Goal: Task Accomplishment & Management: Complete application form

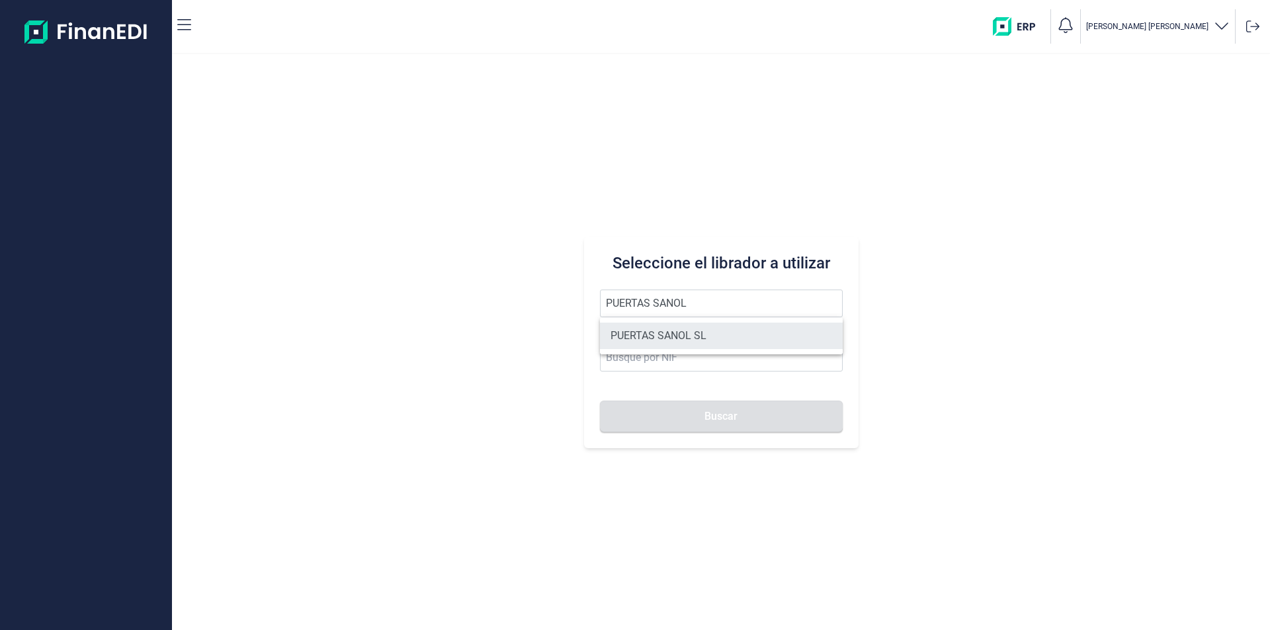
click at [667, 329] on li "PUERTAS SANOL SL" at bounding box center [721, 336] width 243 height 26
type input "PUERTAS SANOL SL"
type input "B73919813"
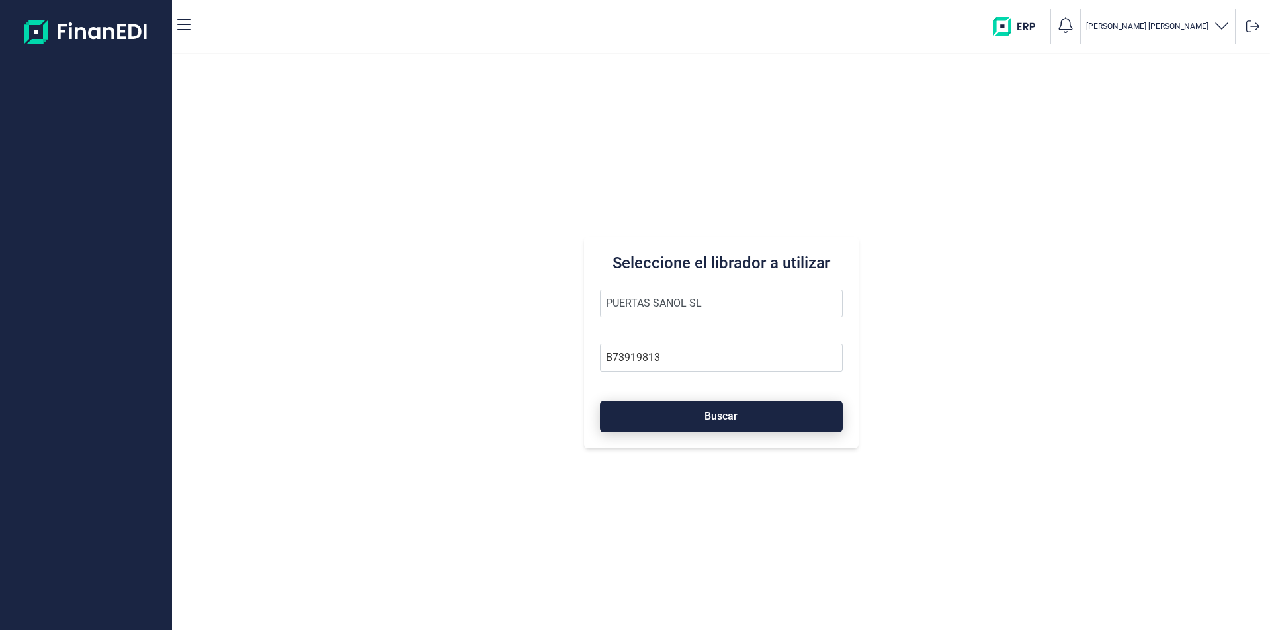
click at [682, 416] on button "Buscar" at bounding box center [721, 417] width 243 height 32
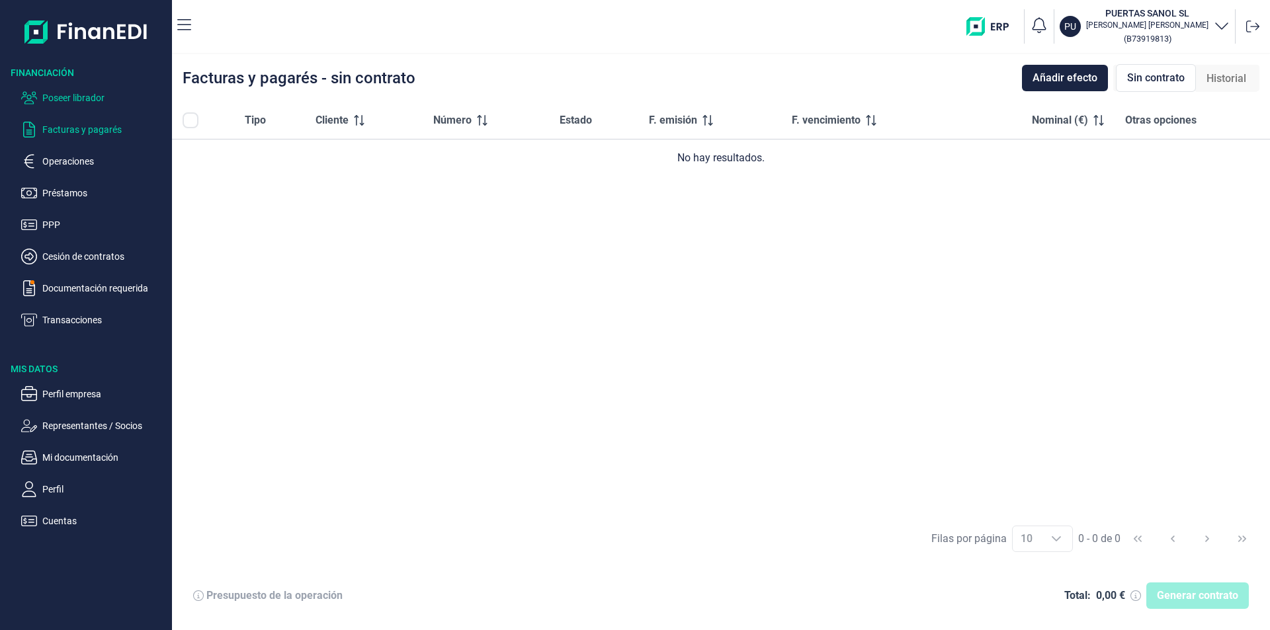
click at [73, 95] on p "Poseer librador" at bounding box center [104, 98] width 124 height 16
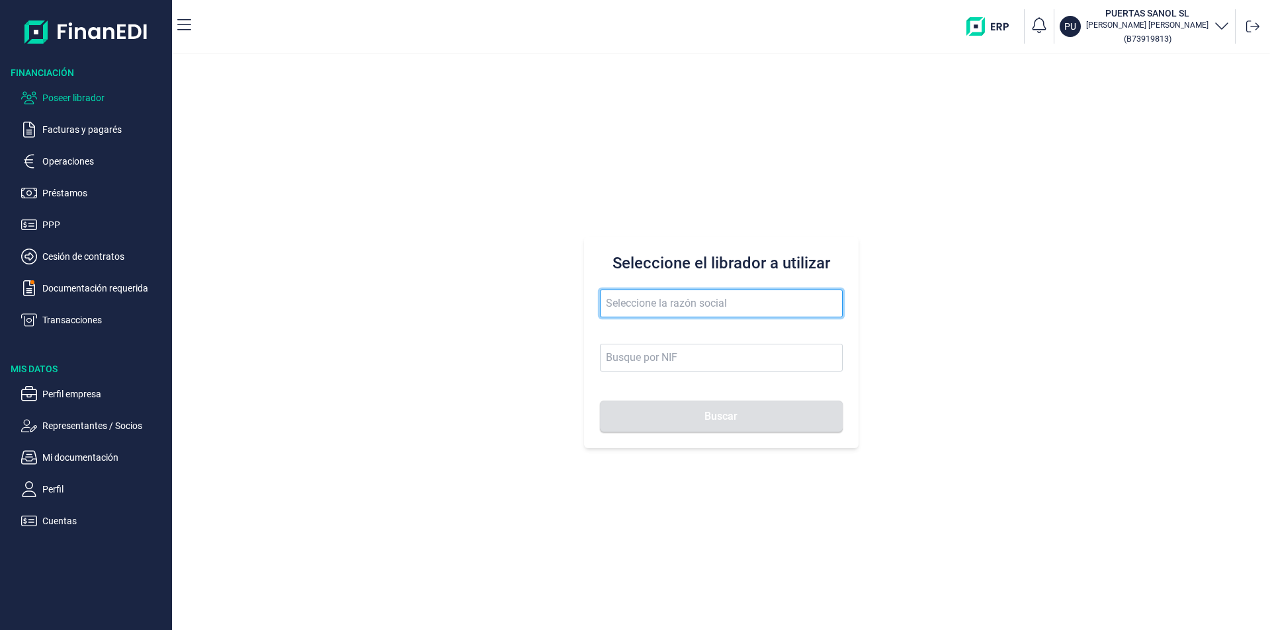
click at [646, 302] on input "text" at bounding box center [721, 304] width 243 height 28
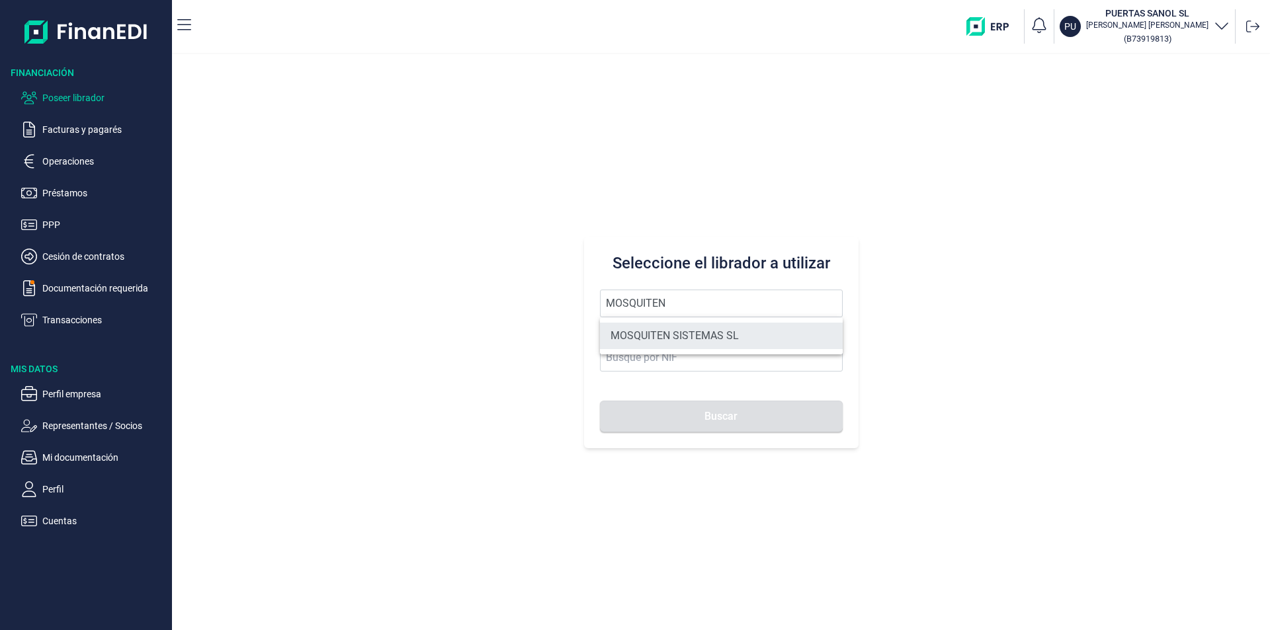
click at [676, 332] on li "MOSQUITEN SISTEMAS SL" at bounding box center [721, 336] width 243 height 26
type input "MOSQUITEN SISTEMAS SL"
type input "B90198250"
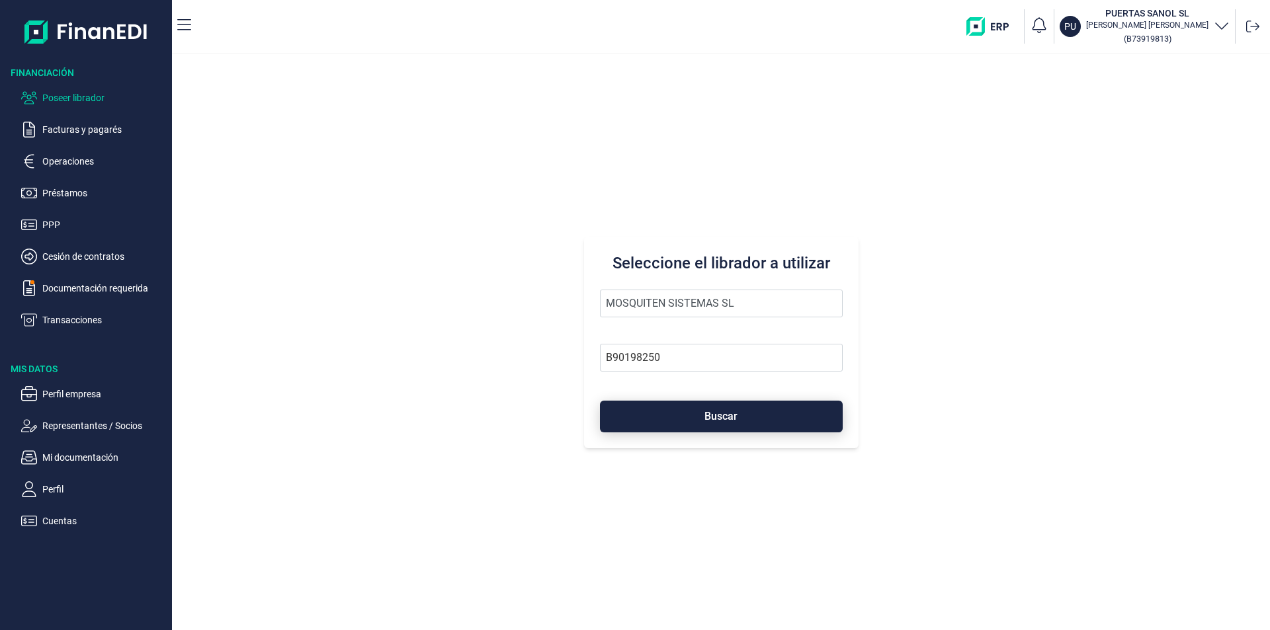
click at [706, 427] on button "Buscar" at bounding box center [721, 417] width 243 height 32
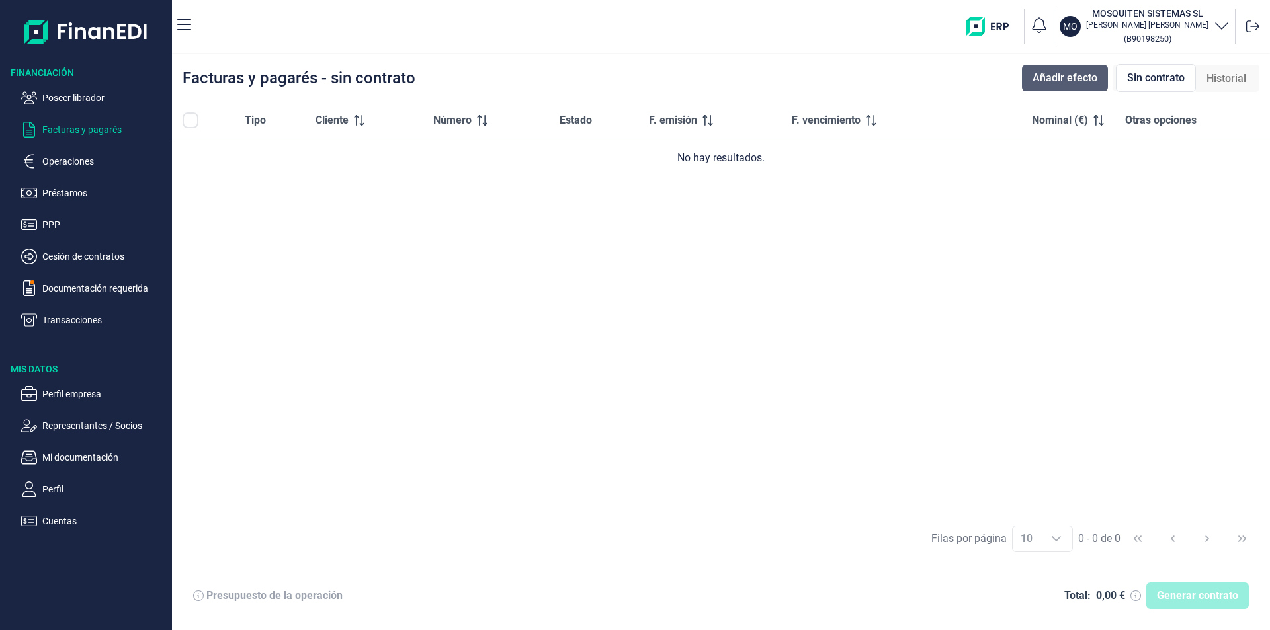
click at [1079, 74] on span "Añadir efecto" at bounding box center [1064, 78] width 65 height 16
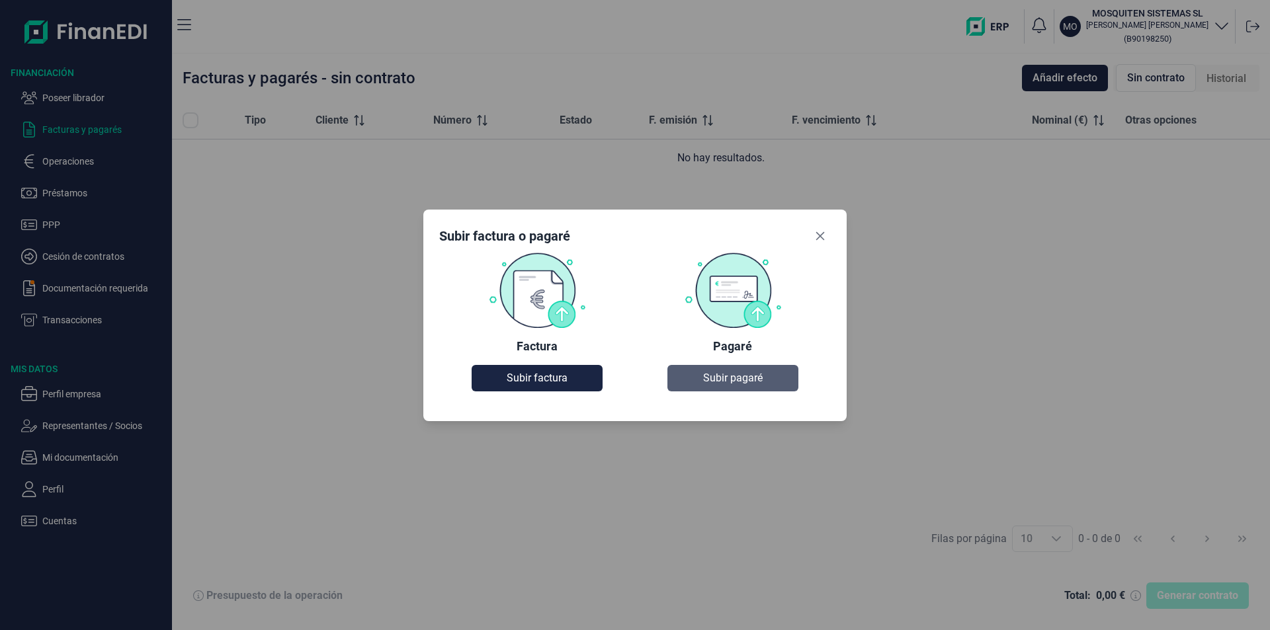
click at [719, 384] on span "Subir pagaré" at bounding box center [733, 378] width 60 height 16
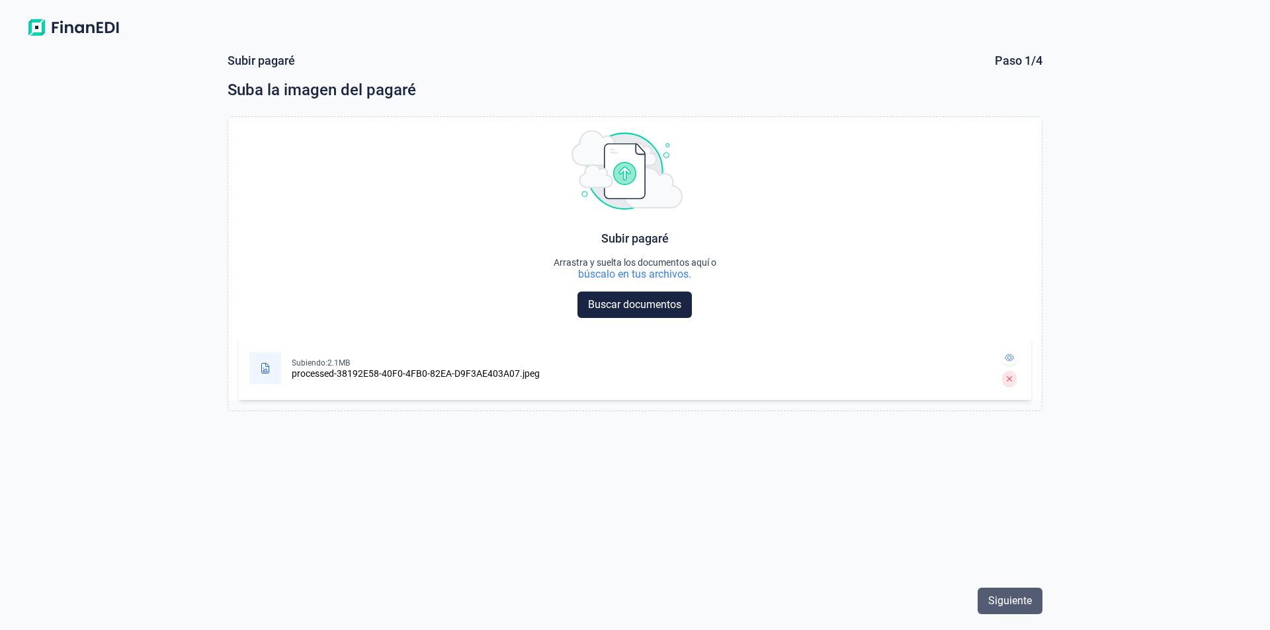
click at [1015, 599] on span "Siguiente" at bounding box center [1010, 601] width 44 height 16
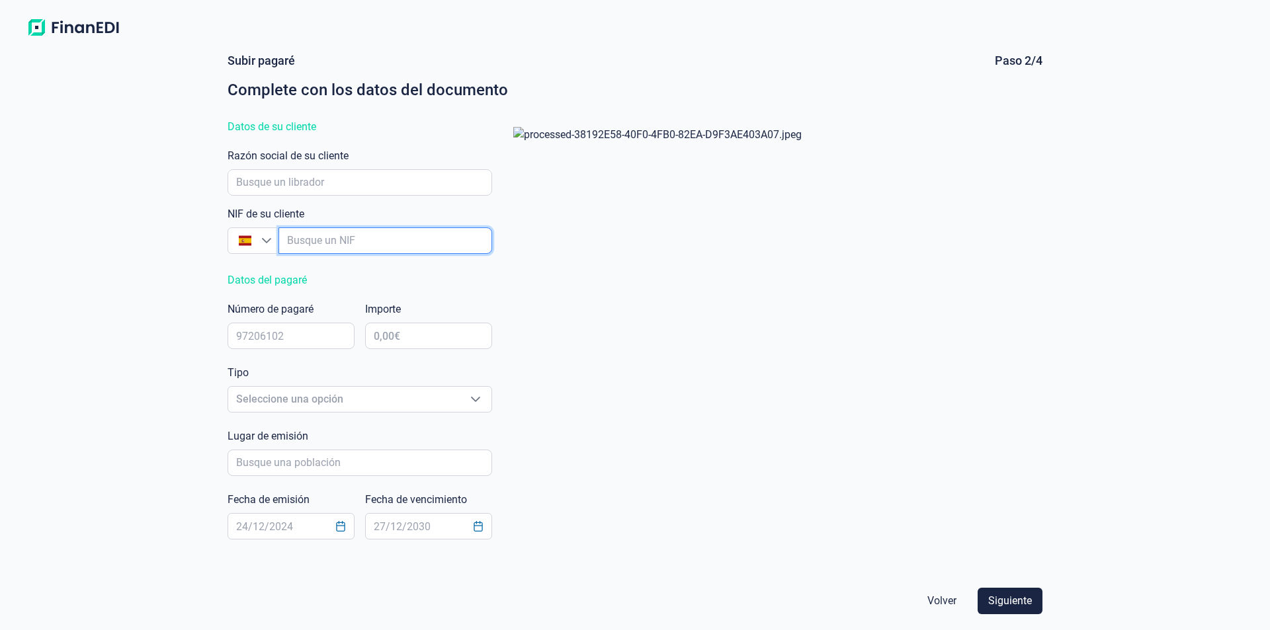
click at [315, 238] on input "empresaAutocomplete" at bounding box center [385, 241] width 214 height 26
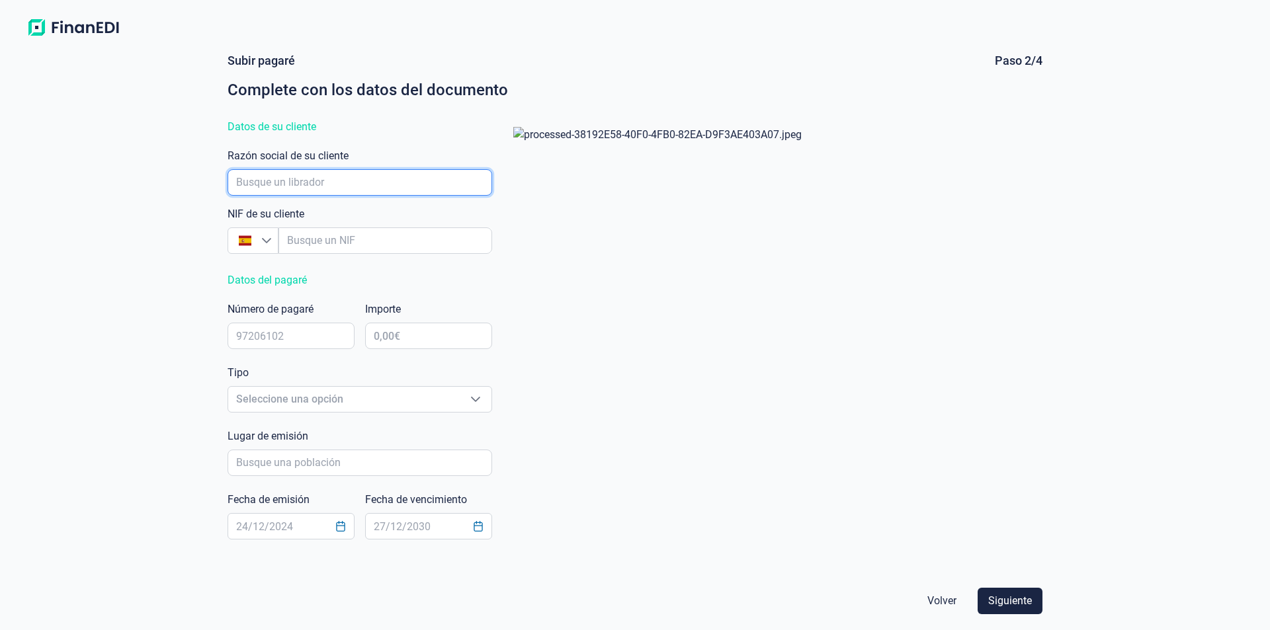
click at [288, 180] on input "empresaAutocomplete" at bounding box center [360, 182] width 265 height 26
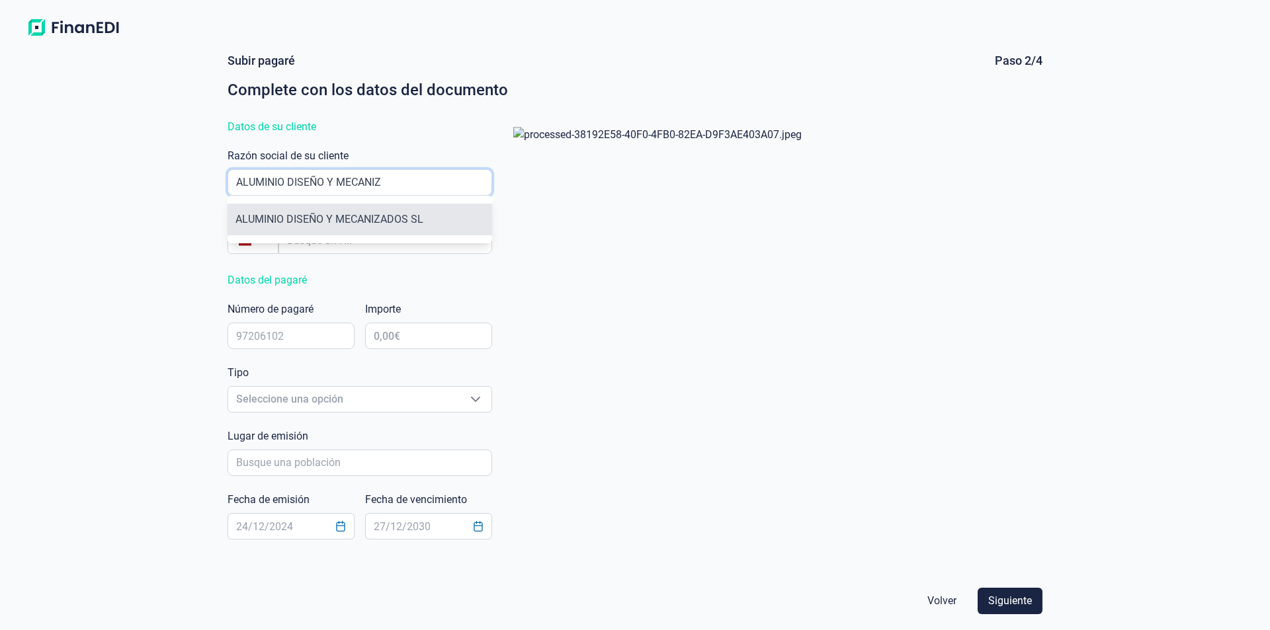
type input "ALUMINIO DISEÑO Y MECANIZ"
click at [308, 214] on li "ALUMINIO DISEÑO Y MECANIZADOS SL" at bounding box center [360, 220] width 265 height 32
type input "B91984104"
type input "ALUMINIO DISEÑO Y MECANIZADOS SL"
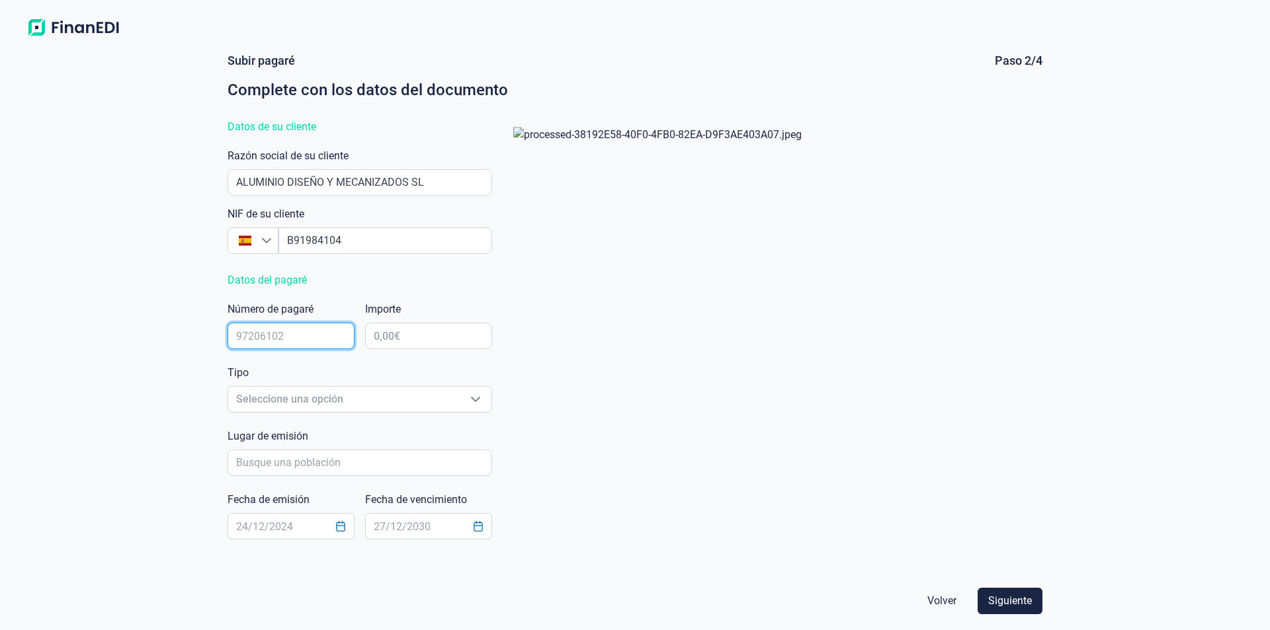
click at [263, 339] on input "text" at bounding box center [291, 336] width 127 height 26
type input "91171631"
click at [388, 336] on input "text" at bounding box center [428, 336] width 127 height 26
type input "8.037,99 €"
click at [312, 401] on span "Seleccione una opción" at bounding box center [343, 399] width 231 height 25
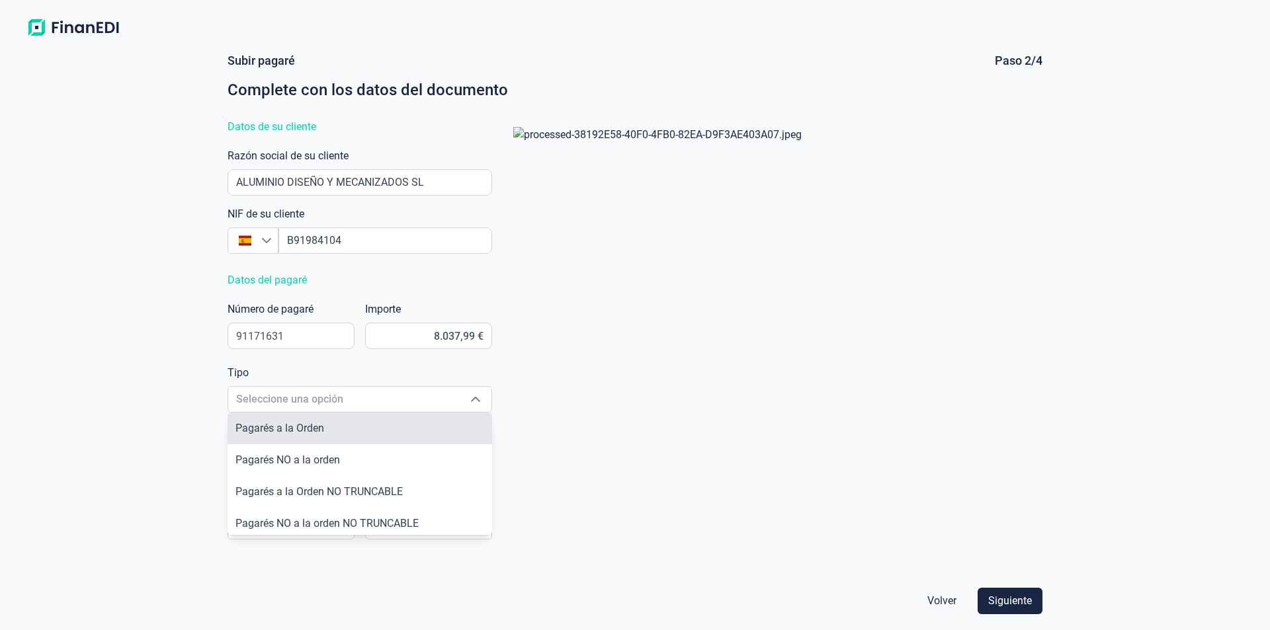
click at [301, 430] on span "Pagarés a la Orden" at bounding box center [279, 428] width 89 height 13
type input "Pagarés a la Orden"
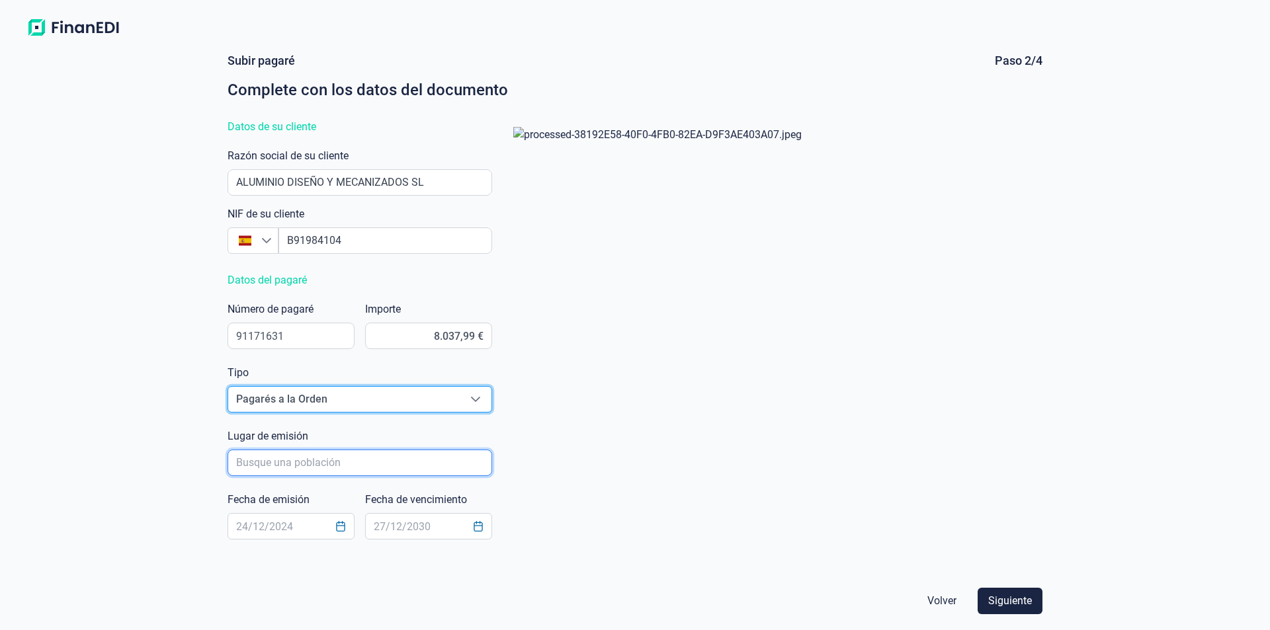
click at [268, 464] on input "poblacionAutocomplete" at bounding box center [360, 463] width 265 height 26
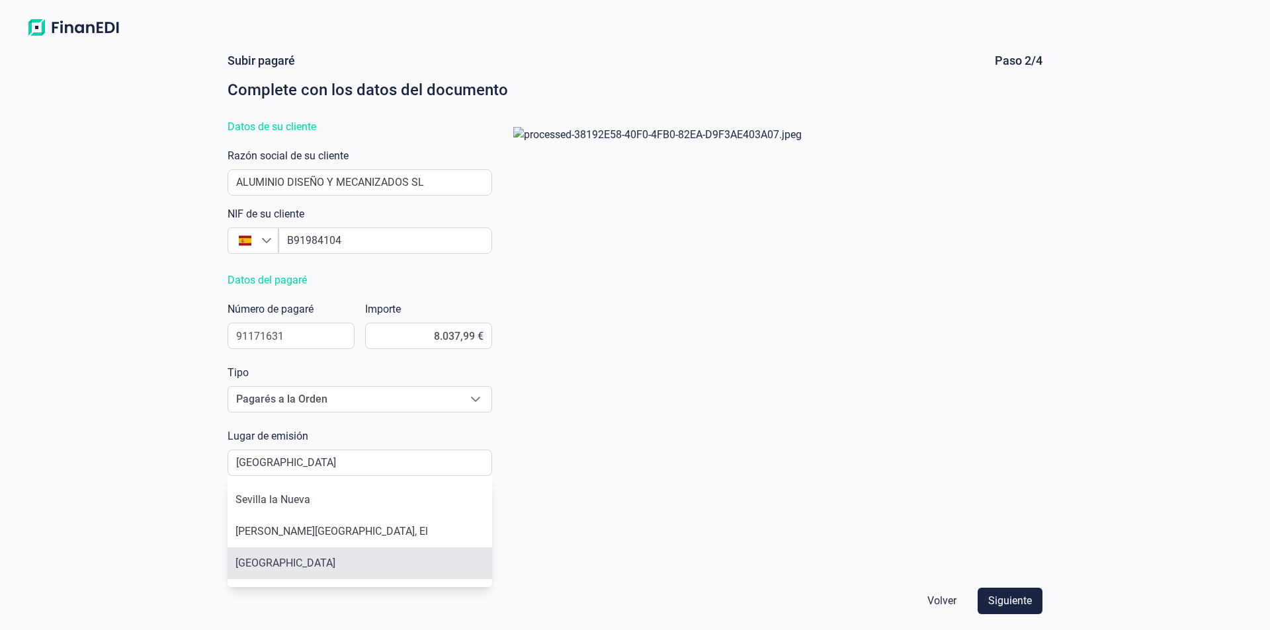
click at [252, 564] on li "[GEOGRAPHIC_DATA]" at bounding box center [360, 564] width 265 height 32
type input "[GEOGRAPHIC_DATA]"
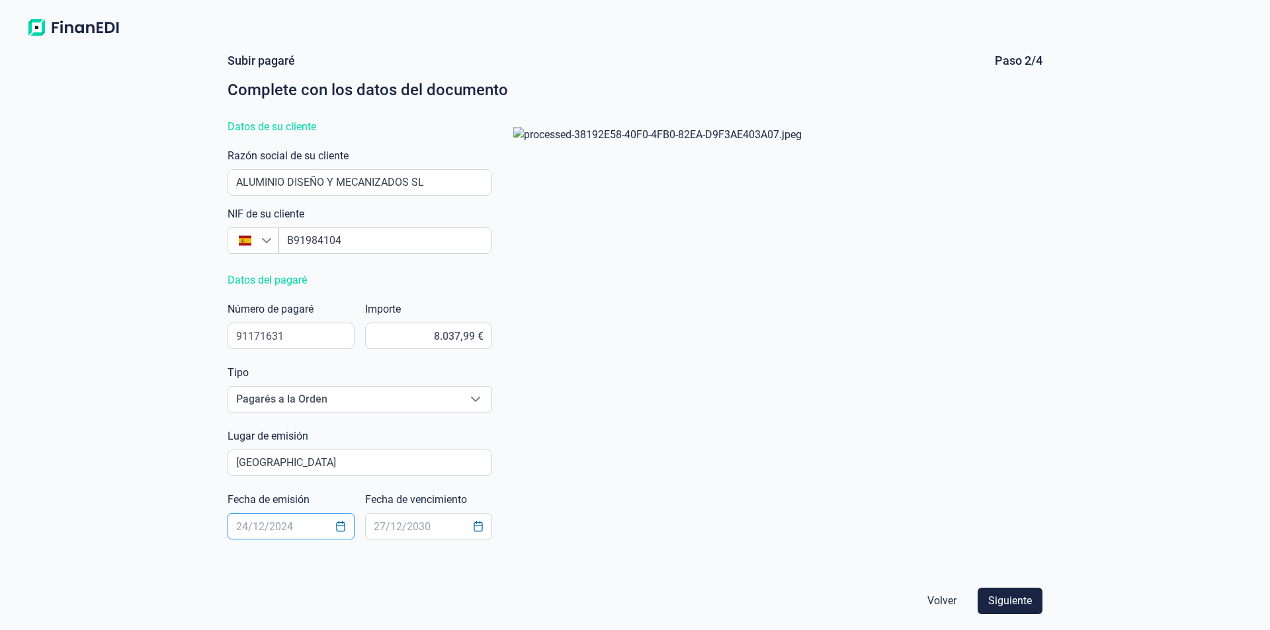
click at [247, 530] on input "text" at bounding box center [291, 526] width 127 height 26
type input "[DATE]"
click at [387, 517] on input "text" at bounding box center [428, 526] width 127 height 26
type input "[DATE]"
click at [1007, 602] on span "Siguiente" at bounding box center [1010, 601] width 44 height 16
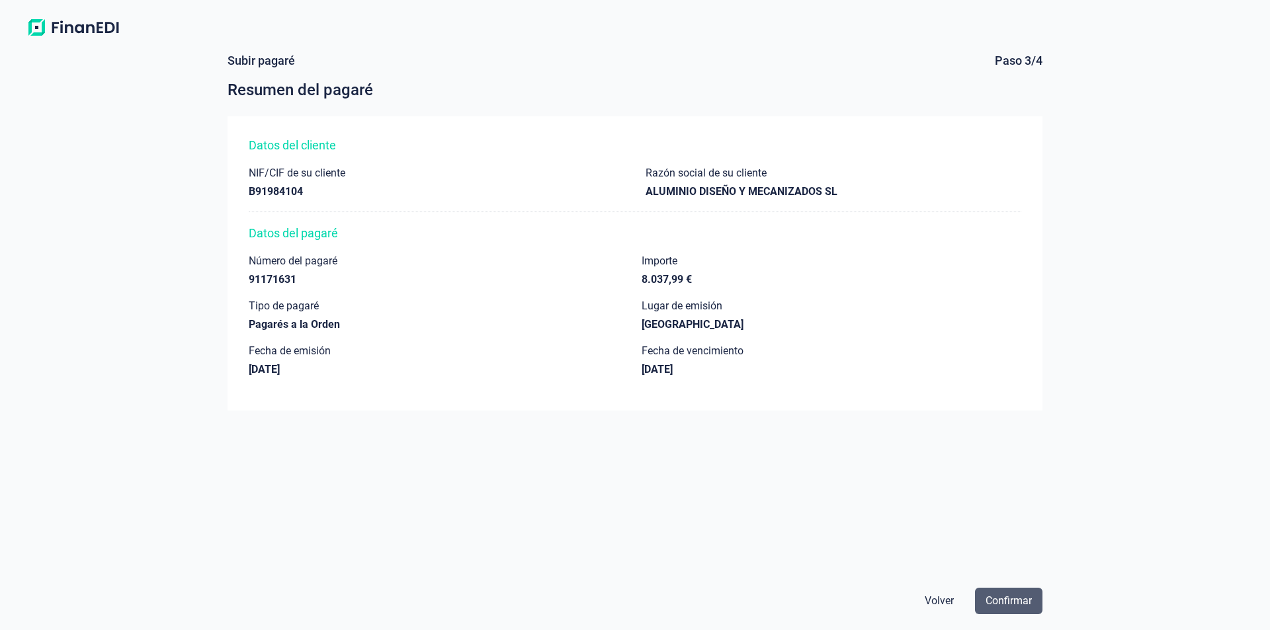
click at [1030, 603] on span "Confirmar" at bounding box center [1009, 601] width 46 height 16
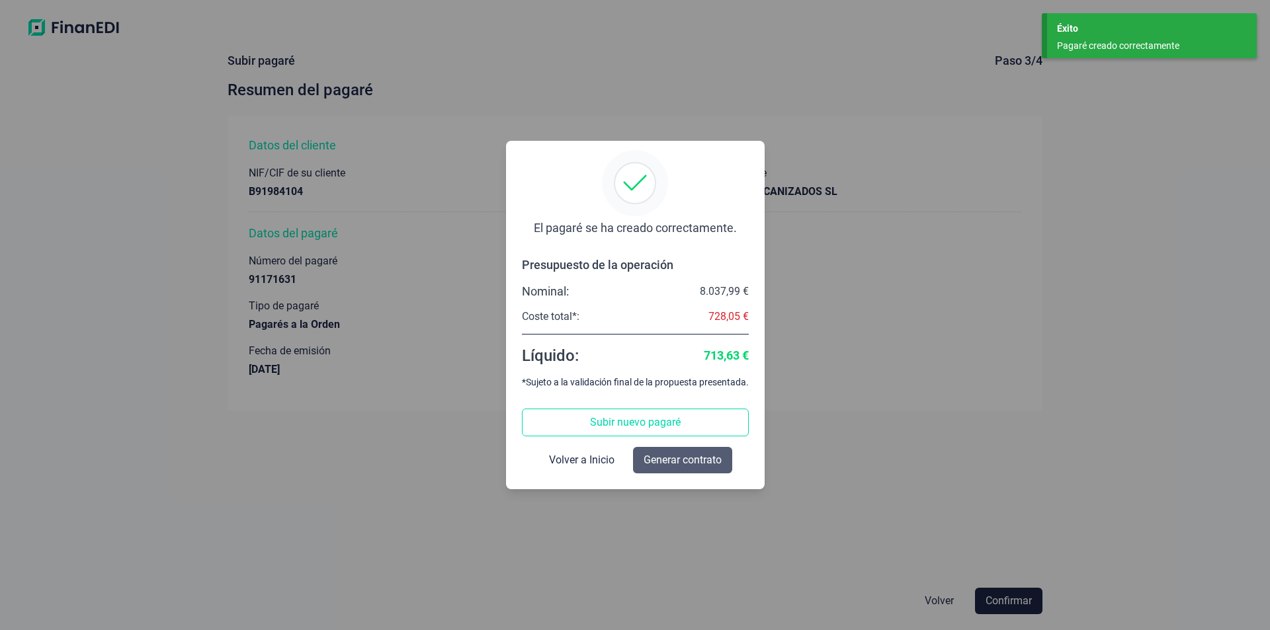
click at [677, 462] on span "Generar contrato" at bounding box center [683, 460] width 78 height 16
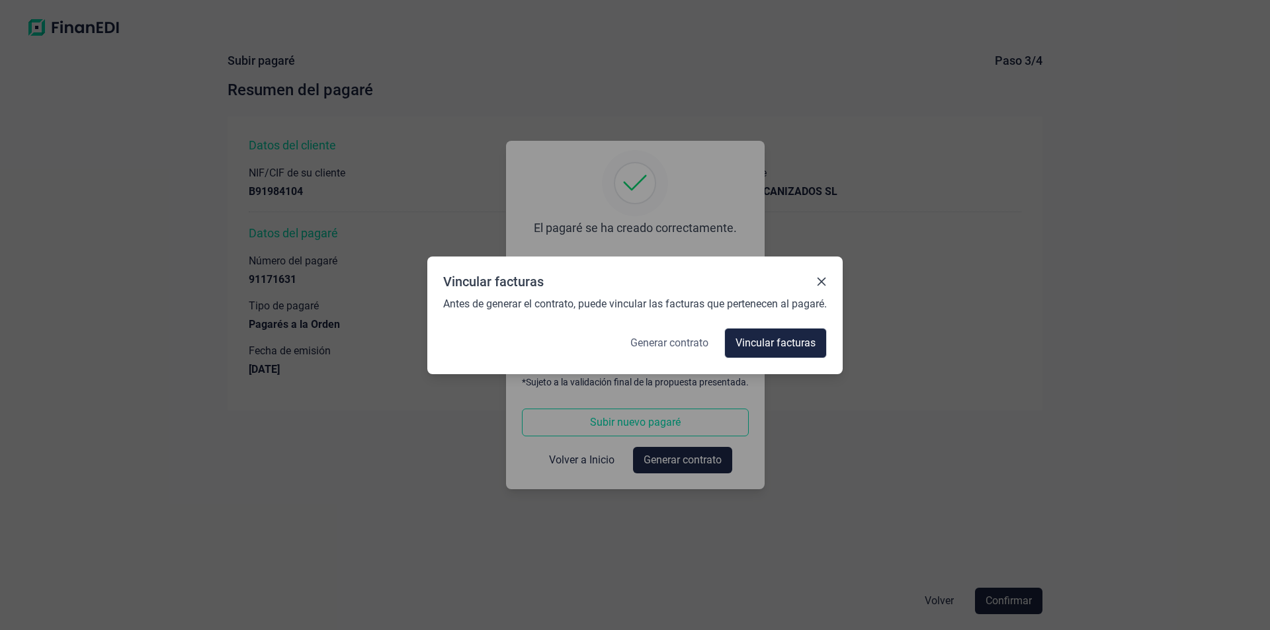
click at [647, 340] on span "Generar contrato" at bounding box center [669, 343] width 78 height 16
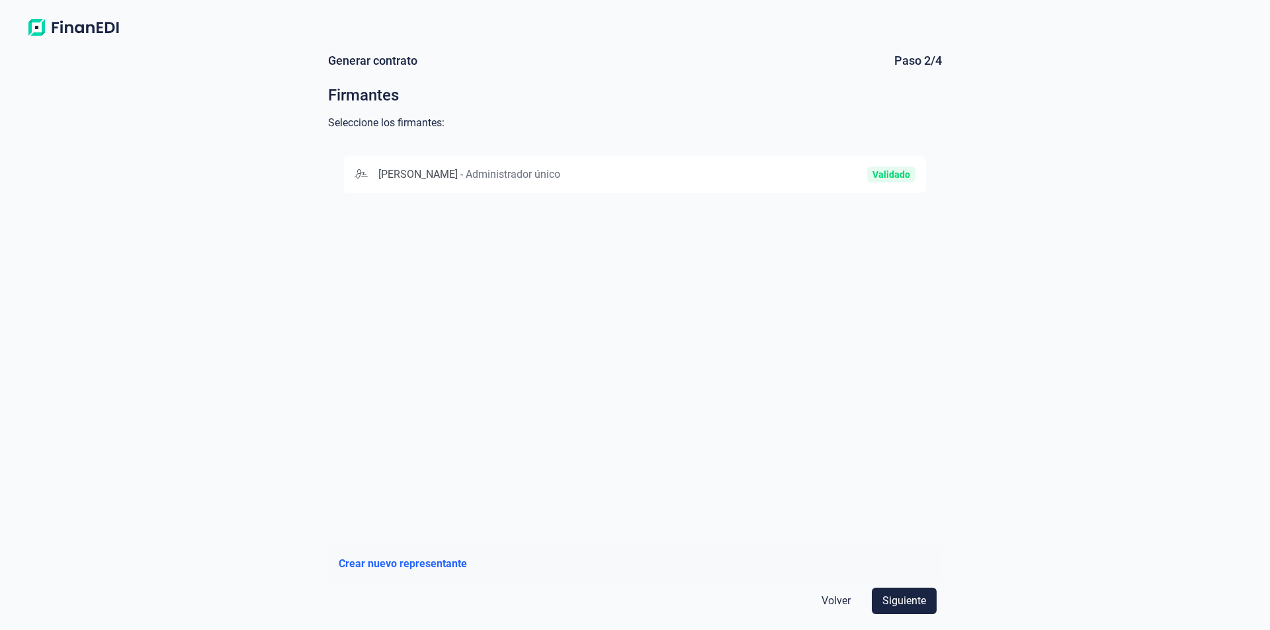
click at [723, 177] on div "[PERSON_NAME] - Administrador único" at bounding box center [542, 175] width 374 height 16
click at [906, 601] on span "Siguiente" at bounding box center [904, 601] width 44 height 16
click at [528, 183] on button "BANCO SANTANDER, S.A. [FINANCIAL_ID]" at bounding box center [635, 174] width 582 height 37
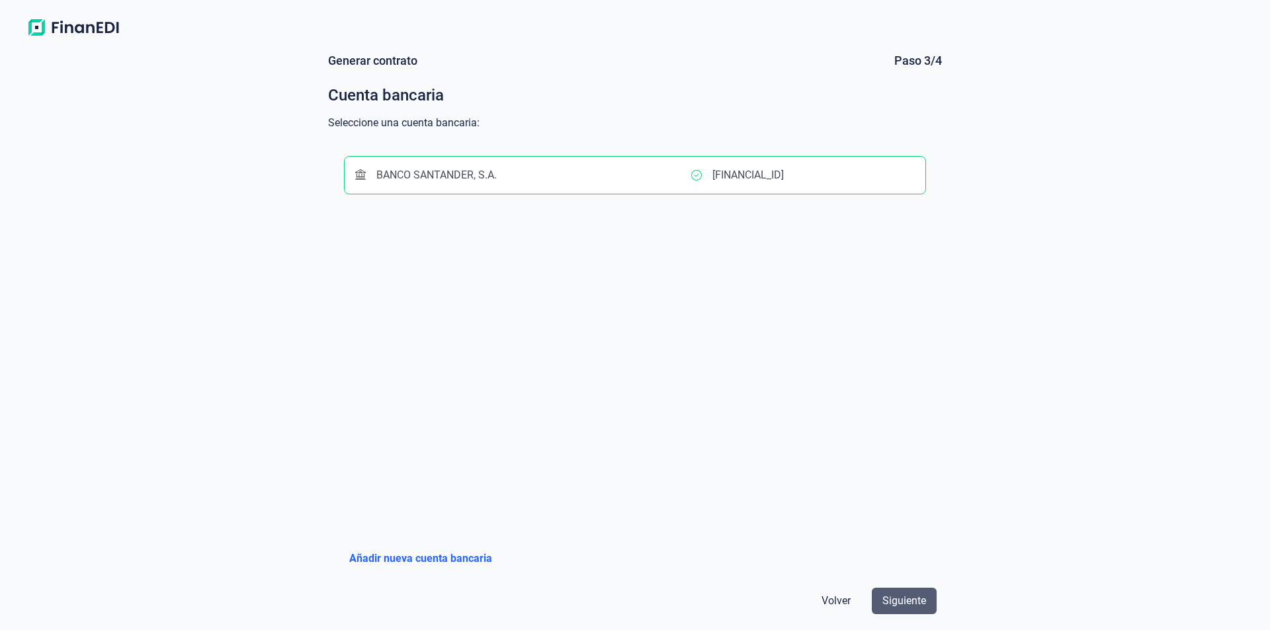
click at [898, 601] on span "Siguiente" at bounding box center [904, 601] width 44 height 16
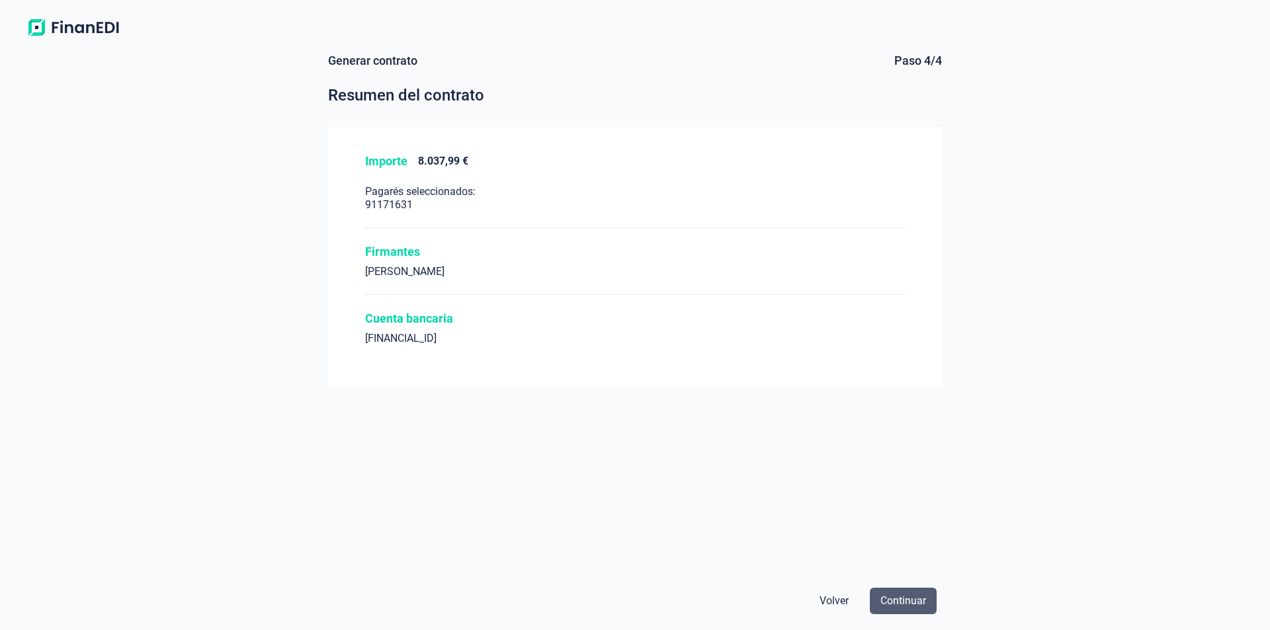
click at [900, 601] on span "Continuar" at bounding box center [903, 601] width 46 height 16
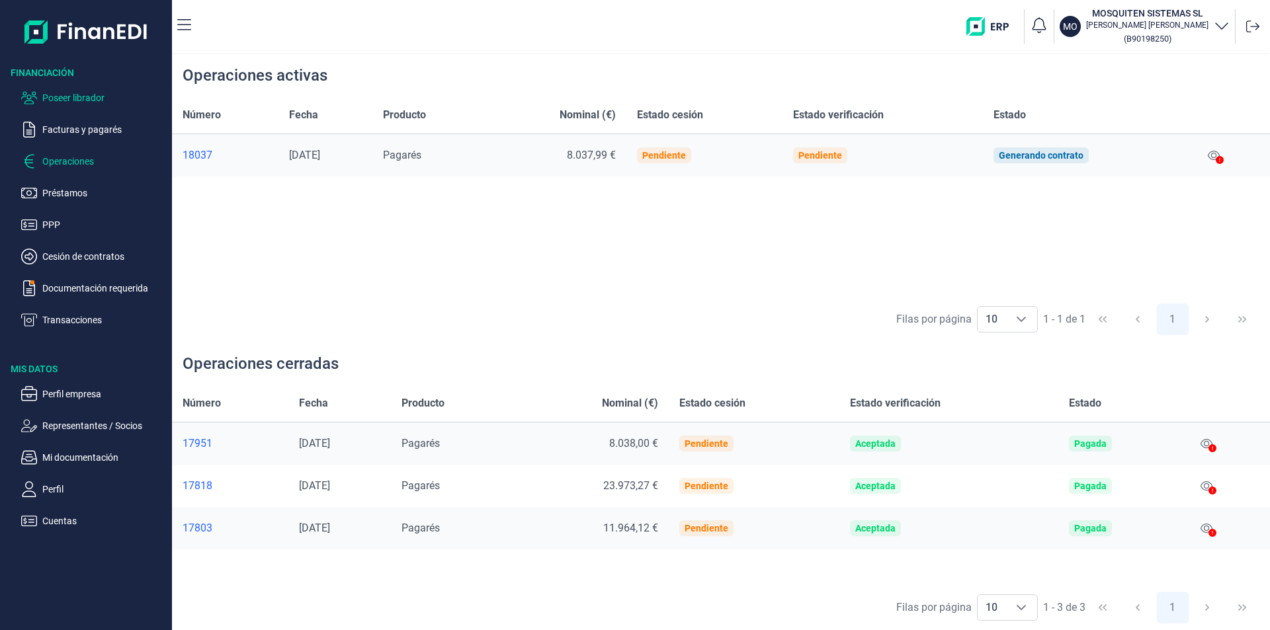
click at [81, 97] on p "Poseer librador" at bounding box center [104, 98] width 124 height 16
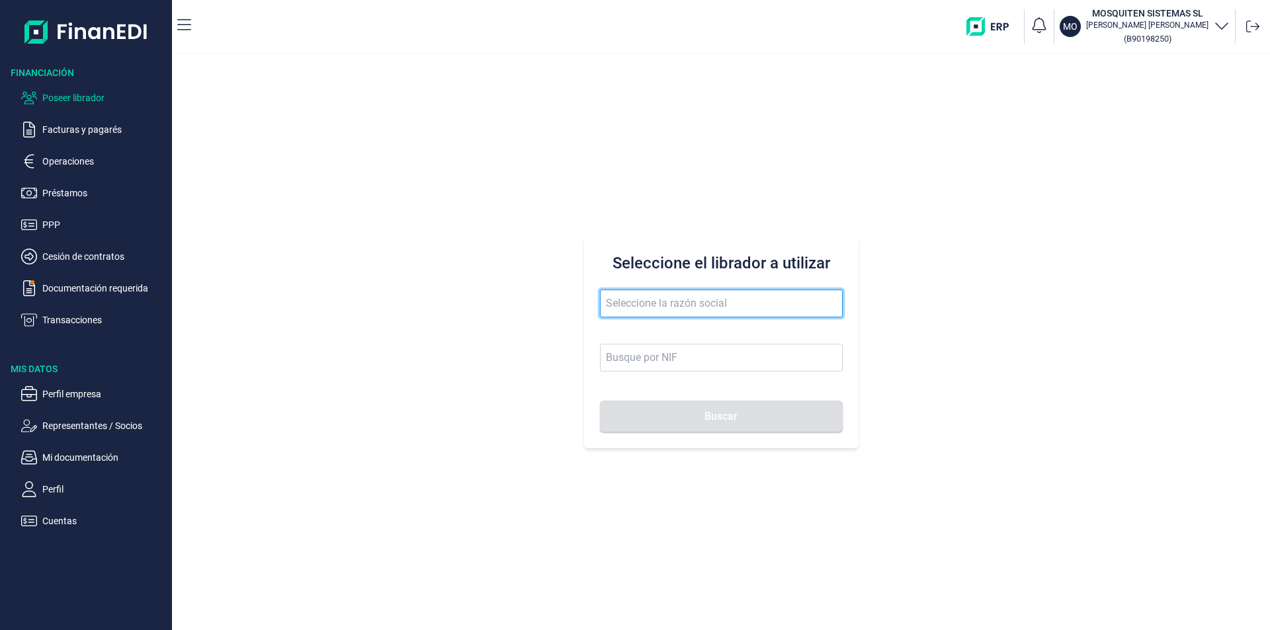
click at [626, 301] on input "text" at bounding box center [721, 304] width 243 height 28
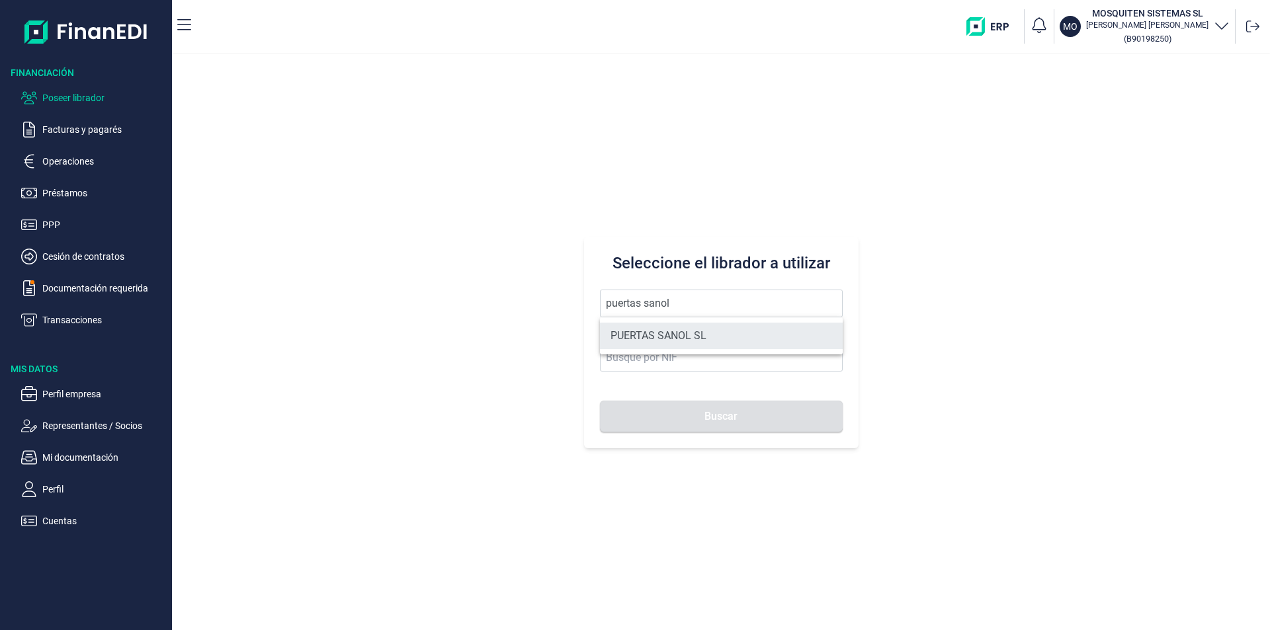
click at [654, 331] on li "PUERTAS SANOL SL" at bounding box center [721, 336] width 243 height 26
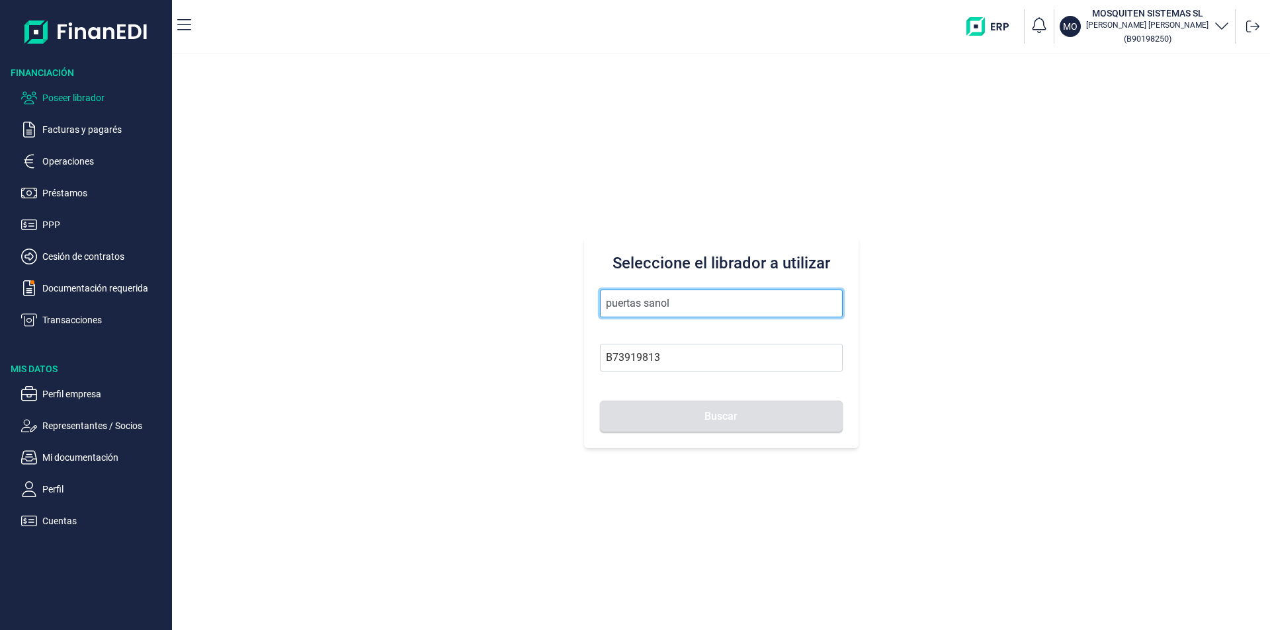
type input "PUERTAS SANOL SL"
type input "B73919813"
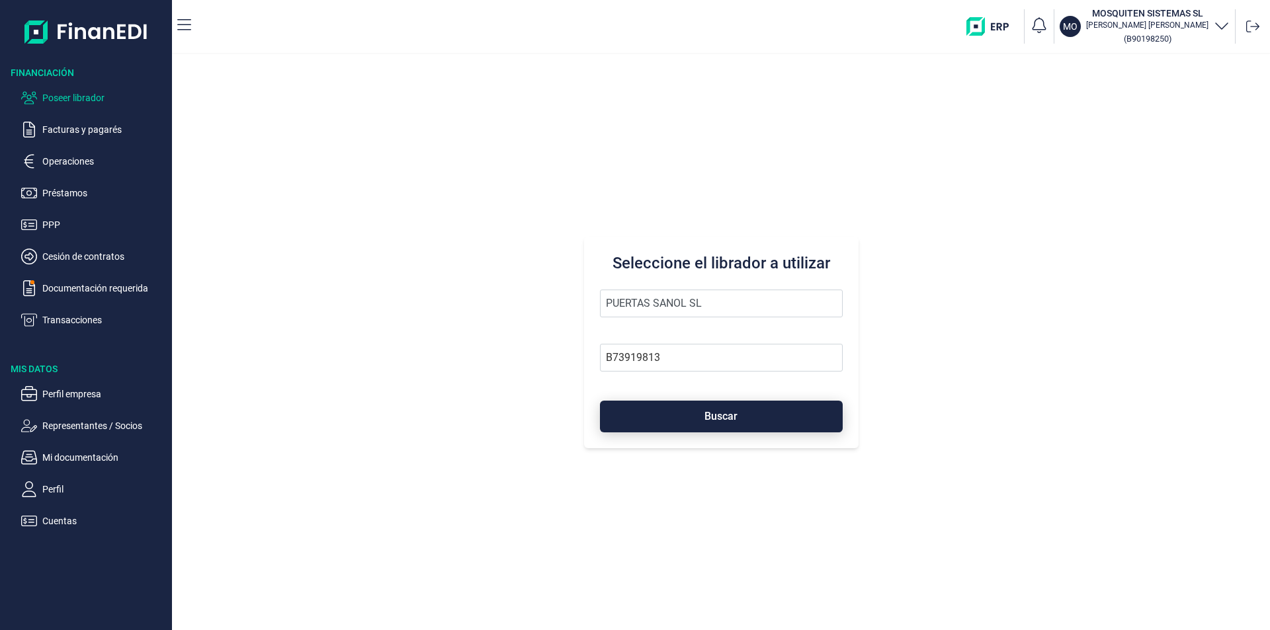
click at [683, 421] on button "Buscar" at bounding box center [721, 417] width 243 height 32
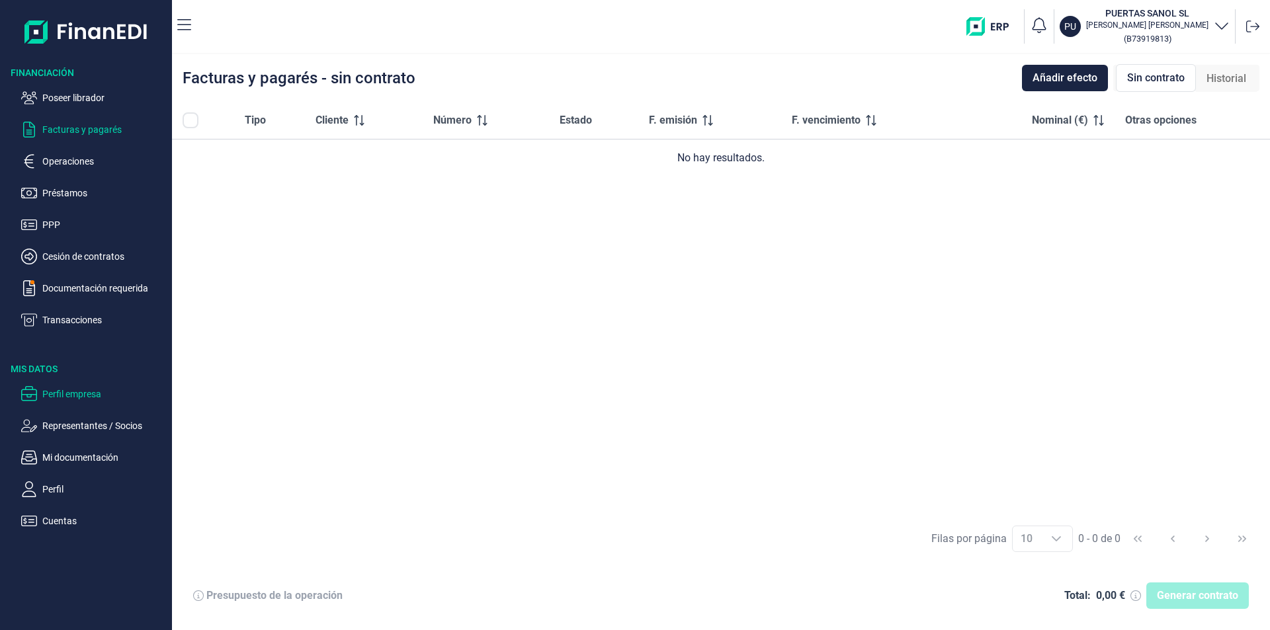
click at [71, 394] on p "Perfil empresa" at bounding box center [104, 394] width 124 height 16
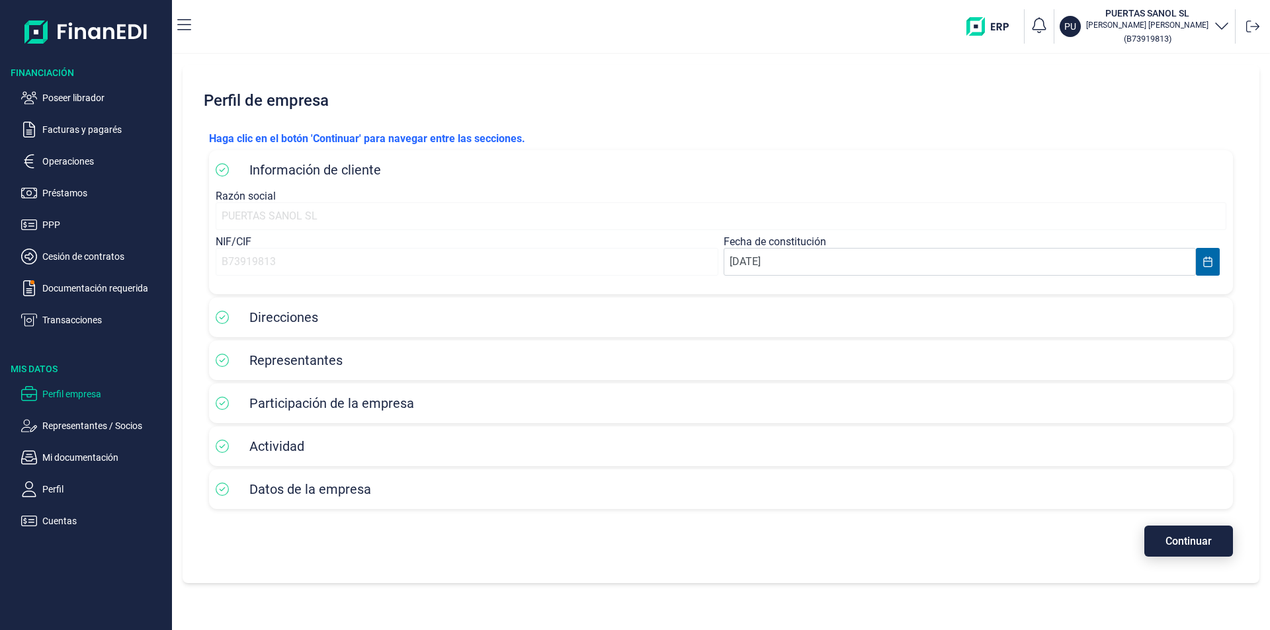
click at [1167, 548] on button "Continuar" at bounding box center [1188, 541] width 89 height 31
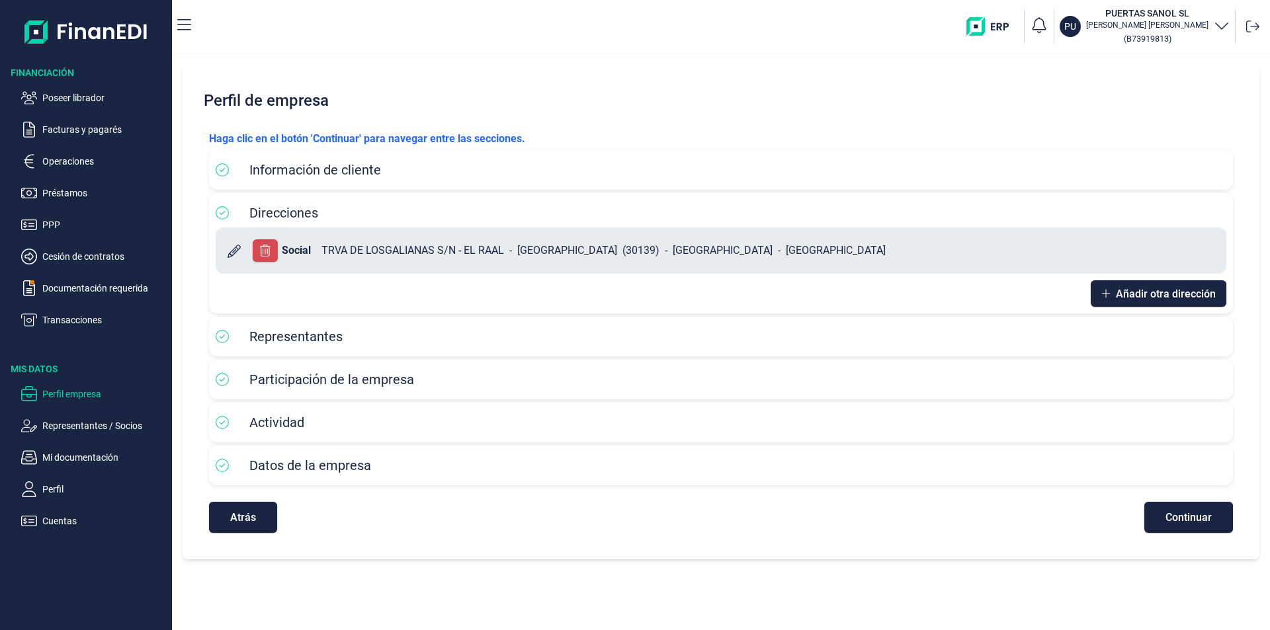
click at [1171, 519] on span "Continuar" at bounding box center [1188, 518] width 46 height 10
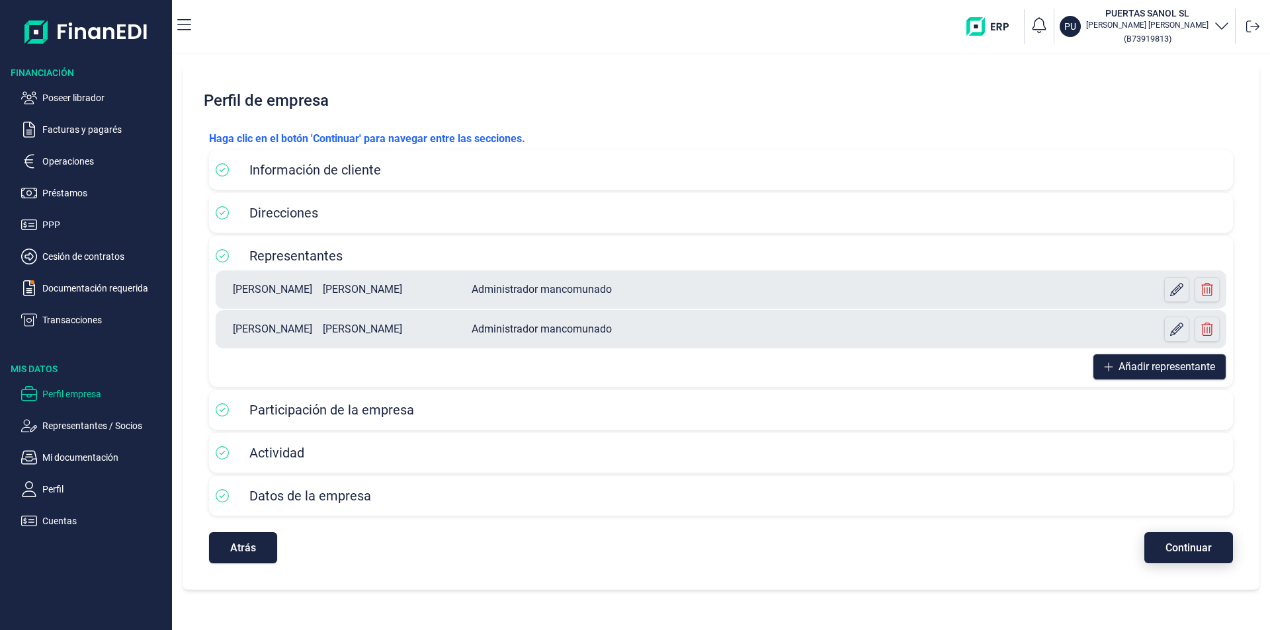
click at [1196, 552] on span "Continuar" at bounding box center [1188, 548] width 46 height 10
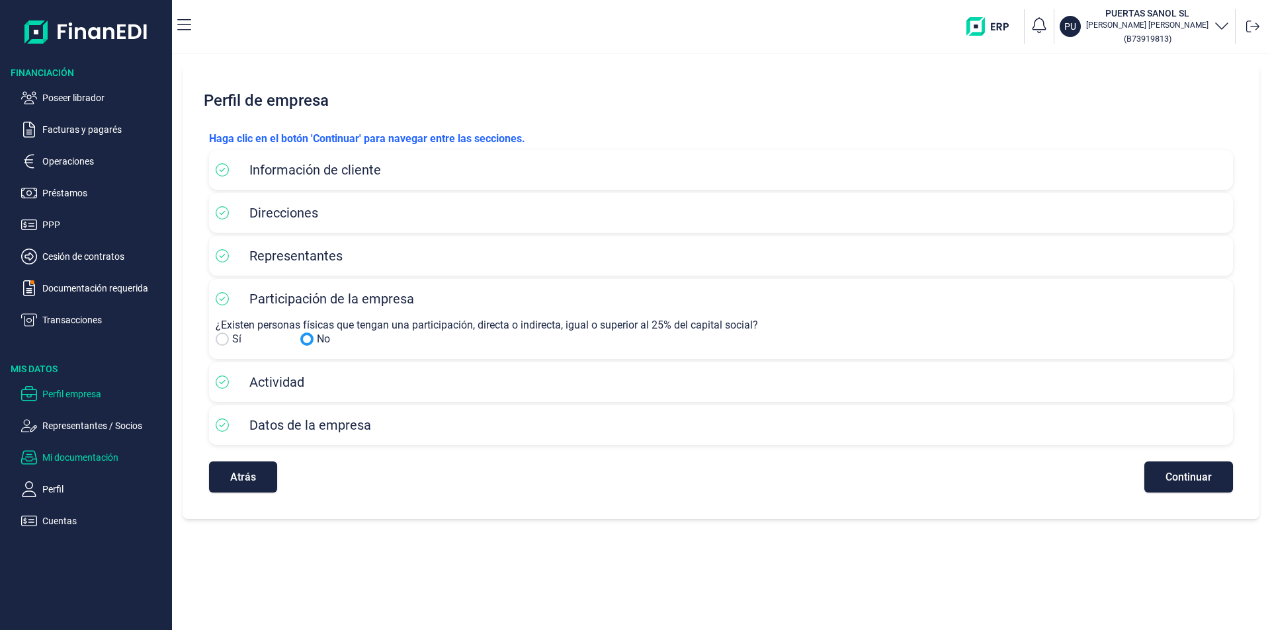
click at [81, 458] on p "Mi documentación" at bounding box center [104, 458] width 124 height 16
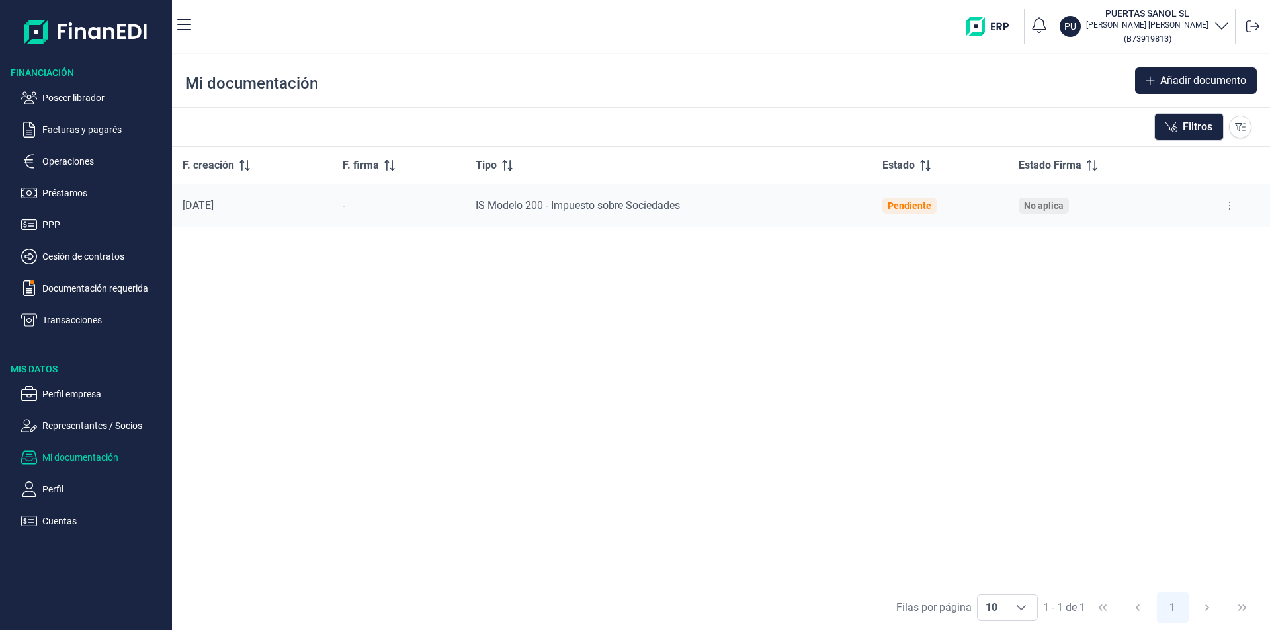
click at [1232, 206] on button at bounding box center [1230, 205] width 24 height 21
click at [1174, 236] on span "Ver documento" at bounding box center [1147, 238] width 63 height 13
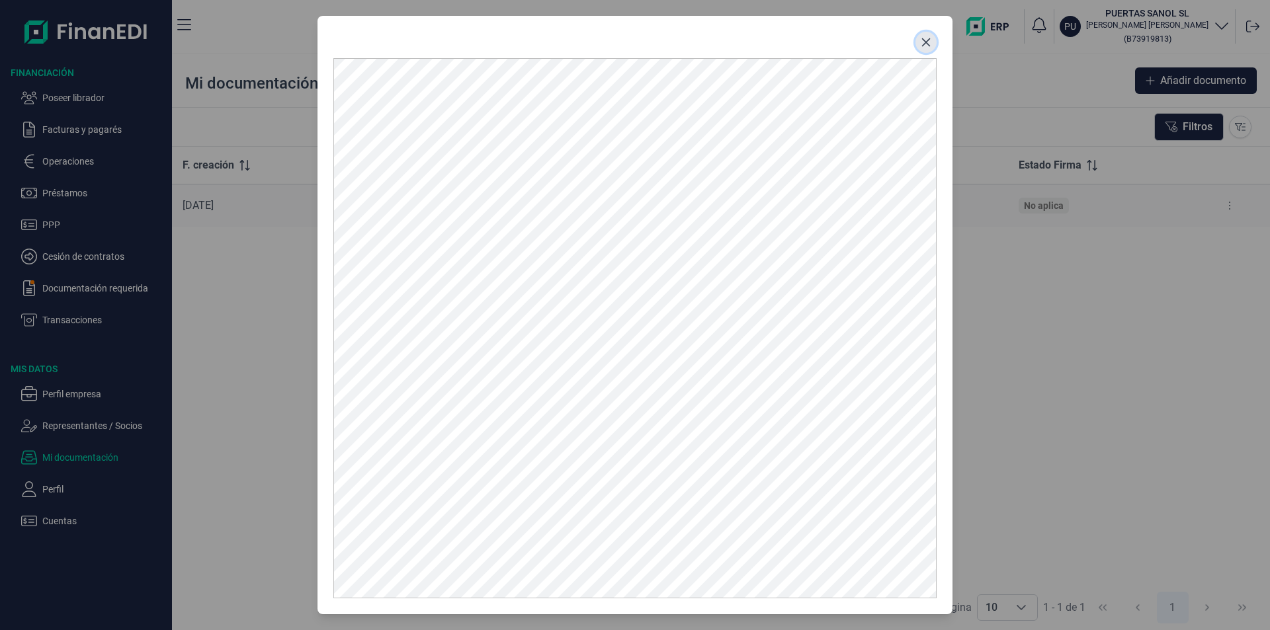
click at [927, 40] on icon "Close" at bounding box center [926, 42] width 11 height 11
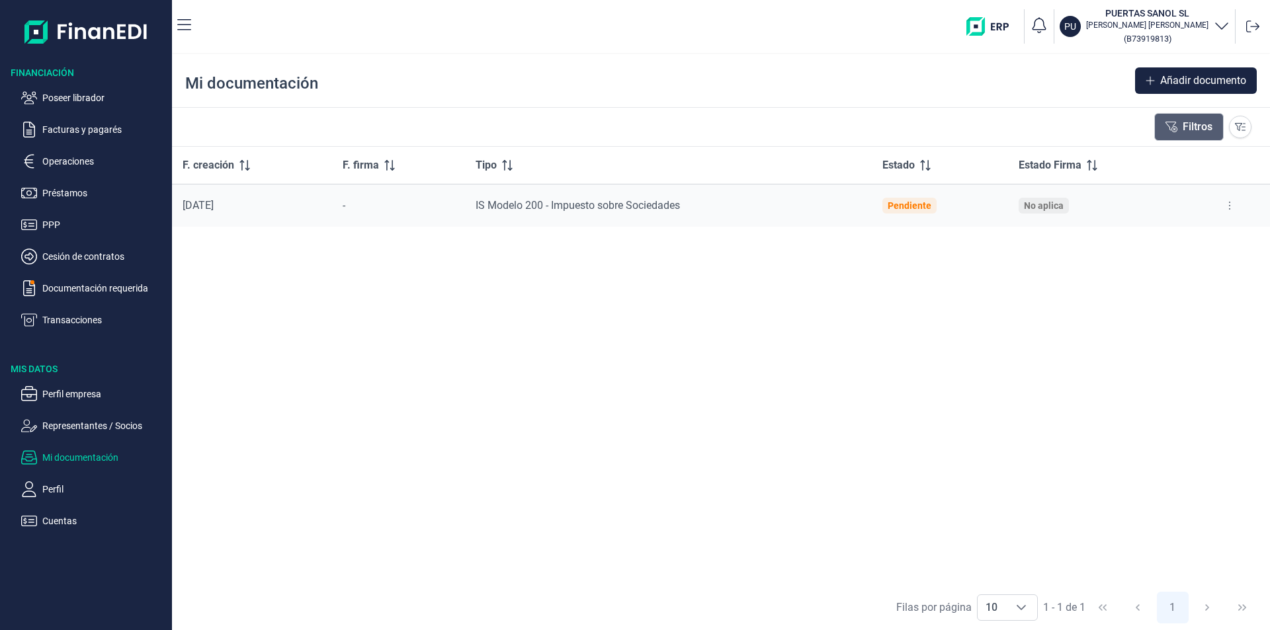
click at [1177, 124] on button "Filtros" at bounding box center [1188, 127] width 69 height 28
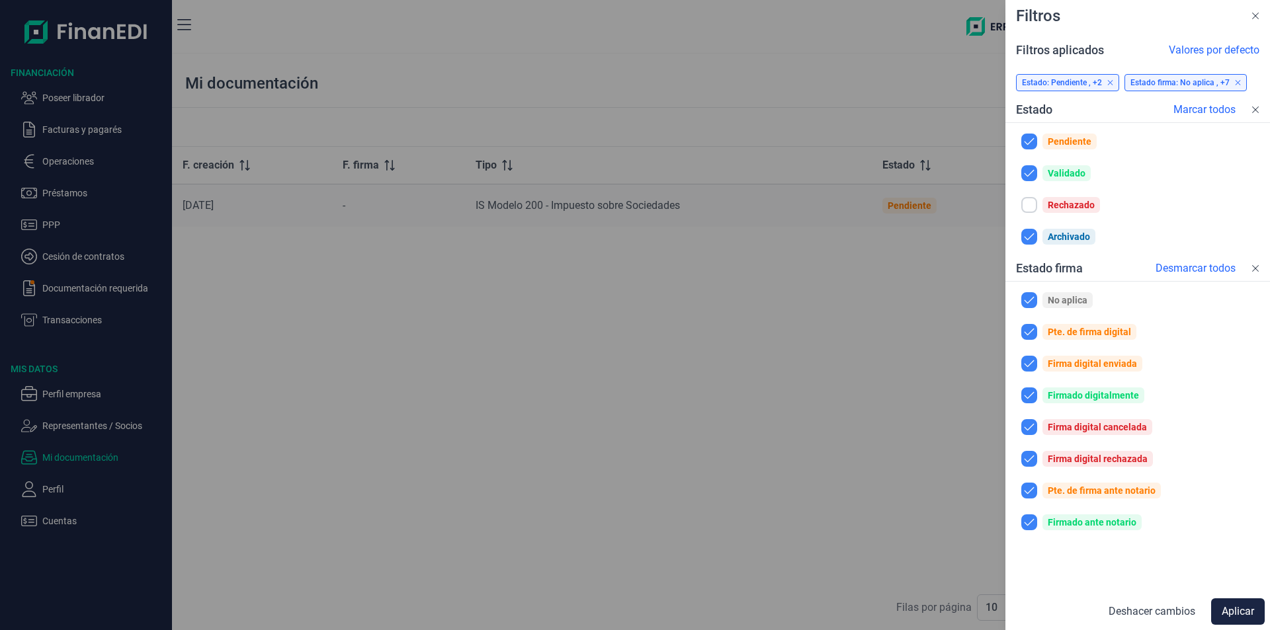
click at [1030, 204] on input "checkbox" at bounding box center [1029, 205] width 16 height 16
checkbox input "true"
click at [1235, 611] on button "Aplicar" at bounding box center [1238, 612] width 54 height 26
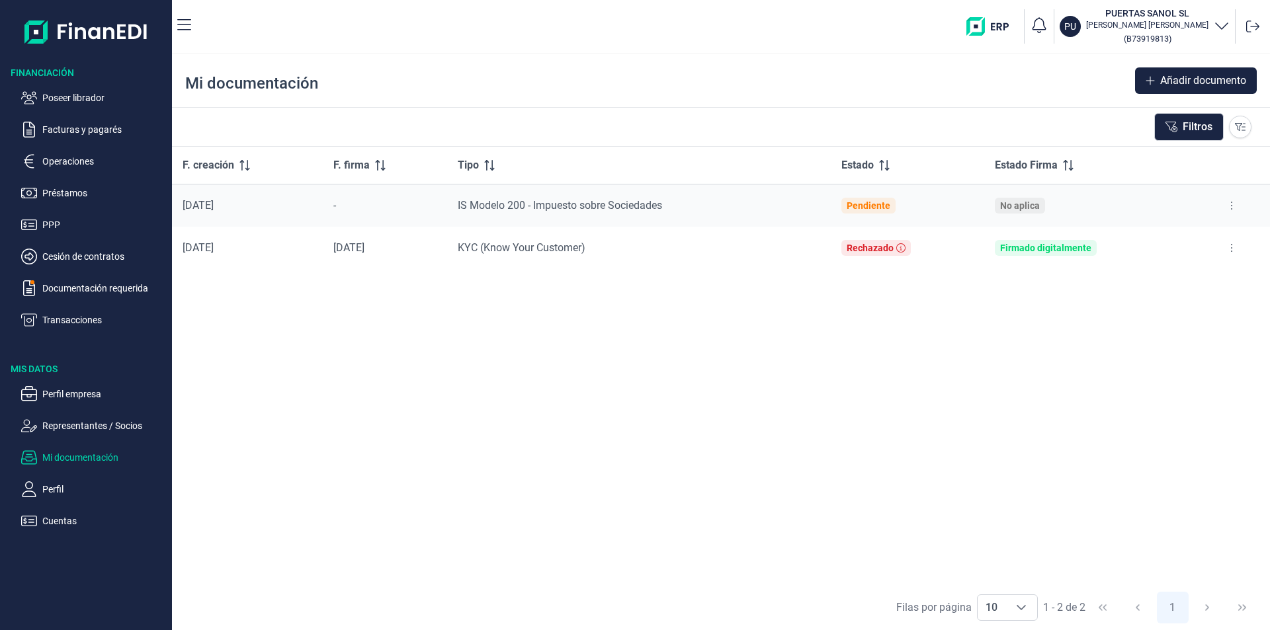
click at [526, 312] on div "F. creación F. firma Tipo Estado Estado Firma [DATE] - IS Modelo 200 - Impuesto…" at bounding box center [721, 366] width 1098 height 438
click at [1232, 206] on icon at bounding box center [1231, 206] width 1 height 8
click at [1155, 239] on span "Ver documento" at bounding box center [1150, 238] width 63 height 13
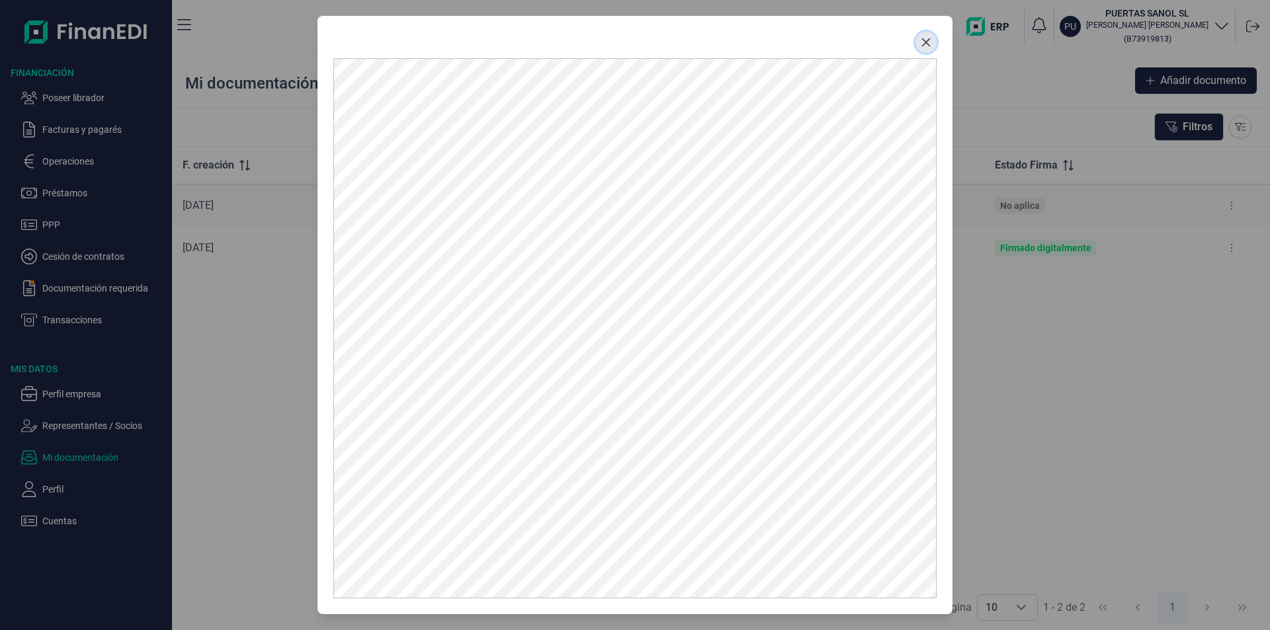
click at [927, 38] on icon "Close" at bounding box center [926, 42] width 11 height 11
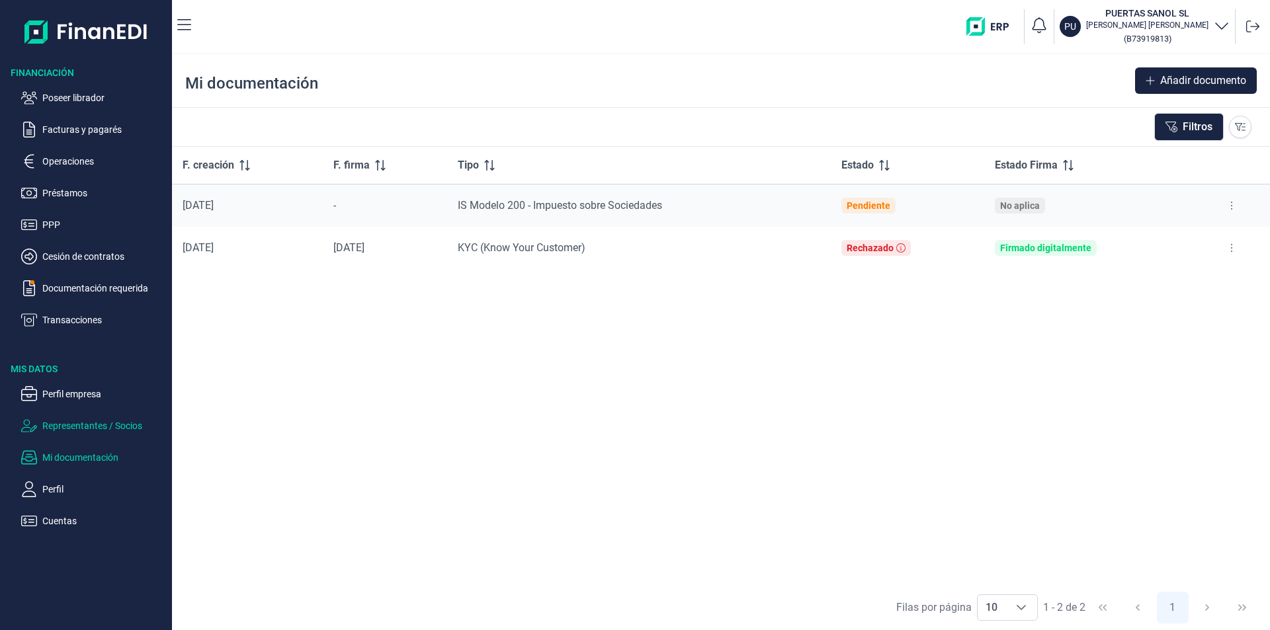
click at [89, 422] on p "Representantes / Socios" at bounding box center [104, 426] width 124 height 16
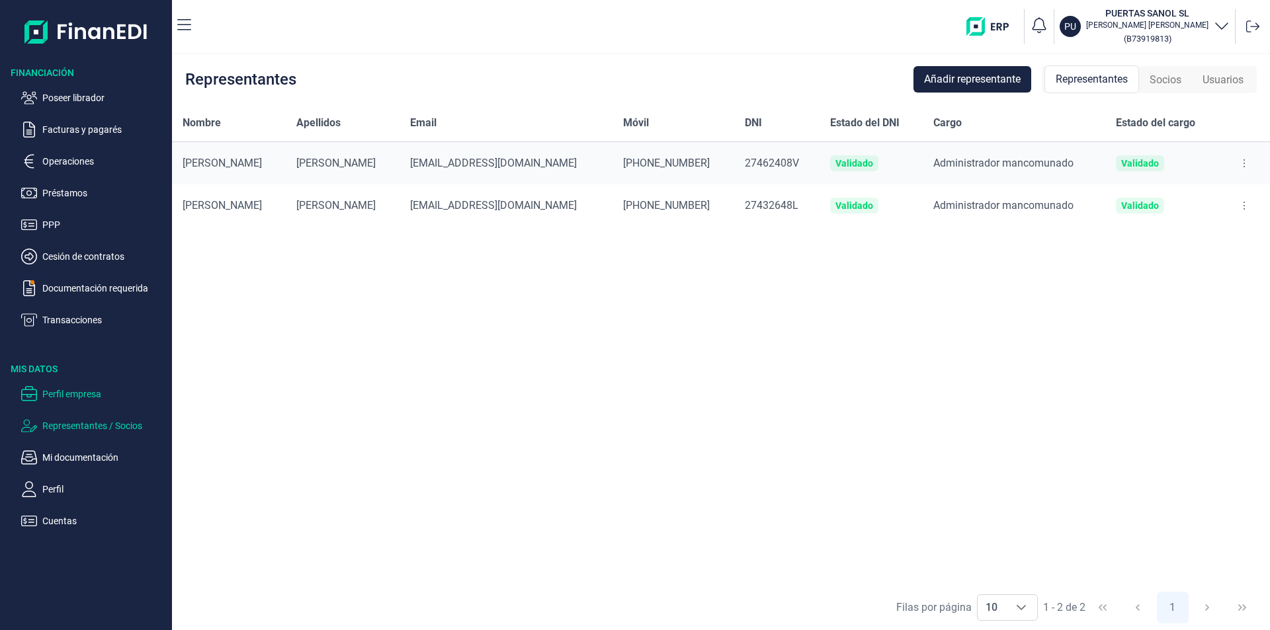
click at [86, 390] on p "Perfil empresa" at bounding box center [104, 394] width 124 height 16
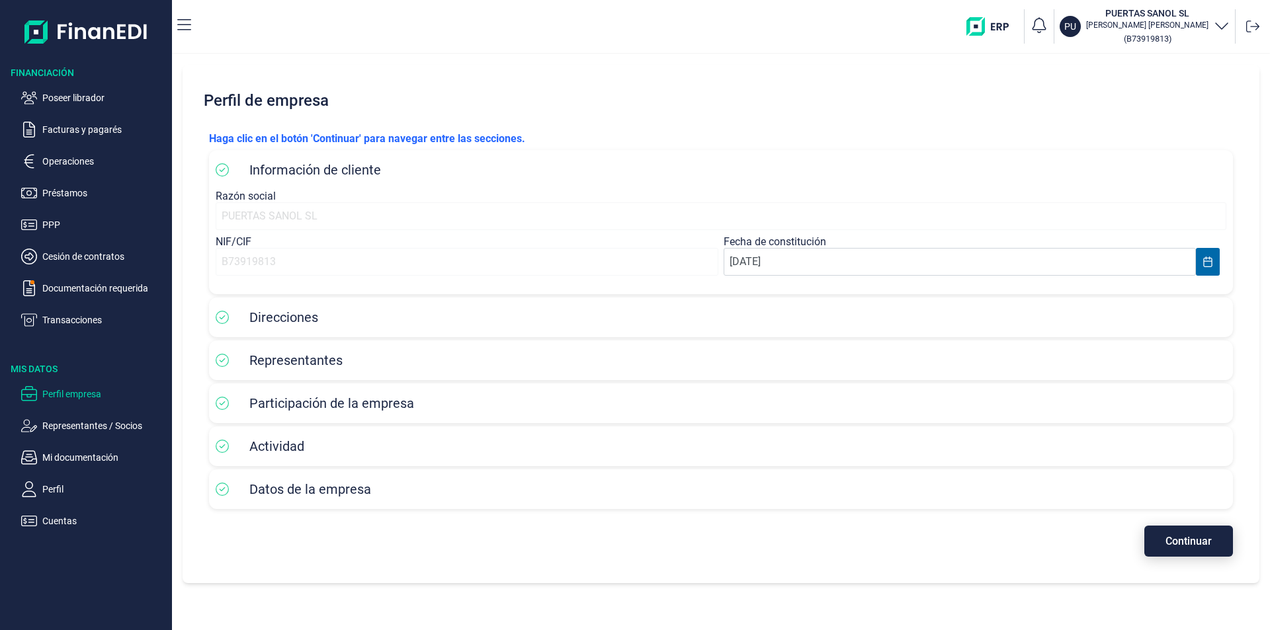
click at [1170, 543] on span "Continuar" at bounding box center [1188, 541] width 46 height 10
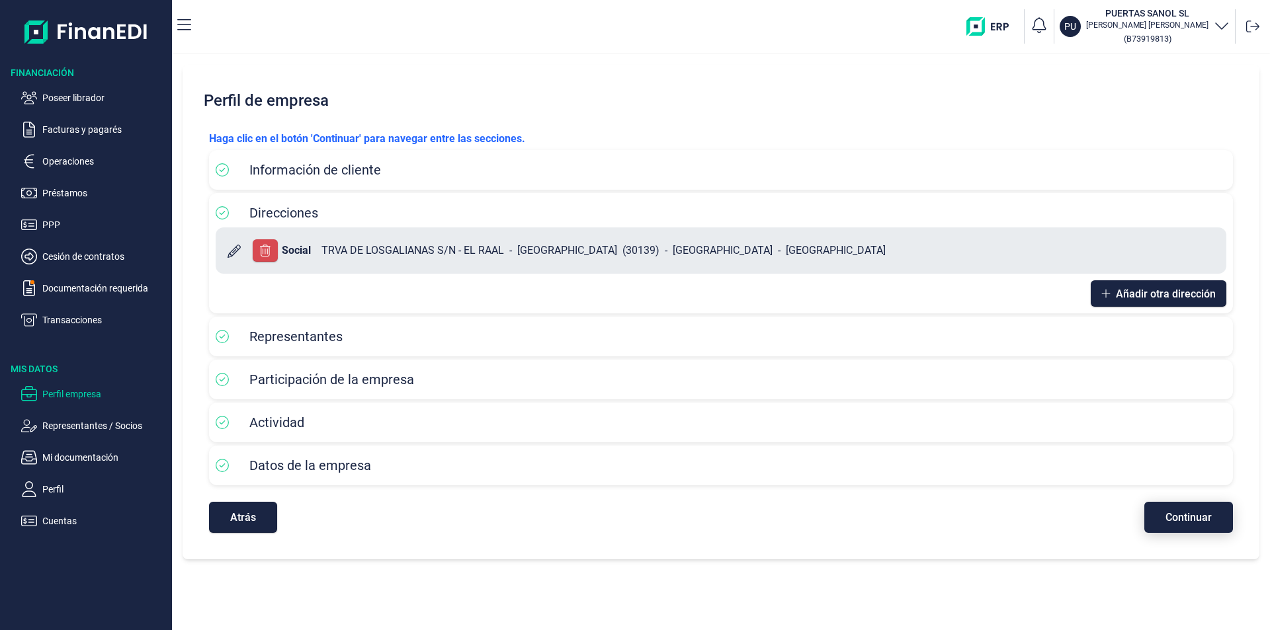
click at [1165, 513] on button "Continuar" at bounding box center [1188, 517] width 89 height 31
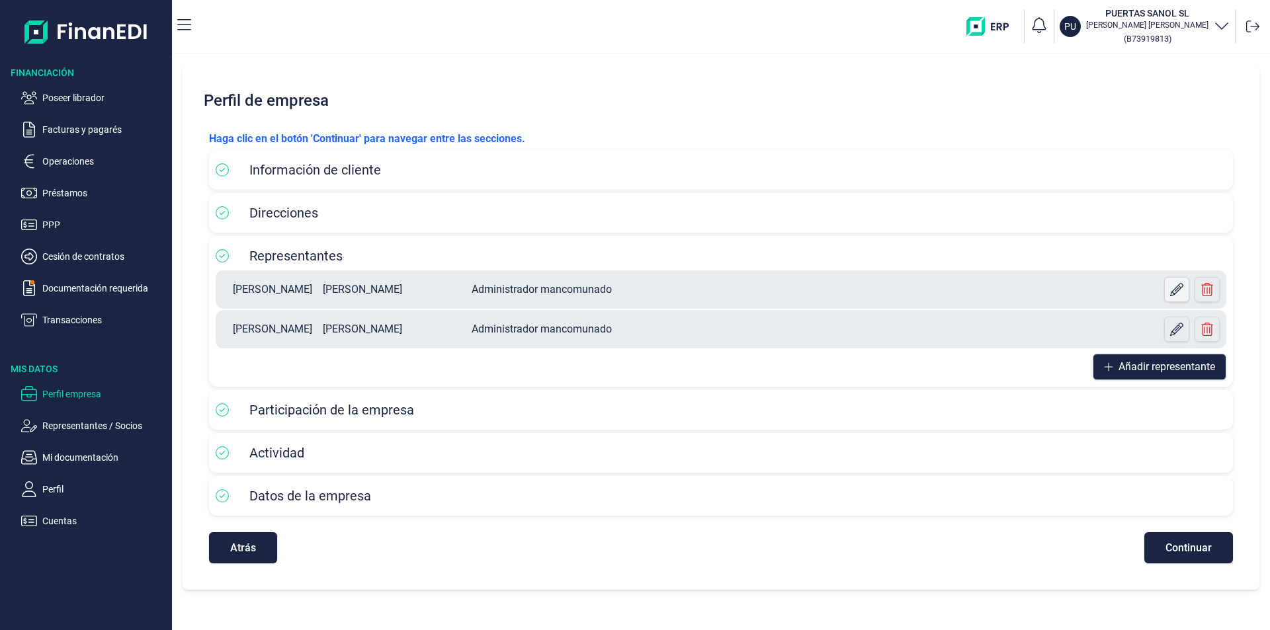
click at [1173, 292] on icon at bounding box center [1176, 289] width 13 height 13
select select "ES"
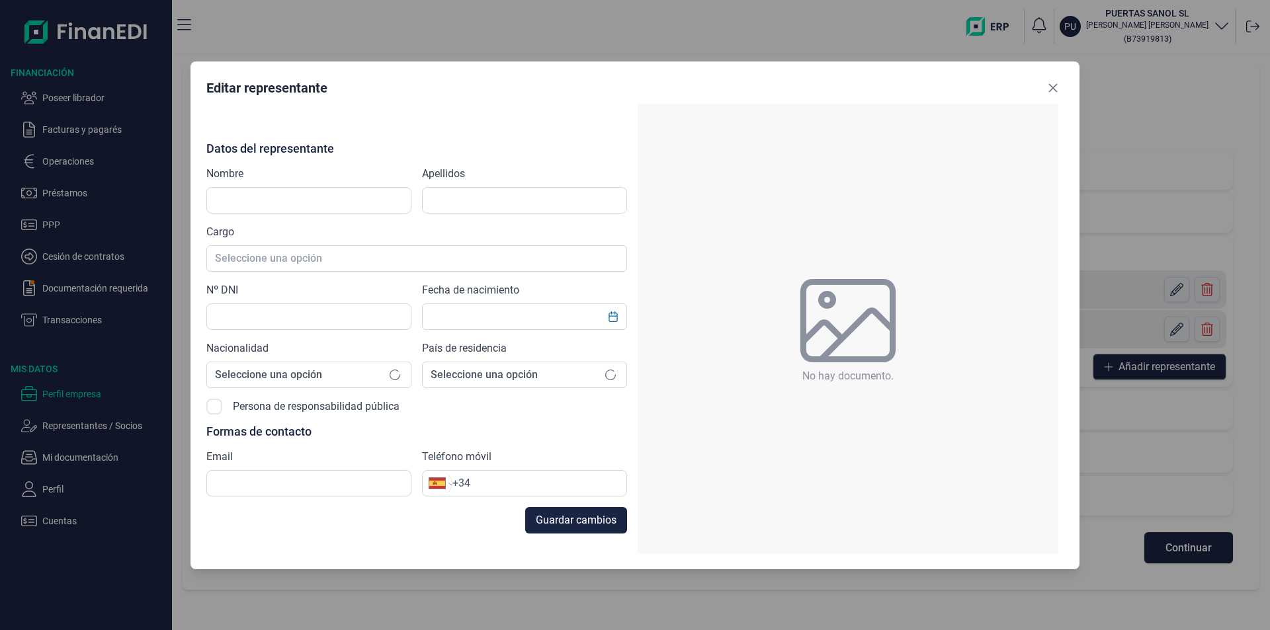
type input "[PERSON_NAME]"
type input "27432648L"
type input "[EMAIL_ADDRESS][DOMAIN_NAME]"
type input "[PHONE_NUMBER]"
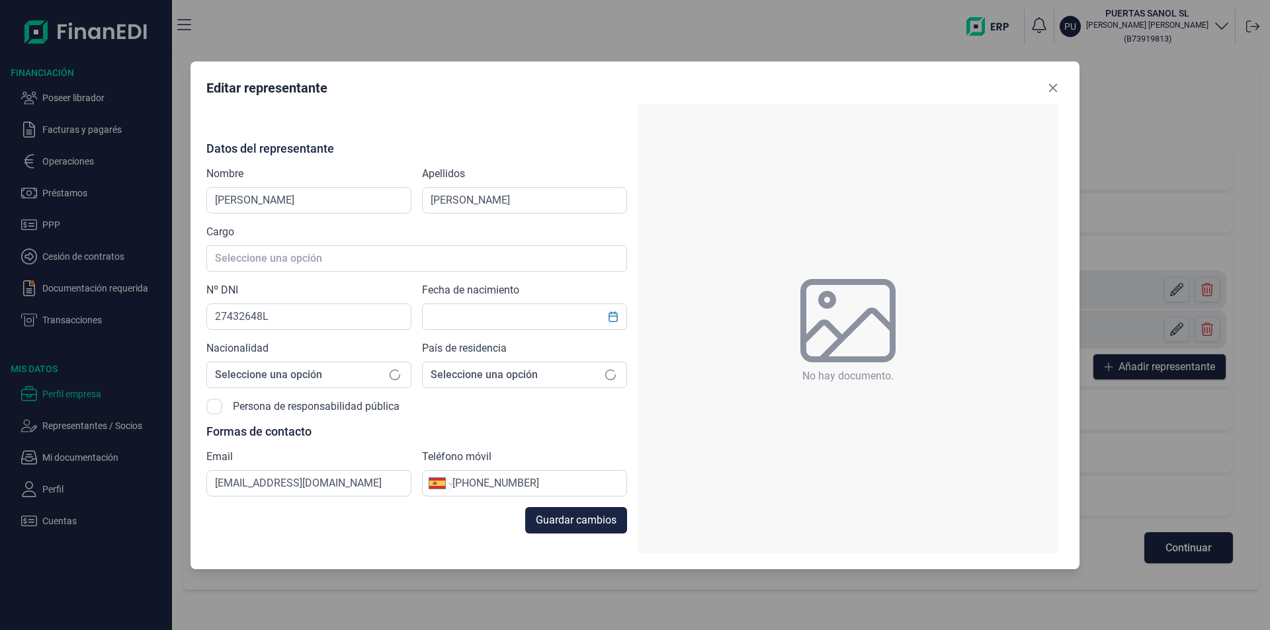
type input "[DATE]"
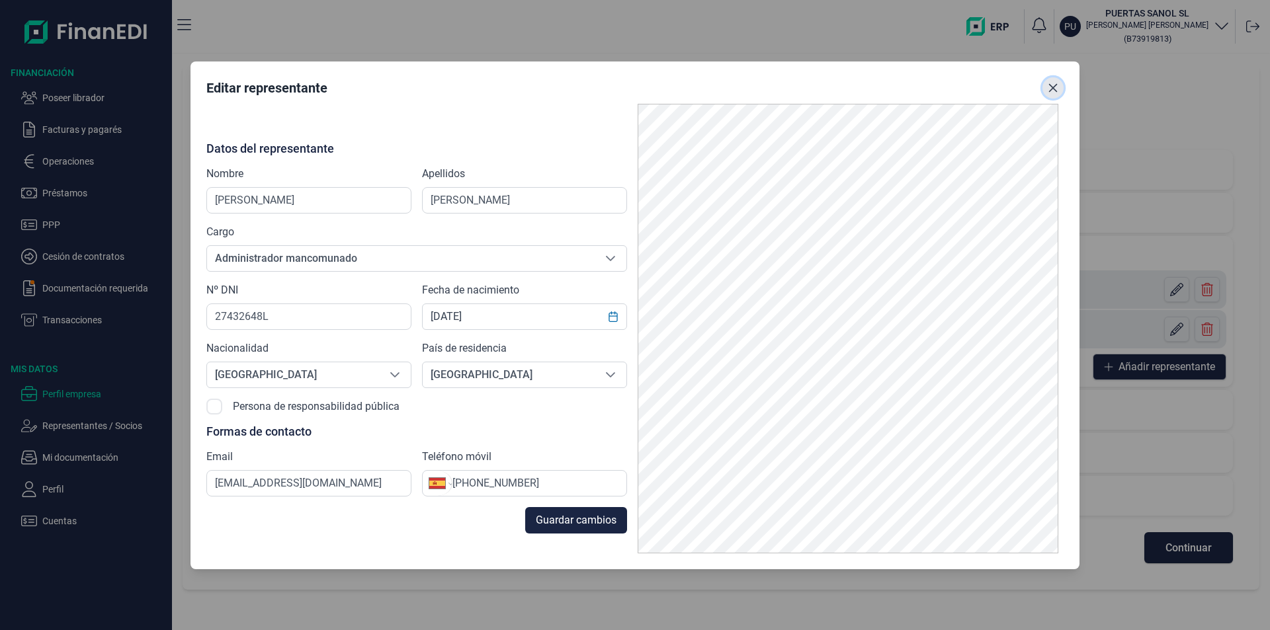
click at [1057, 87] on icon "Close" at bounding box center [1053, 88] width 11 height 11
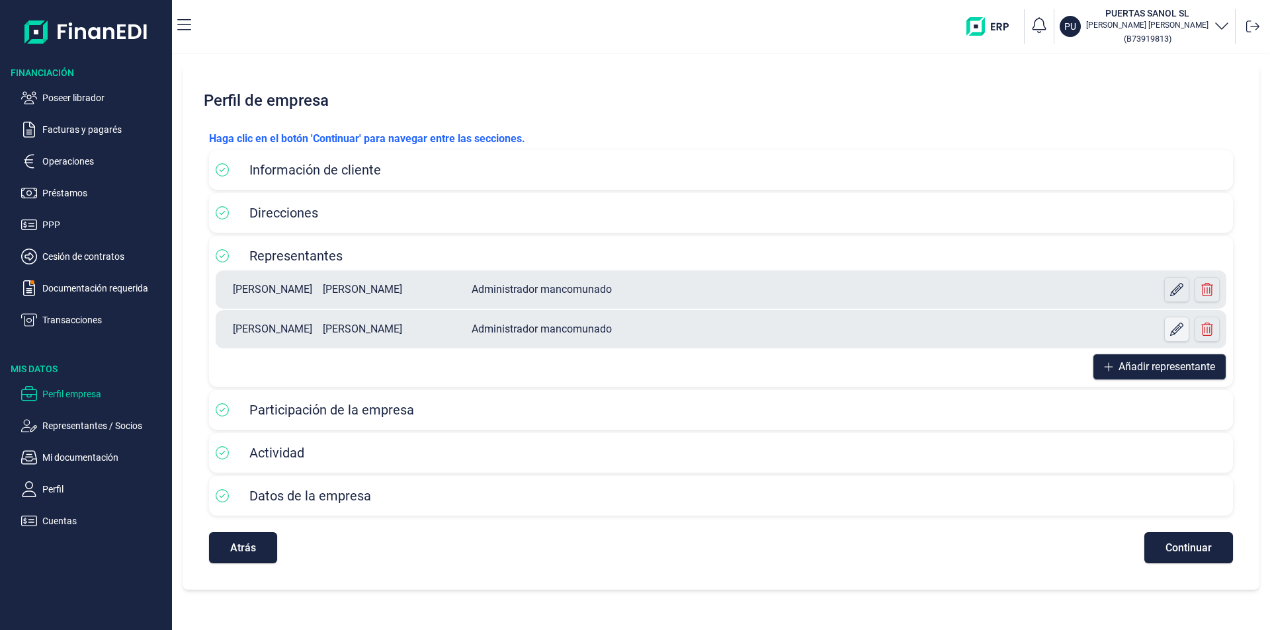
click at [1178, 328] on icon at bounding box center [1176, 329] width 13 height 13
select select "ES"
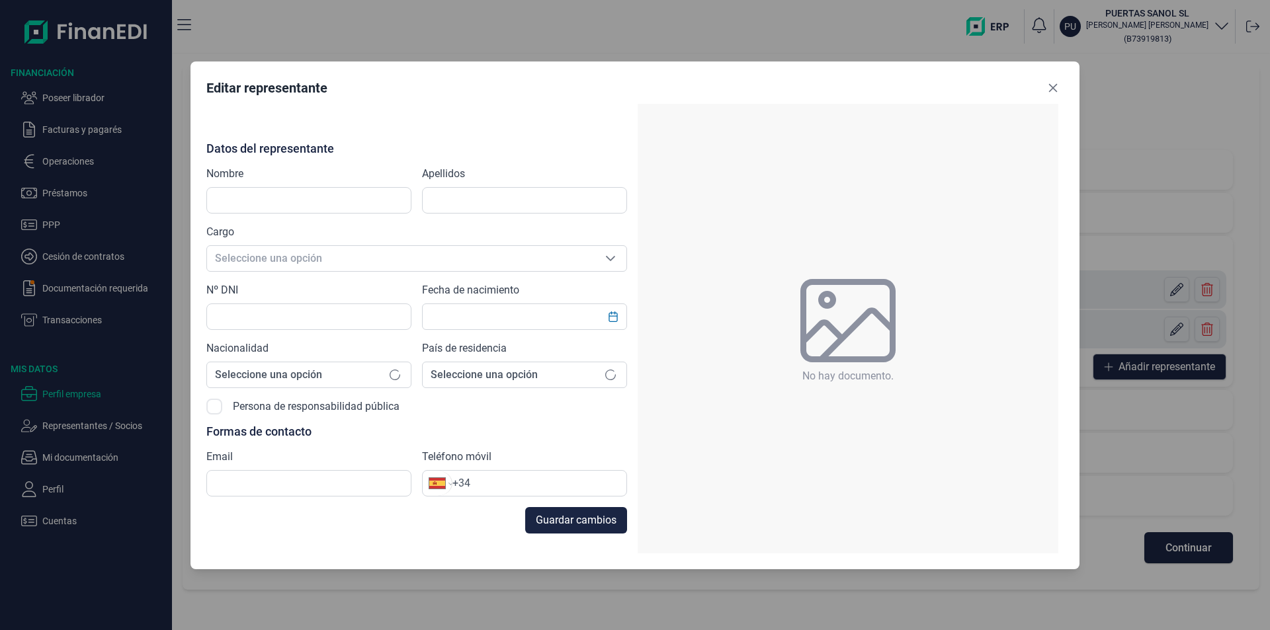
type input "[PERSON_NAME]"
type input "27462408V"
type input "[EMAIL_ADDRESS][DOMAIN_NAME]"
type input "[PHONE_NUMBER]"
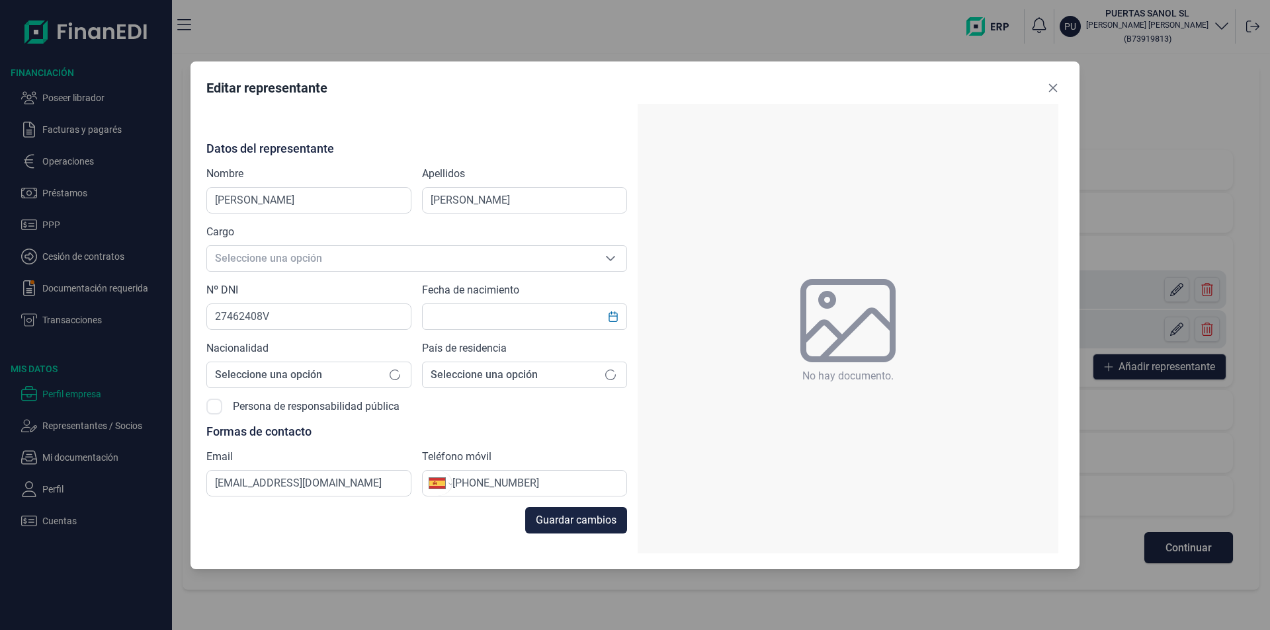
type input "[DATE]"
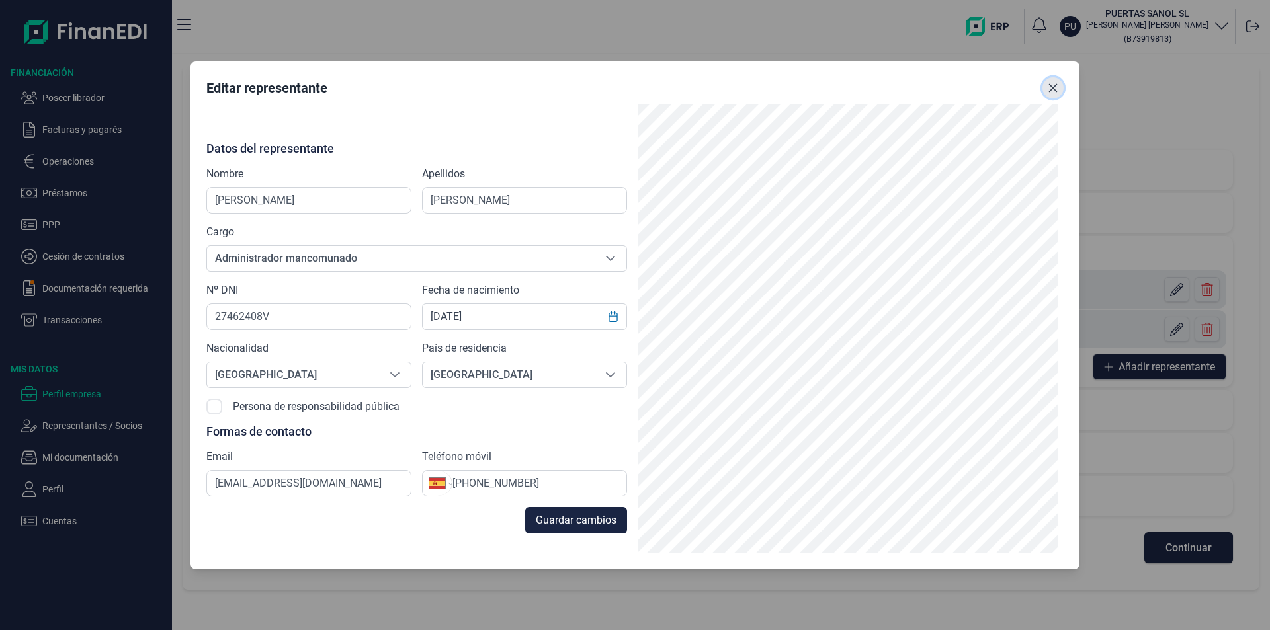
click at [1052, 85] on icon "Close" at bounding box center [1053, 88] width 11 height 11
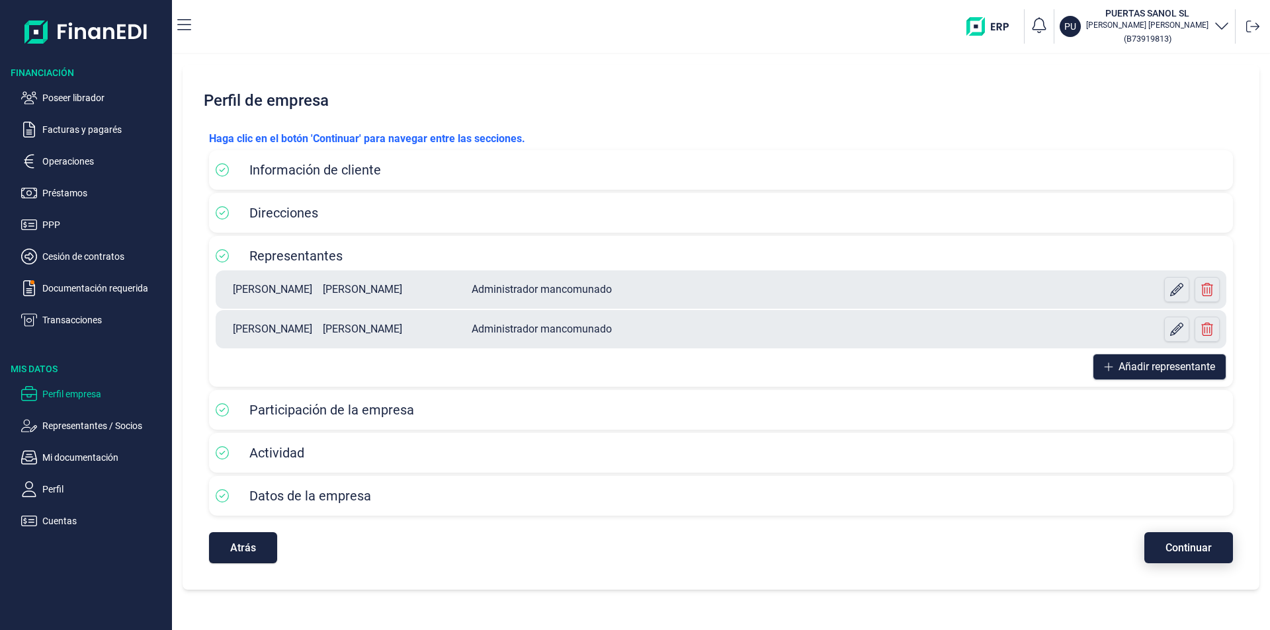
click at [1179, 544] on span "Continuar" at bounding box center [1188, 548] width 46 height 10
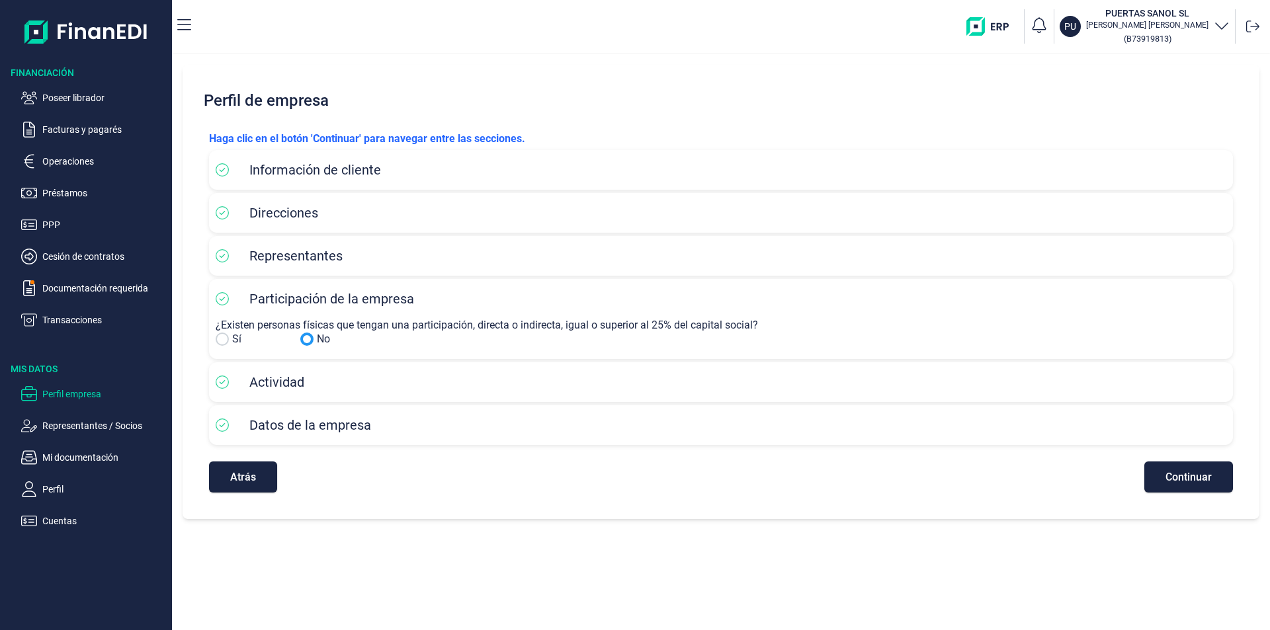
click at [220, 339] on input "No" at bounding box center [222, 339] width 13 height 13
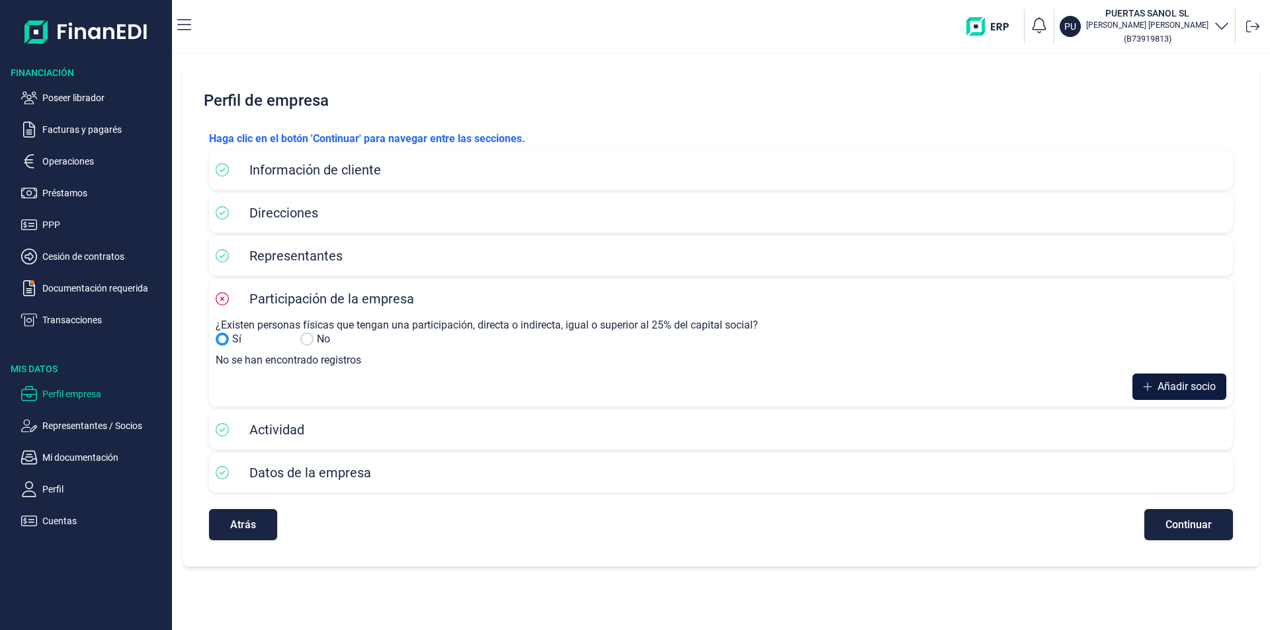
click at [1183, 384] on span "Añadir socio" at bounding box center [1186, 387] width 58 height 16
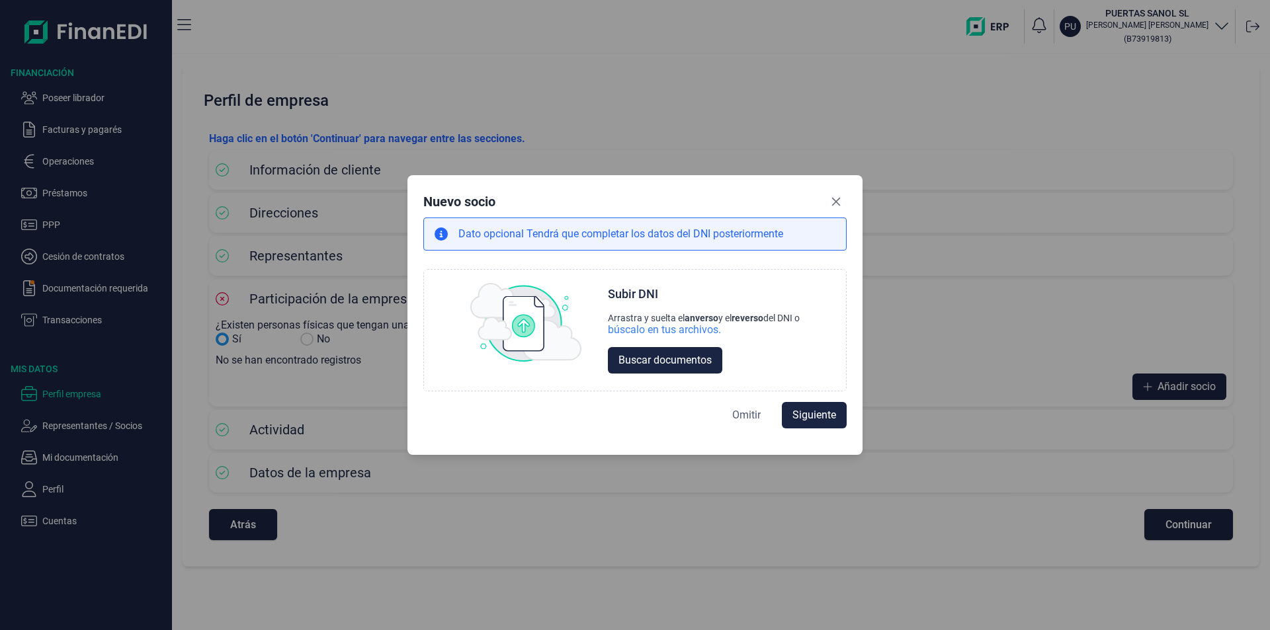
click at [748, 416] on span "Omitir" at bounding box center [746, 415] width 28 height 16
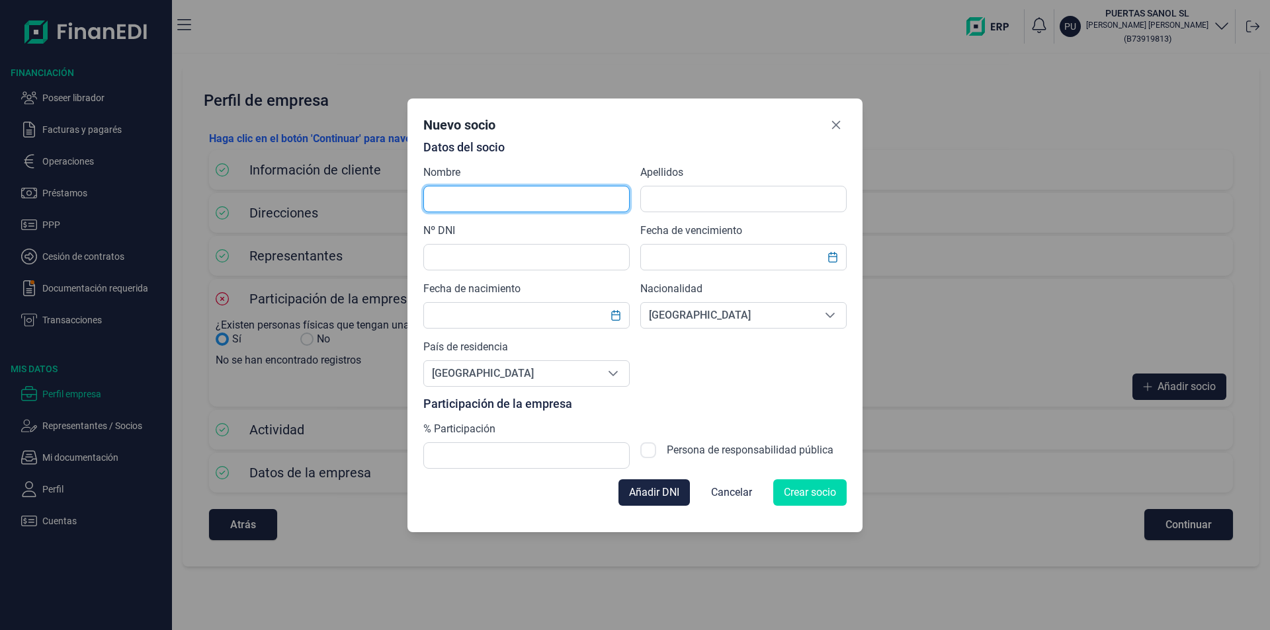
click at [456, 198] on input "text" at bounding box center [526, 199] width 206 height 26
type input "r"
type input "[PERSON_NAME]"
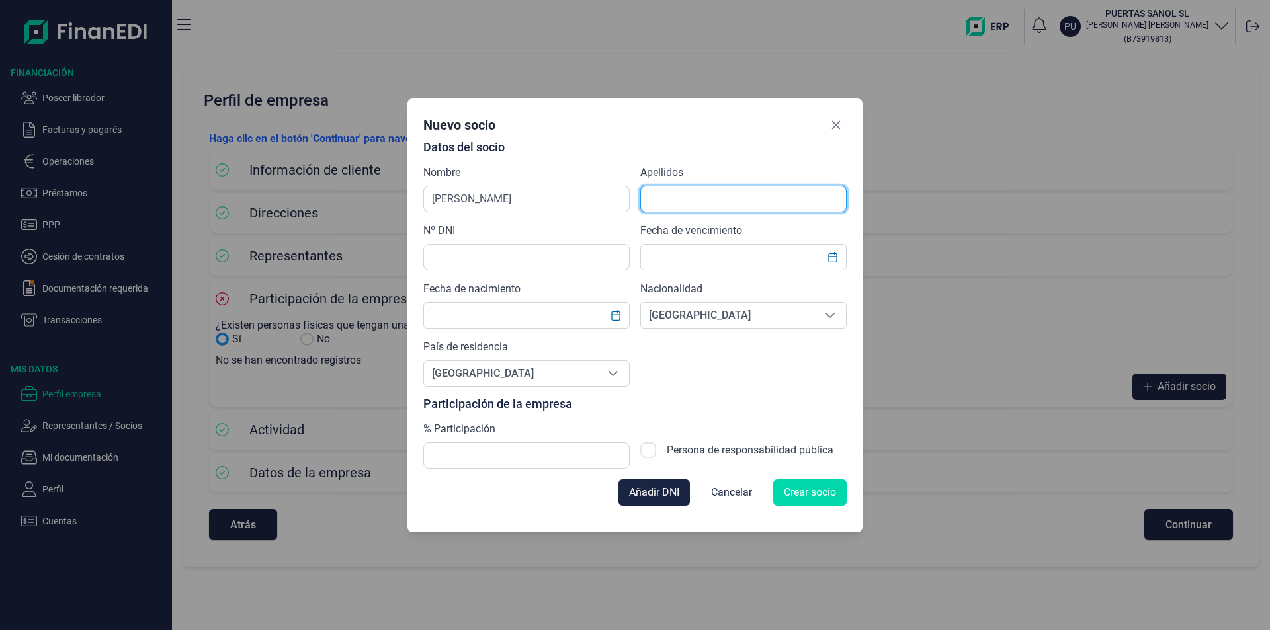
click at [654, 196] on input "text" at bounding box center [743, 199] width 206 height 26
type input "[PERSON_NAME]"
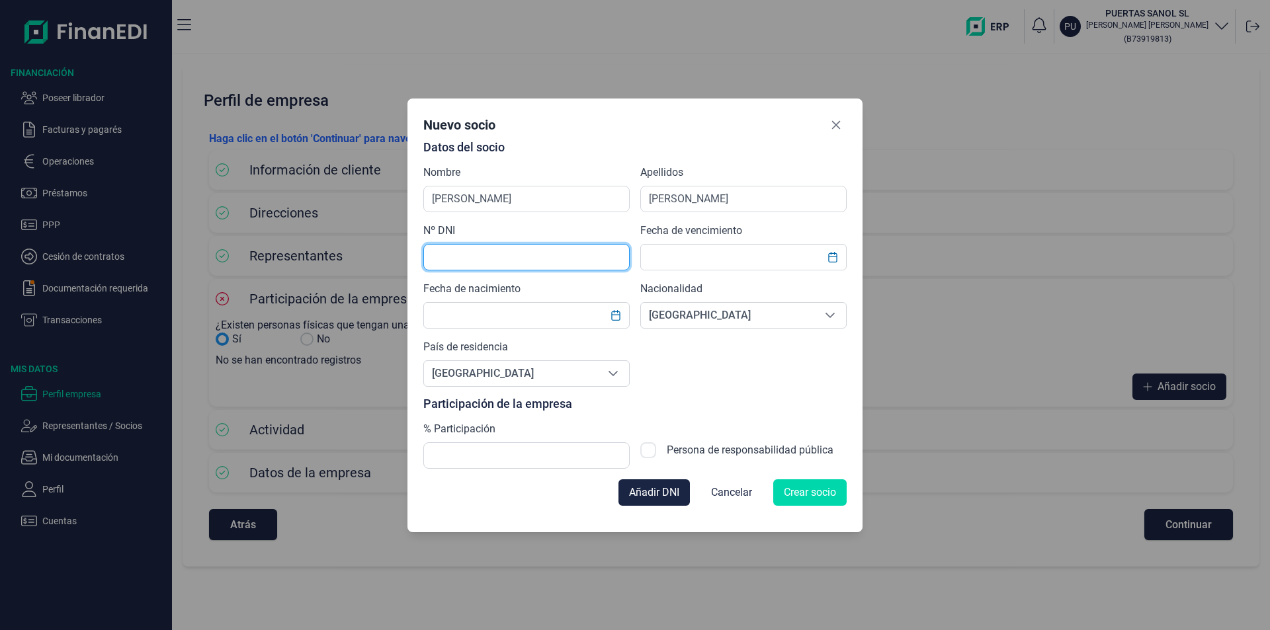
click at [487, 258] on input "text" at bounding box center [526, 257] width 206 height 26
type input "27432648L"
click at [671, 263] on input "text" at bounding box center [743, 257] width 206 height 26
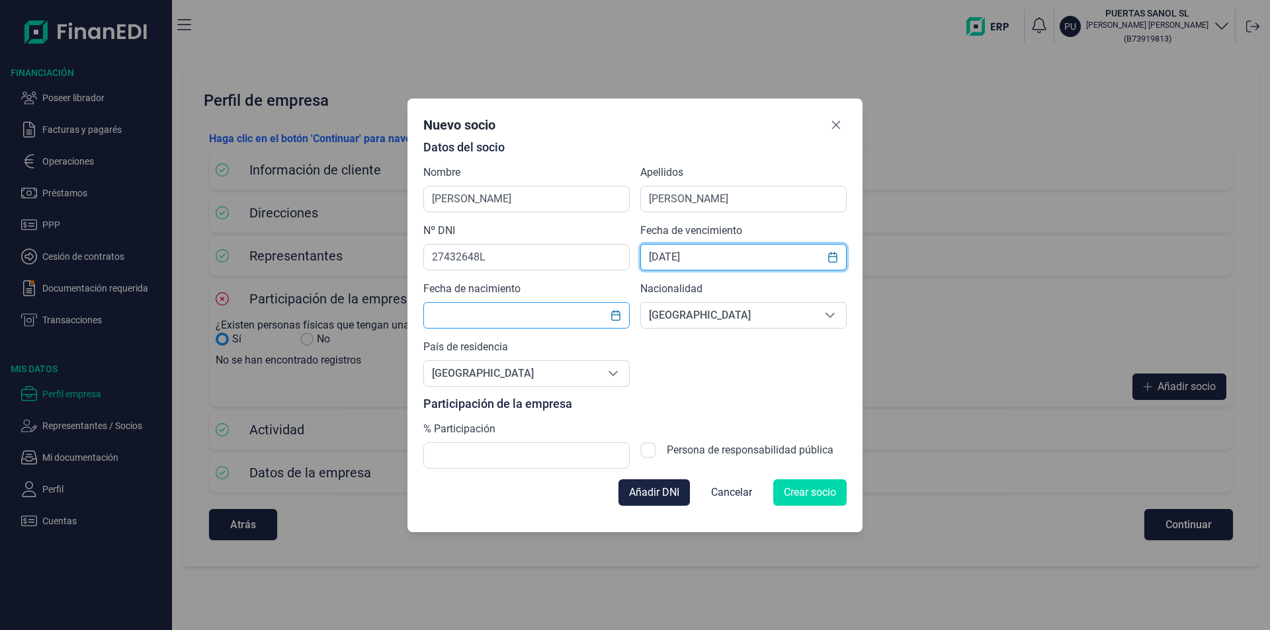
type input "[DATE]"
click at [454, 318] on input "text" at bounding box center [526, 315] width 206 height 26
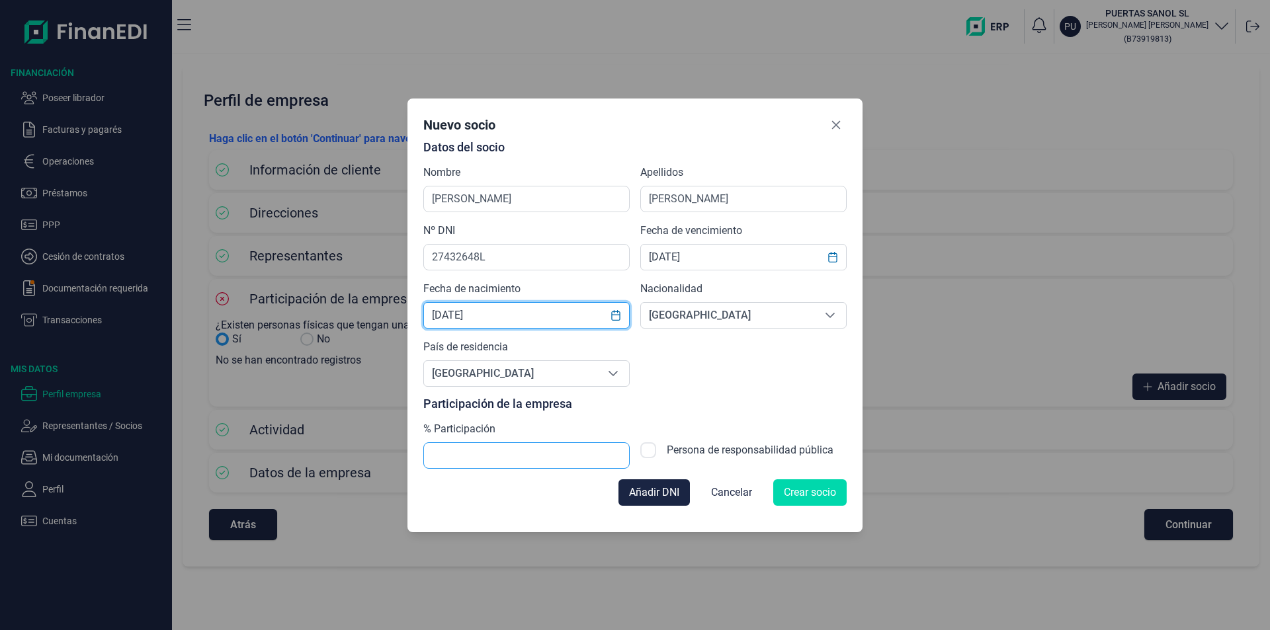
type input "[DATE]"
click at [502, 455] on input "text" at bounding box center [526, 455] width 206 height 26
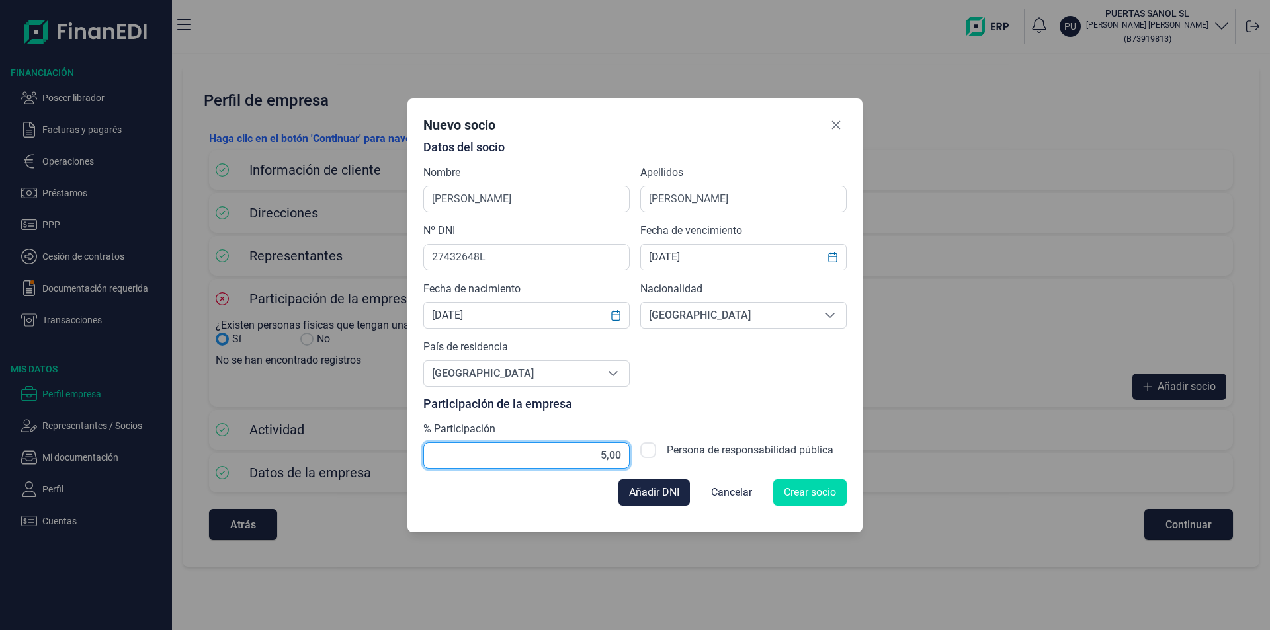
type input "50,00"
click at [833, 496] on span "Crear socio" at bounding box center [810, 493] width 52 height 16
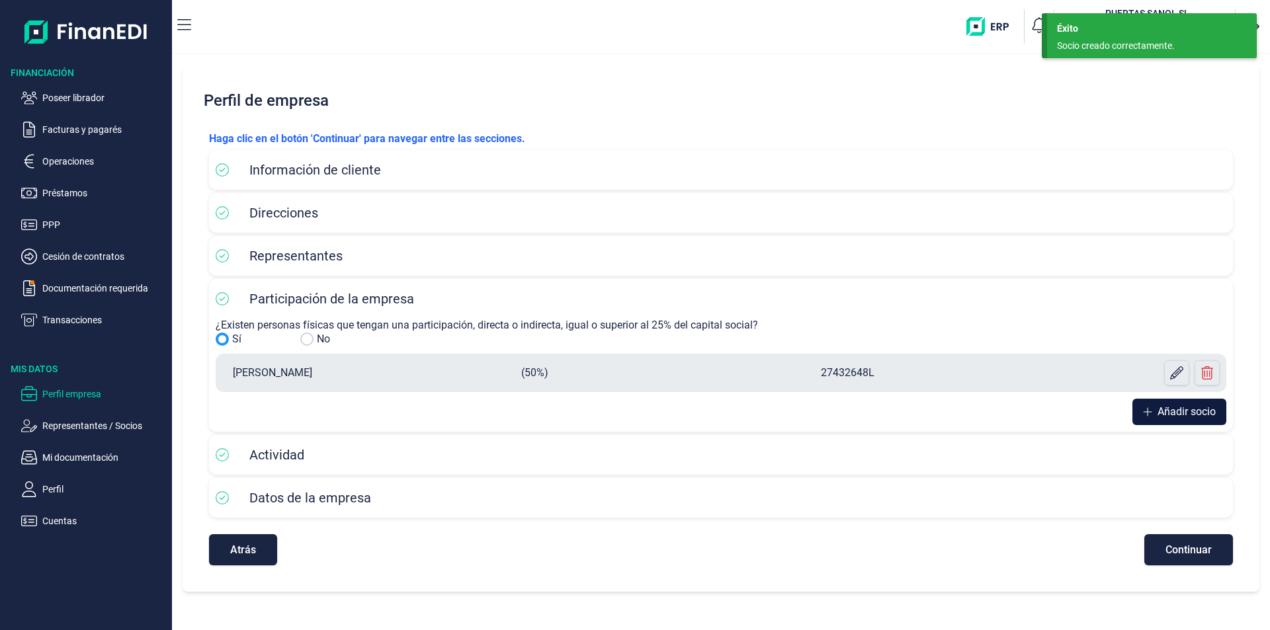
click at [1178, 409] on span "Añadir socio" at bounding box center [1186, 412] width 58 height 16
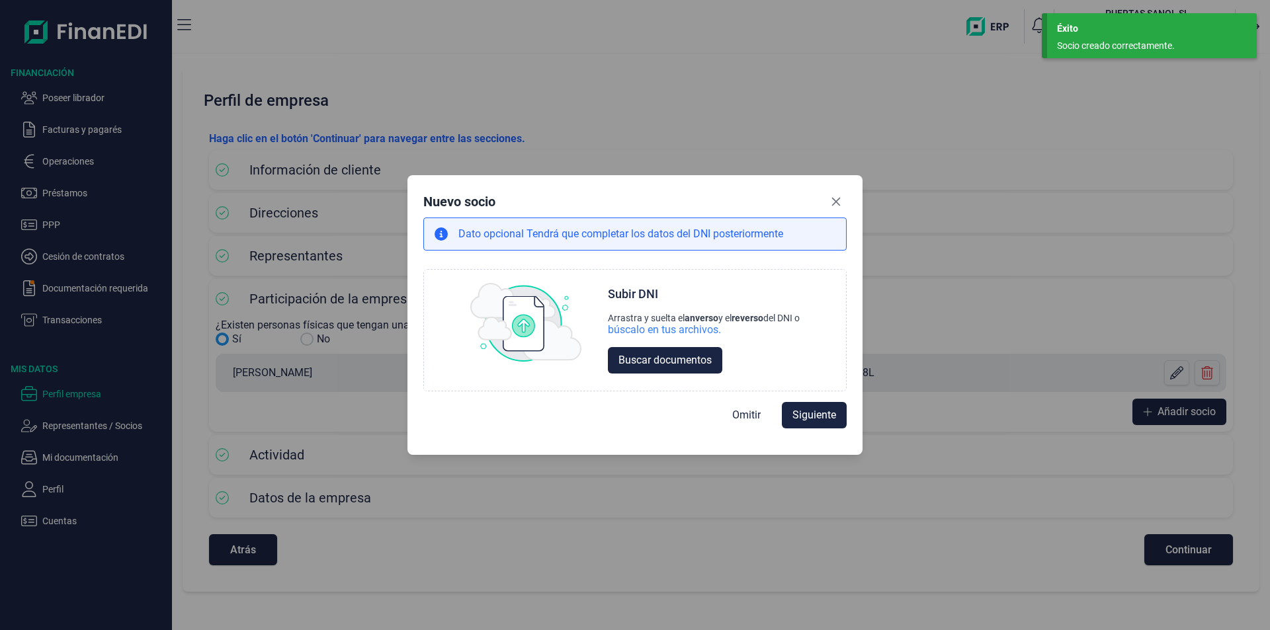
click at [745, 411] on span "Omitir" at bounding box center [746, 415] width 28 height 16
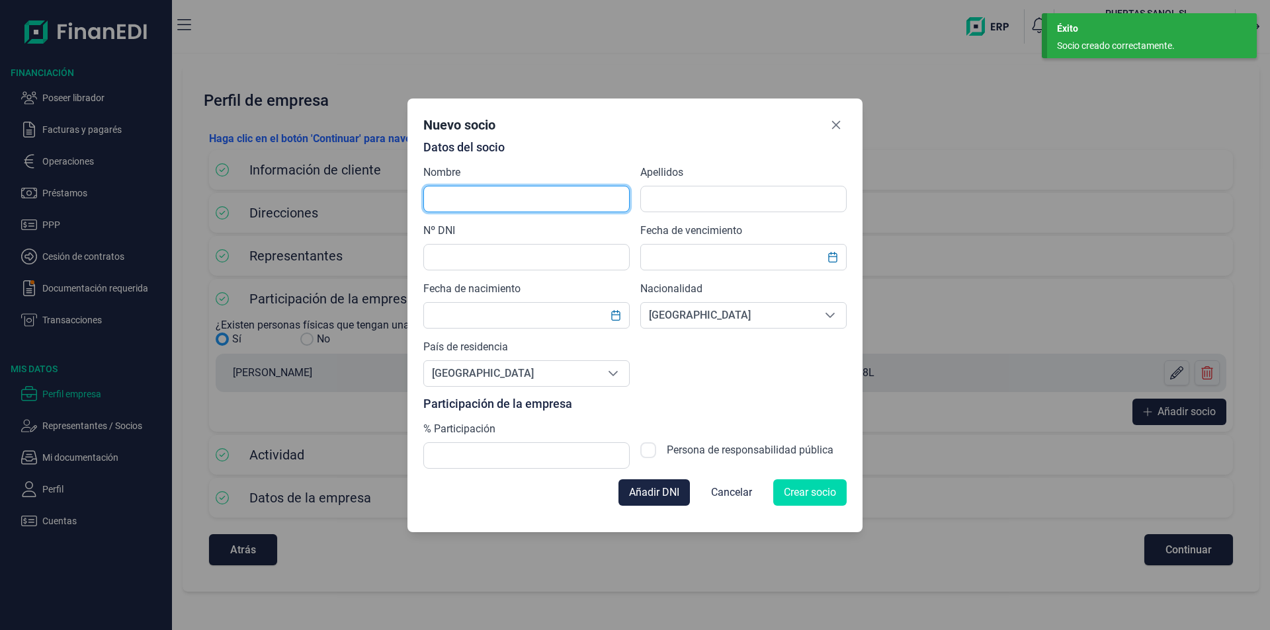
click at [448, 196] on input "text" at bounding box center [526, 199] width 206 height 26
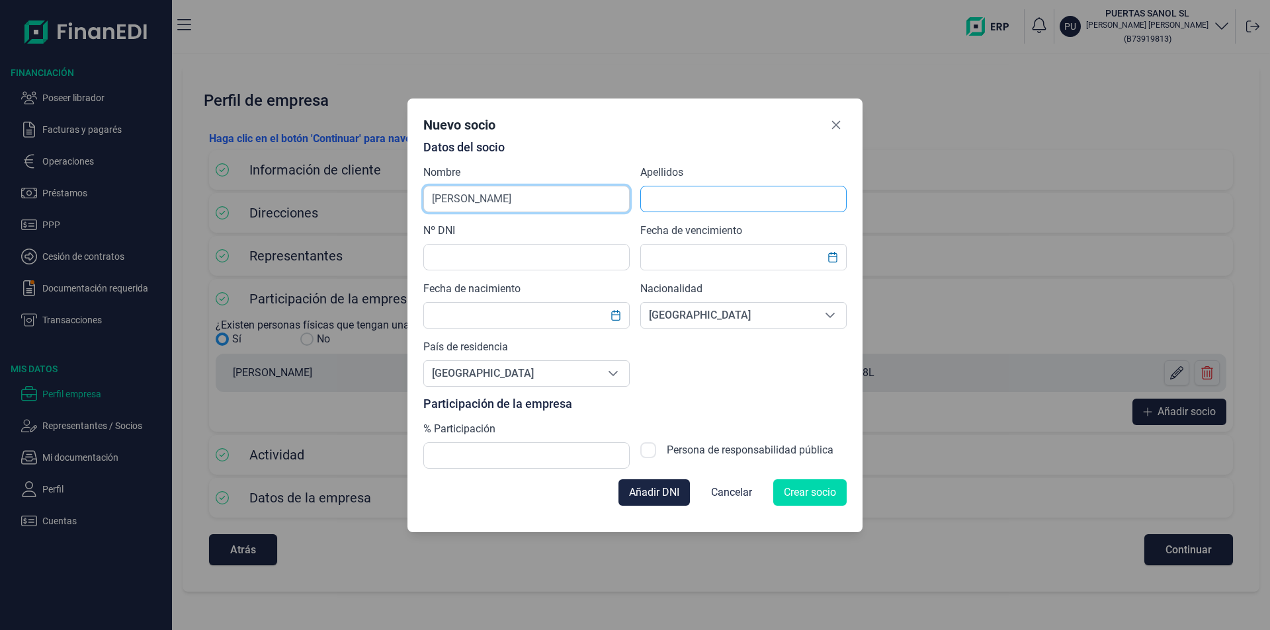
type input "[PERSON_NAME]"
click at [674, 198] on input "text" at bounding box center [743, 199] width 206 height 26
type input "[PERSON_NAME]"
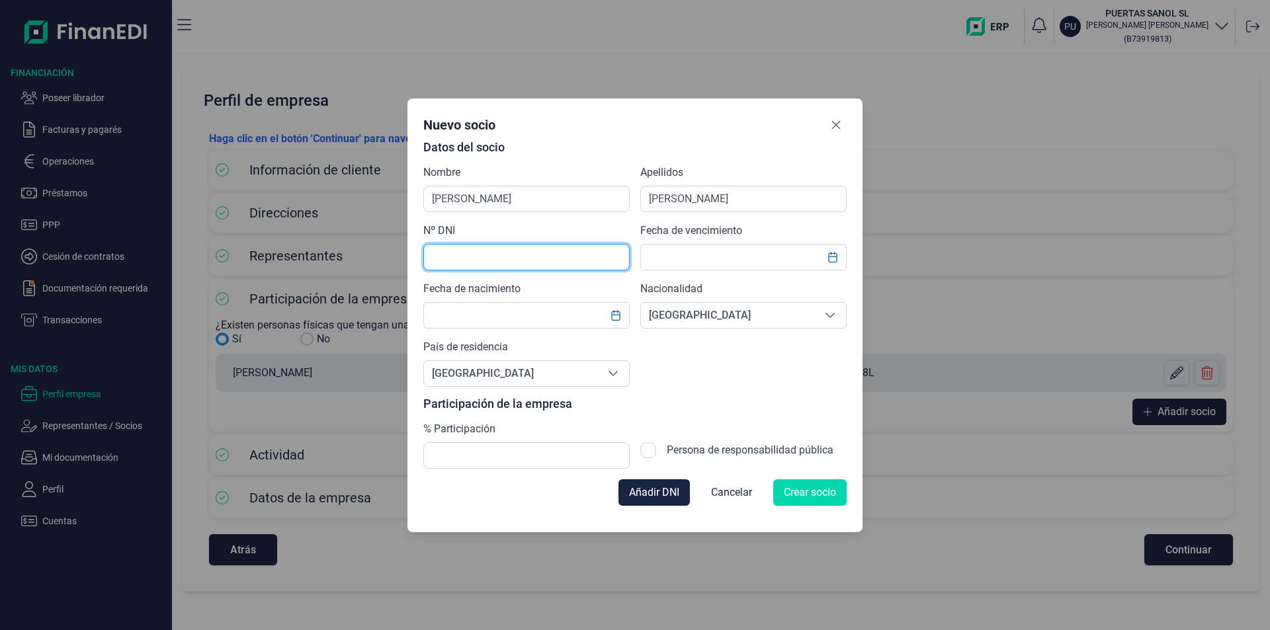
click at [454, 256] on input "text" at bounding box center [526, 257] width 206 height 26
type input "27462408V"
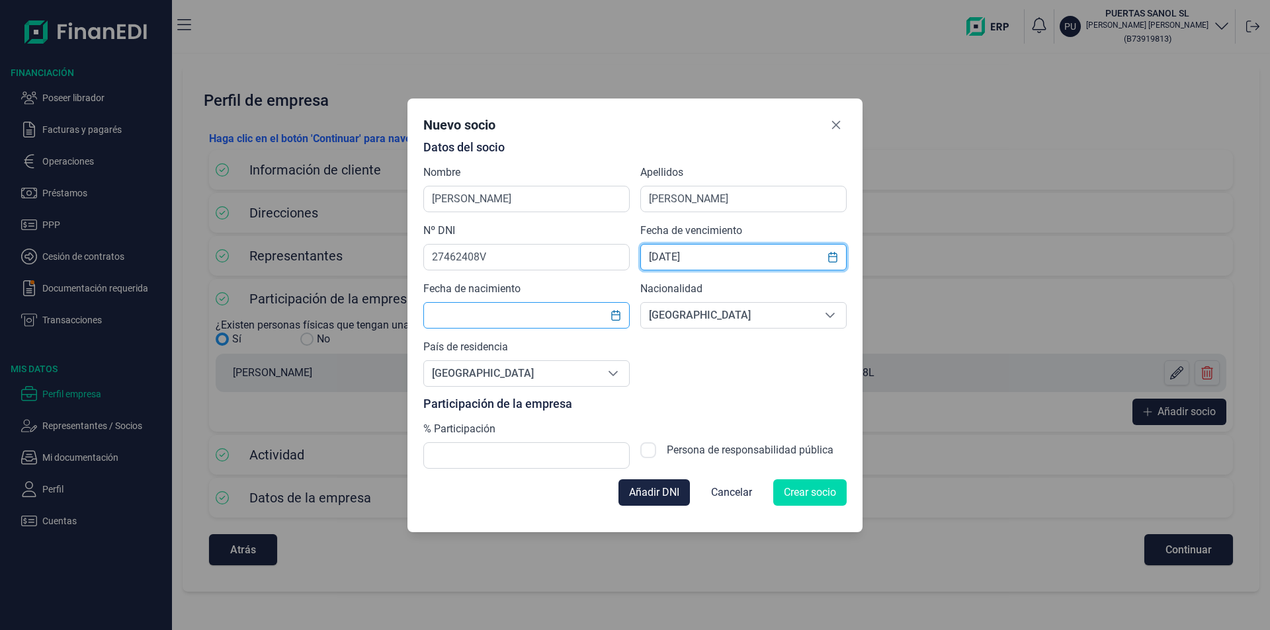
type input "[DATE]"
click at [438, 317] on input "text" at bounding box center [526, 315] width 206 height 26
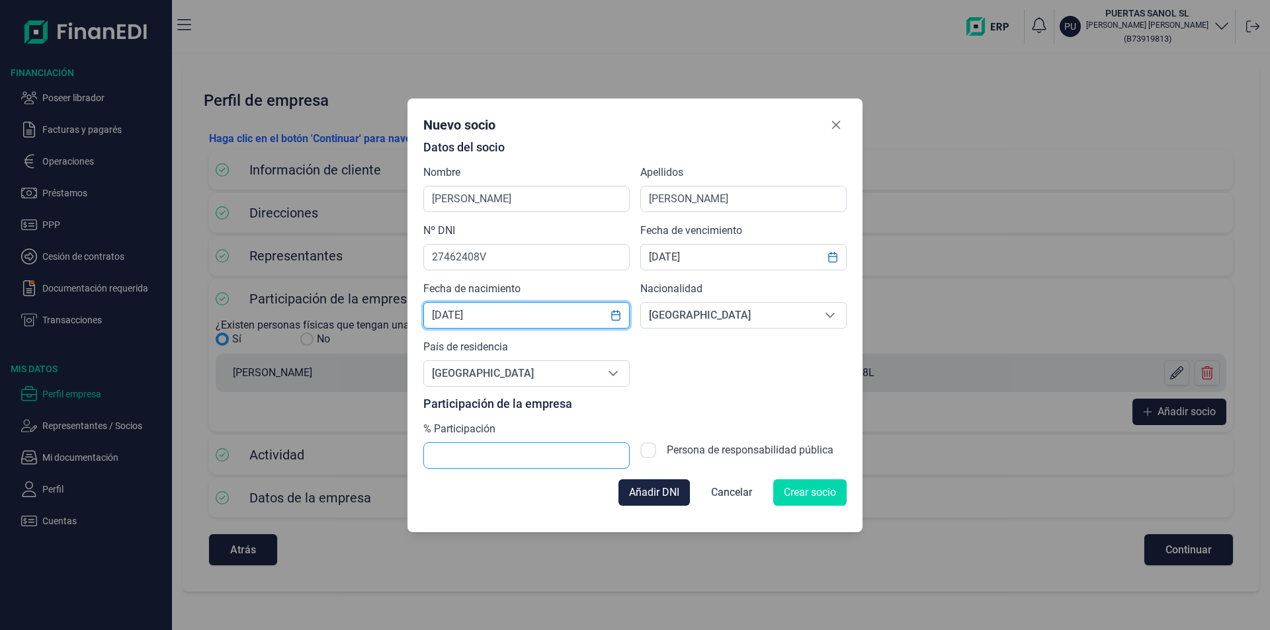
type input "[DATE]"
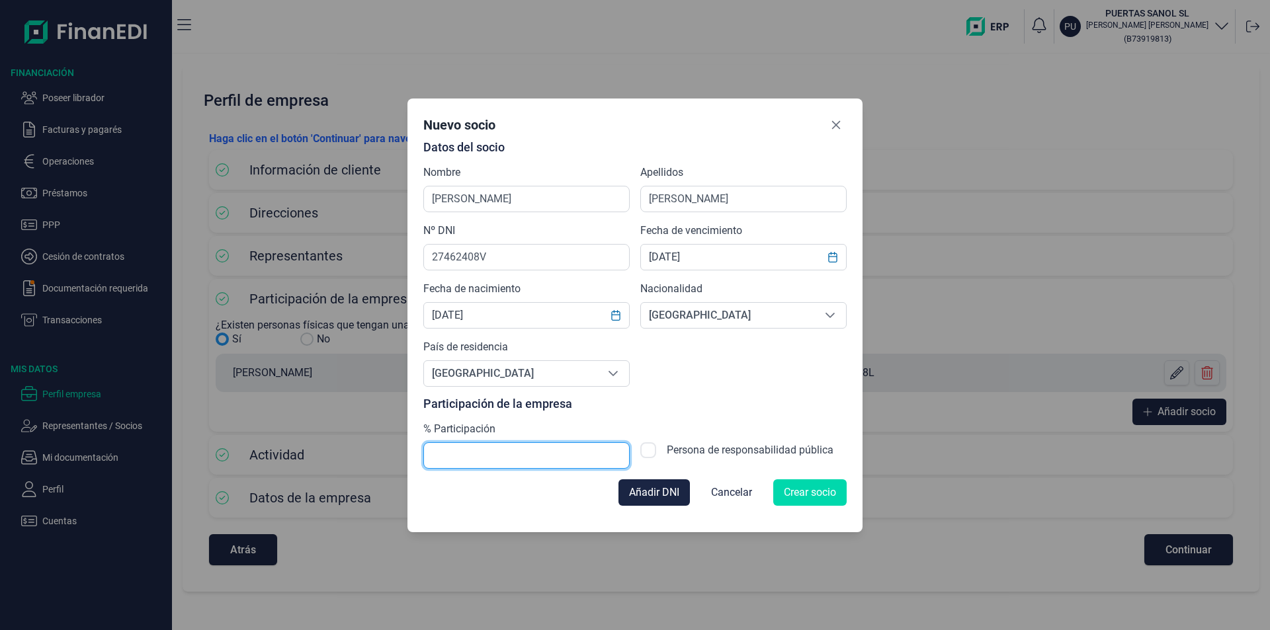
click at [484, 459] on input "text" at bounding box center [526, 455] width 206 height 26
type input "50,00"
click at [815, 497] on span "Crear socio" at bounding box center [810, 493] width 52 height 16
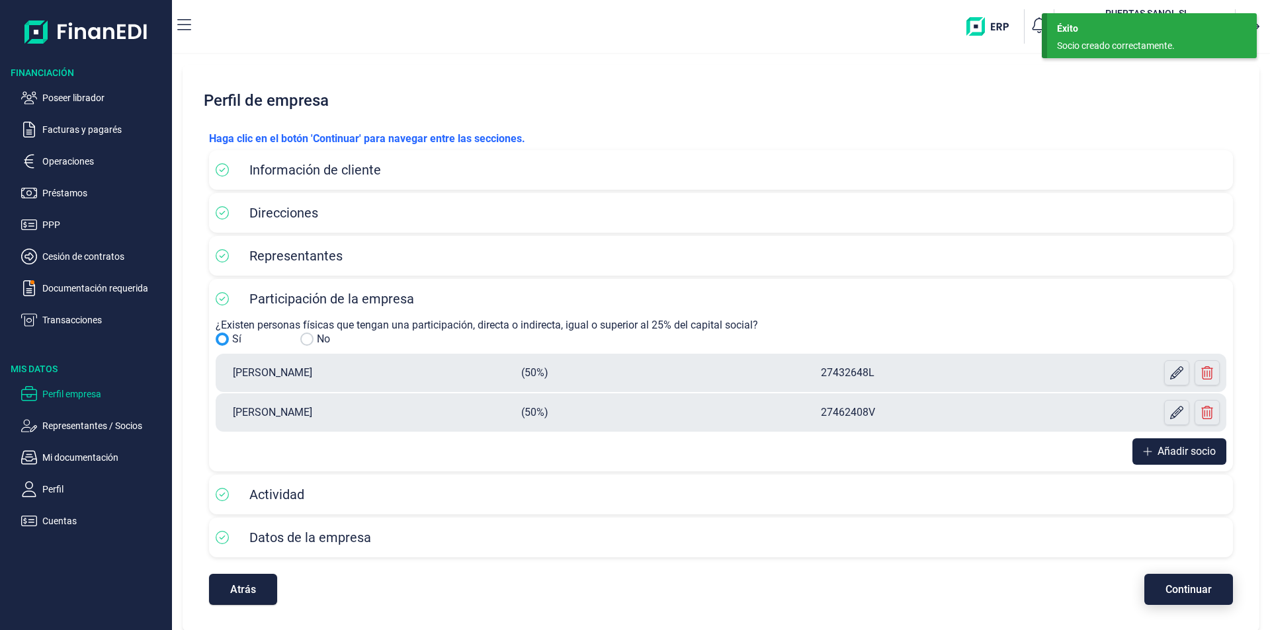
click at [1183, 591] on span "Continuar" at bounding box center [1188, 590] width 46 height 10
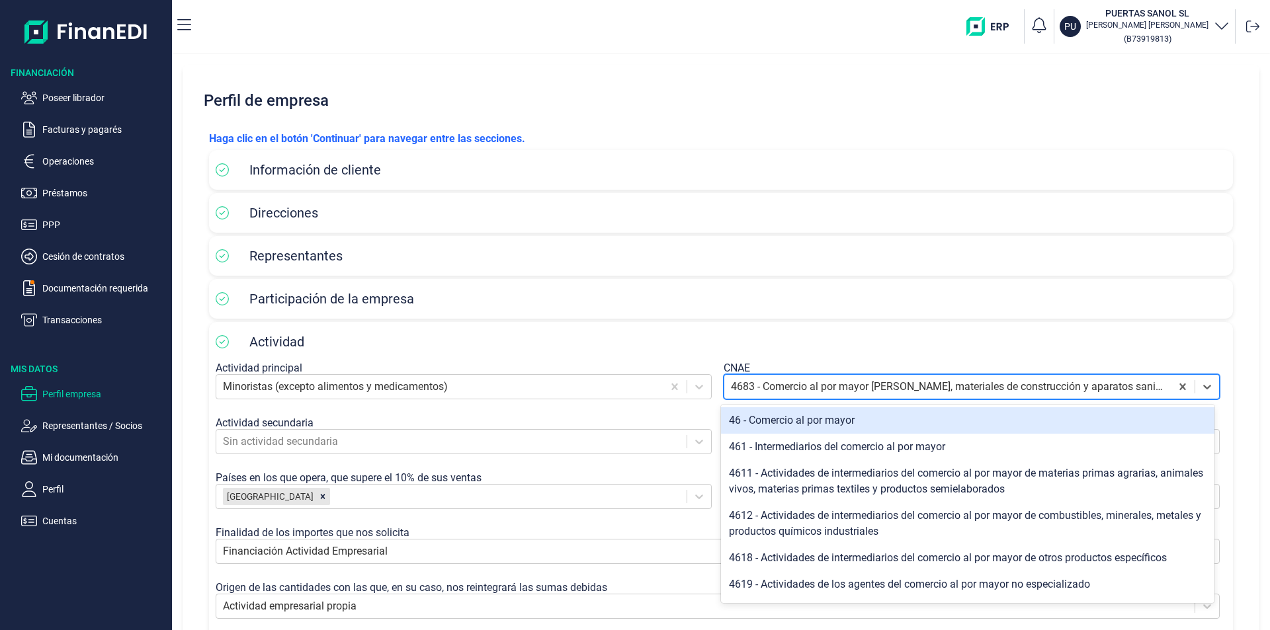
click at [749, 390] on div at bounding box center [947, 387] width 433 height 19
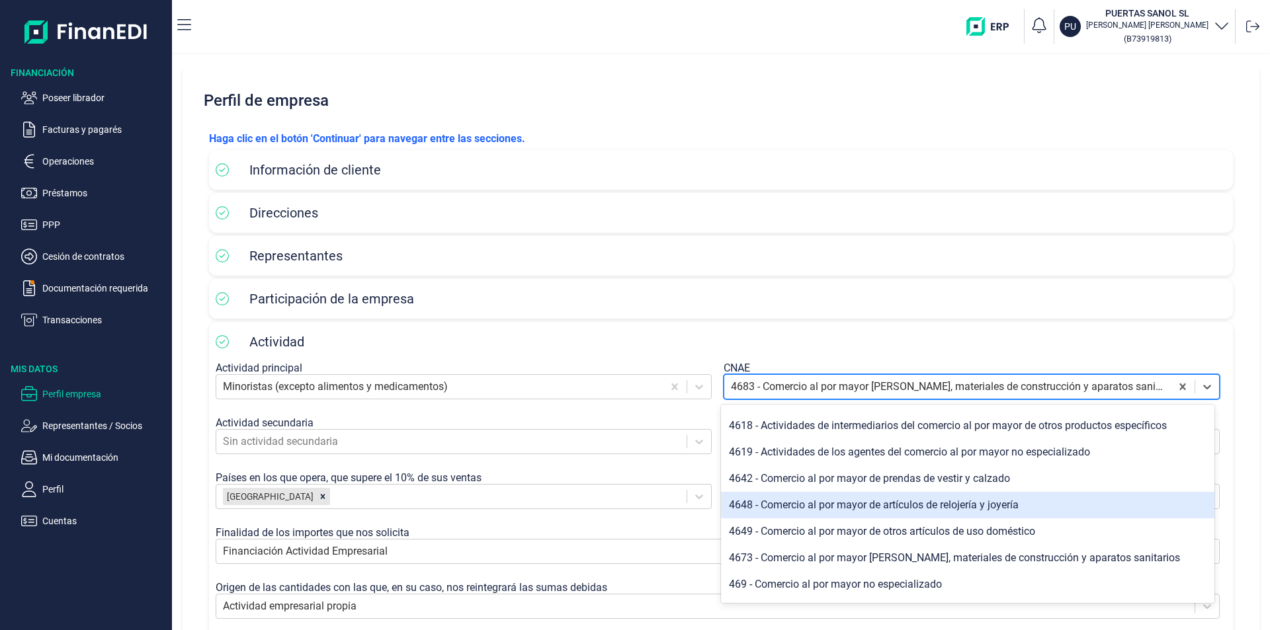
scroll to position [198, 0]
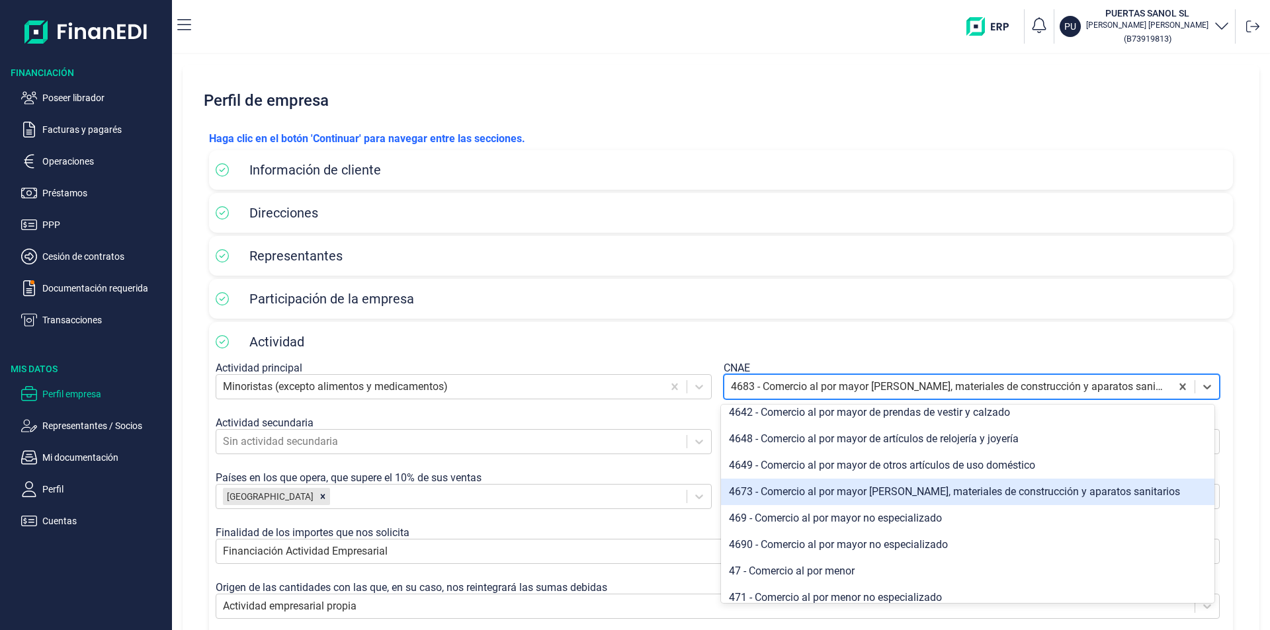
click at [802, 493] on div "4673 - Comercio al por mayor [PERSON_NAME], materiales de construcción y aparat…" at bounding box center [967, 492] width 493 height 26
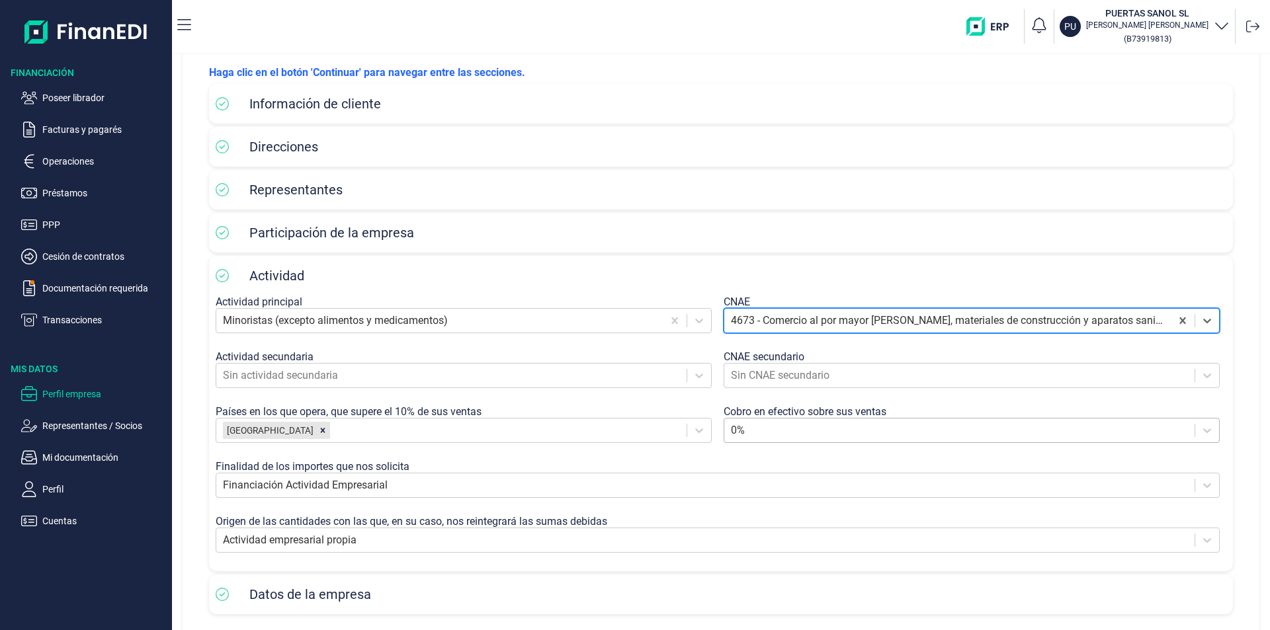
scroll to position [124, 0]
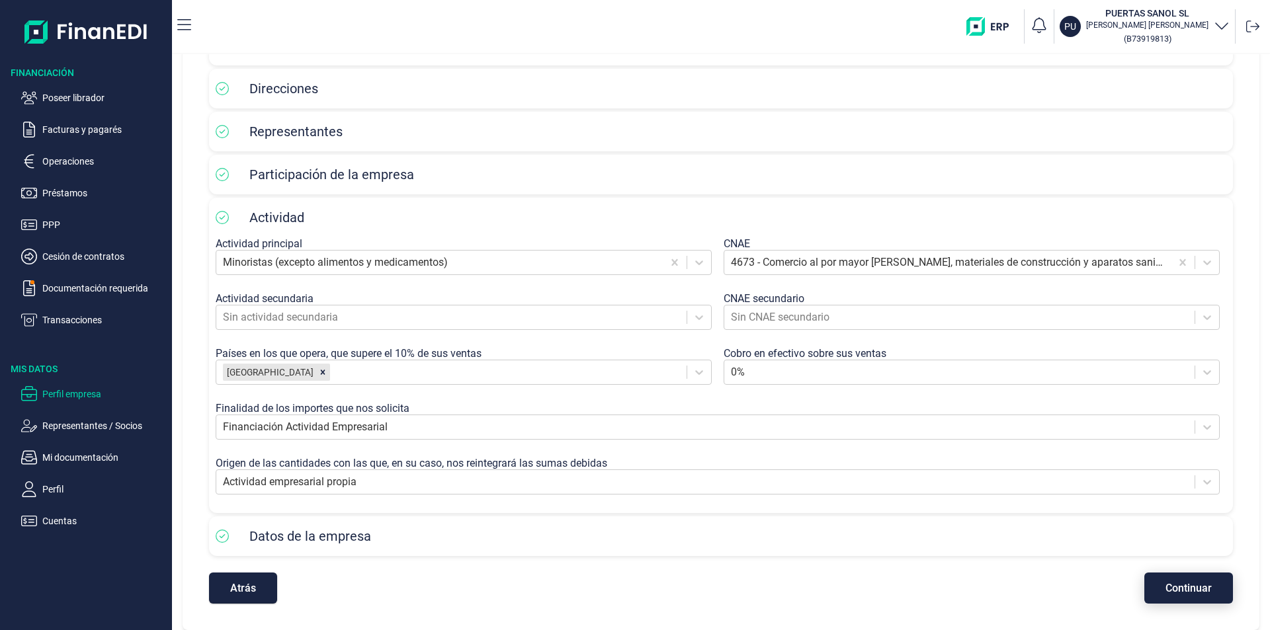
click at [1171, 589] on span "Continuar" at bounding box center [1188, 588] width 46 height 10
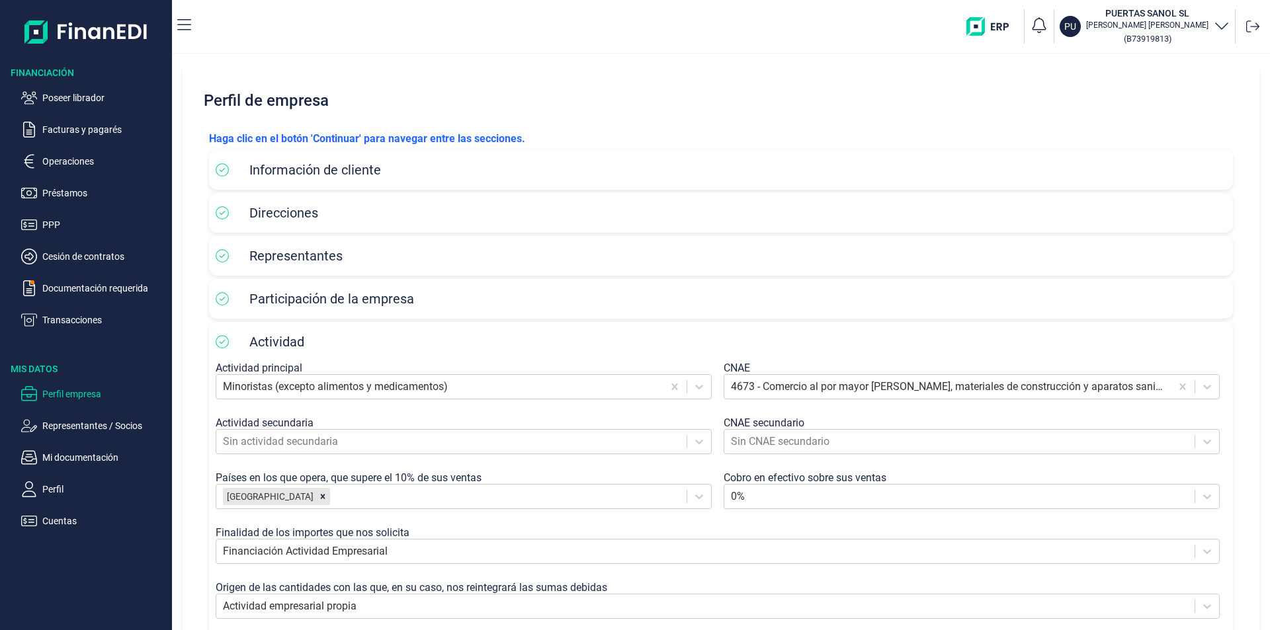
select select "ES"
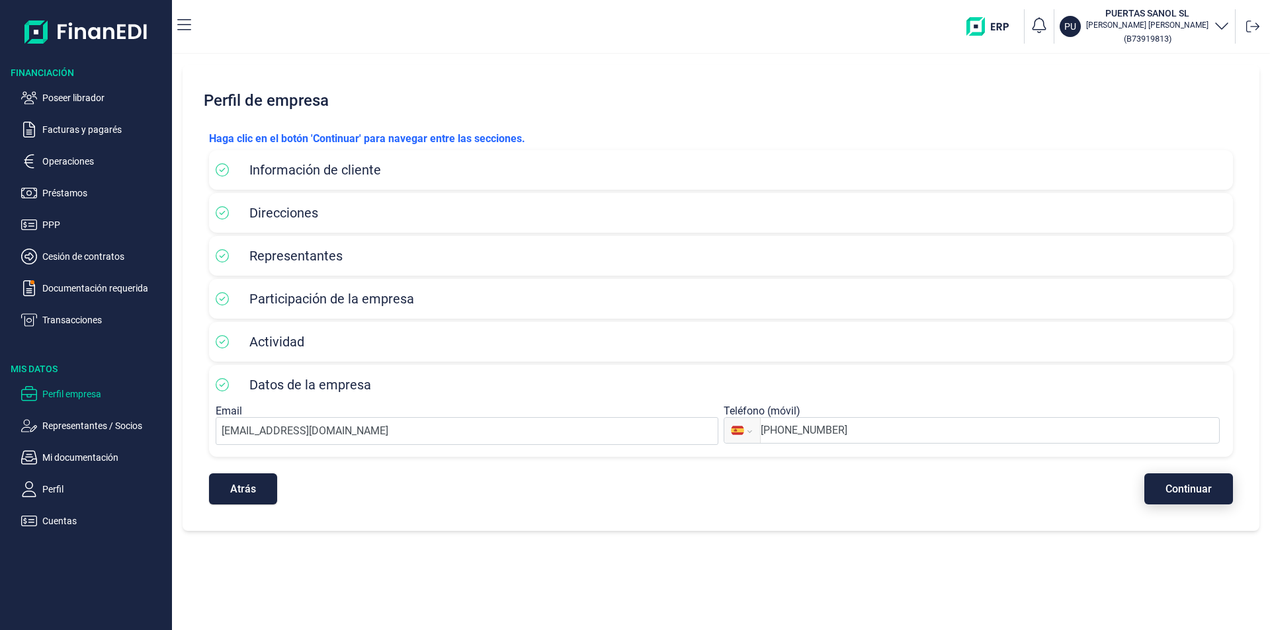
click at [1181, 487] on span "Continuar" at bounding box center [1188, 489] width 46 height 10
click at [82, 286] on p "Documentación requerida" at bounding box center [104, 288] width 124 height 16
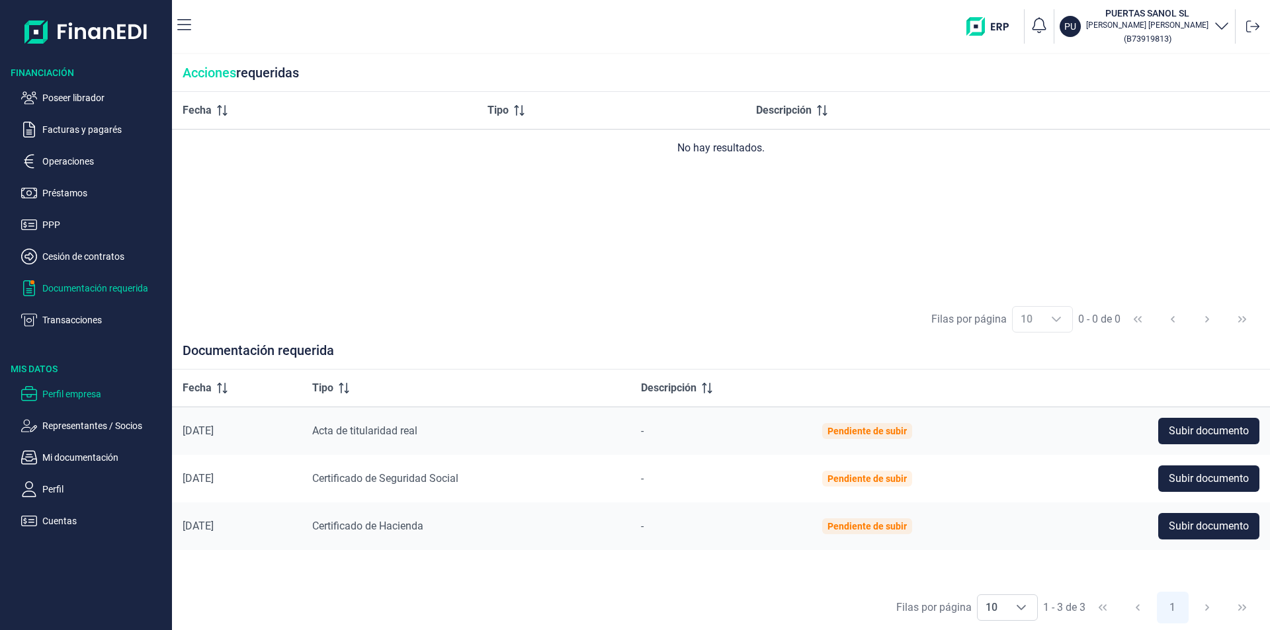
click at [80, 394] on p "Perfil empresa" at bounding box center [104, 394] width 124 height 16
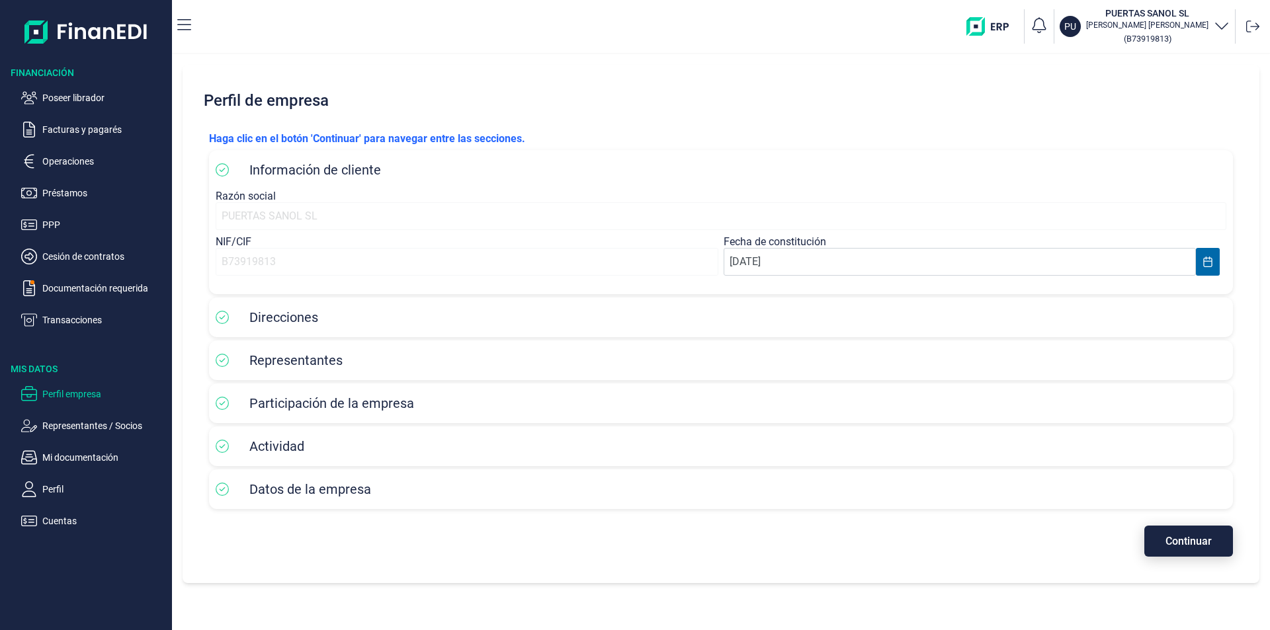
click at [1188, 541] on span "Continuar" at bounding box center [1188, 541] width 46 height 10
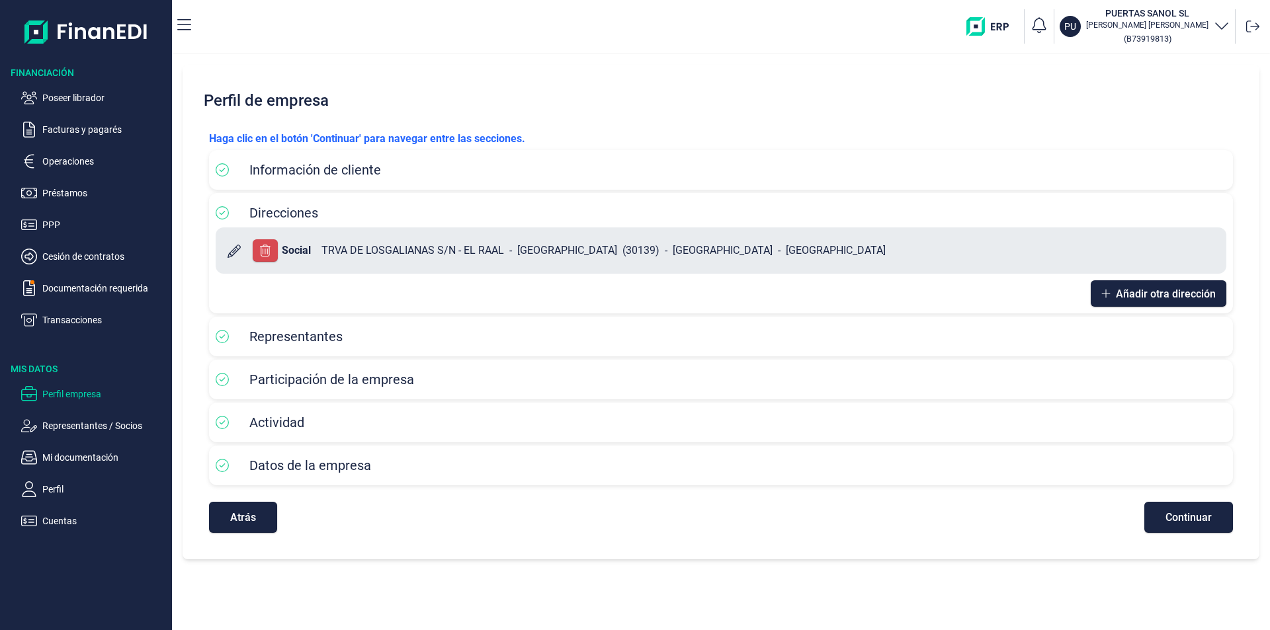
click at [1172, 509] on button "Continuar" at bounding box center [1188, 517] width 89 height 31
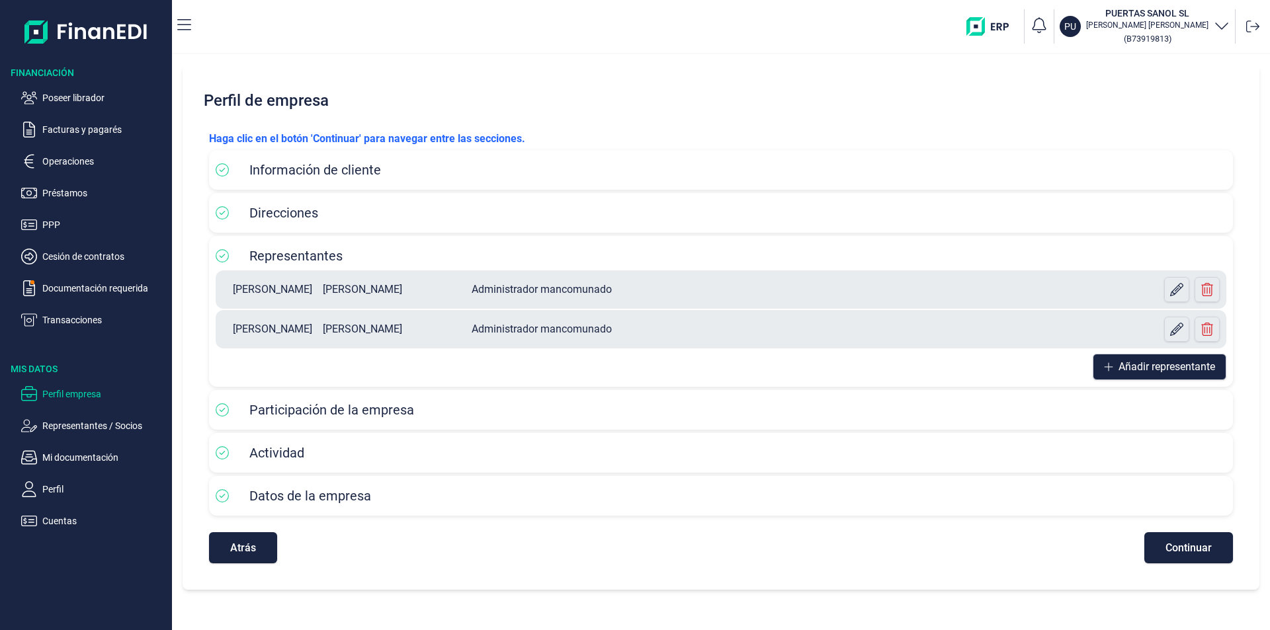
click at [1184, 551] on span "Continuar" at bounding box center [1188, 548] width 46 height 10
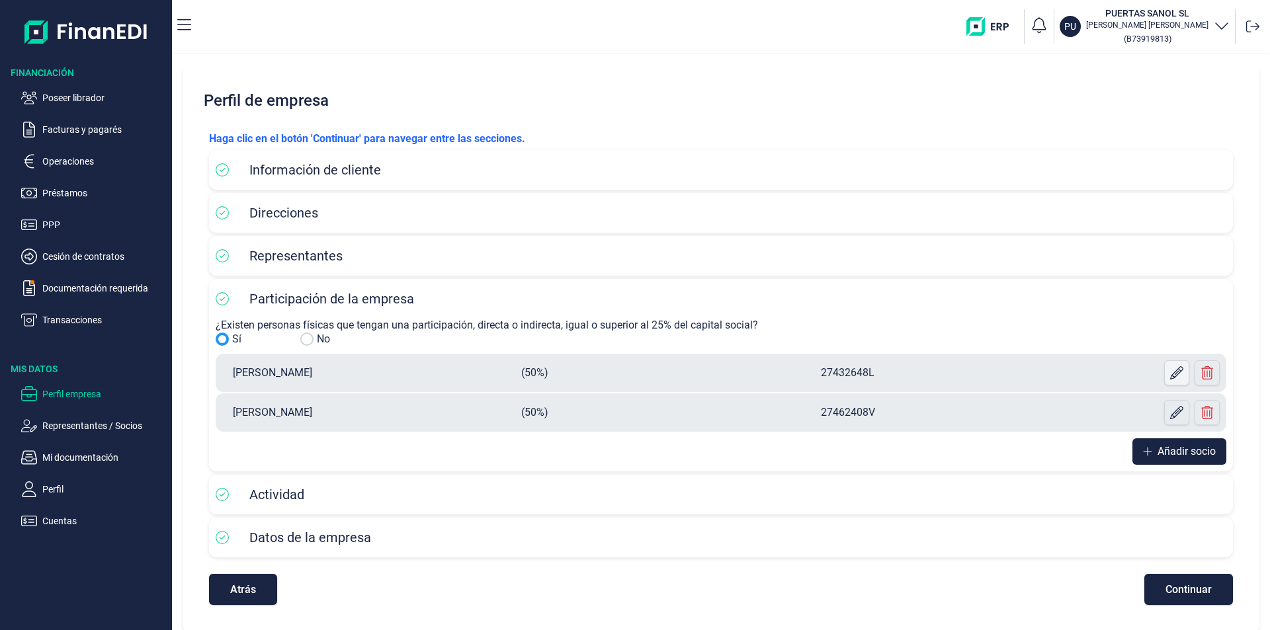
click at [1173, 368] on icon at bounding box center [1176, 372] width 13 height 13
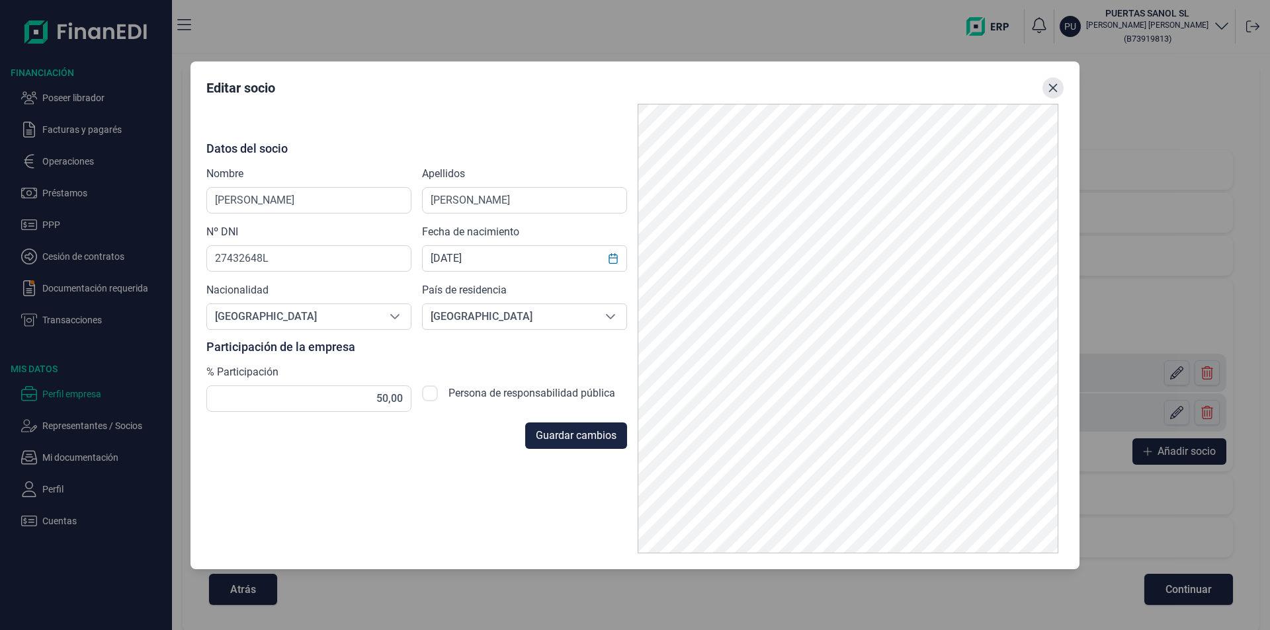
click at [1048, 88] on icon "Close" at bounding box center [1053, 88] width 11 height 11
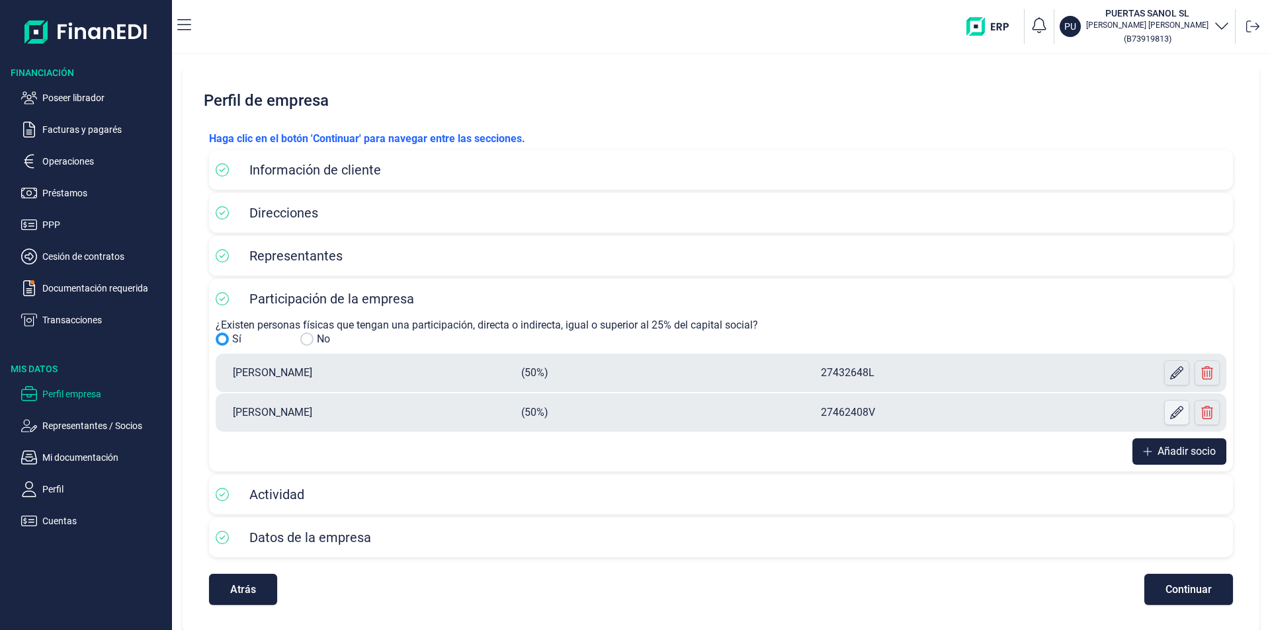
click at [1173, 416] on icon at bounding box center [1176, 412] width 13 height 13
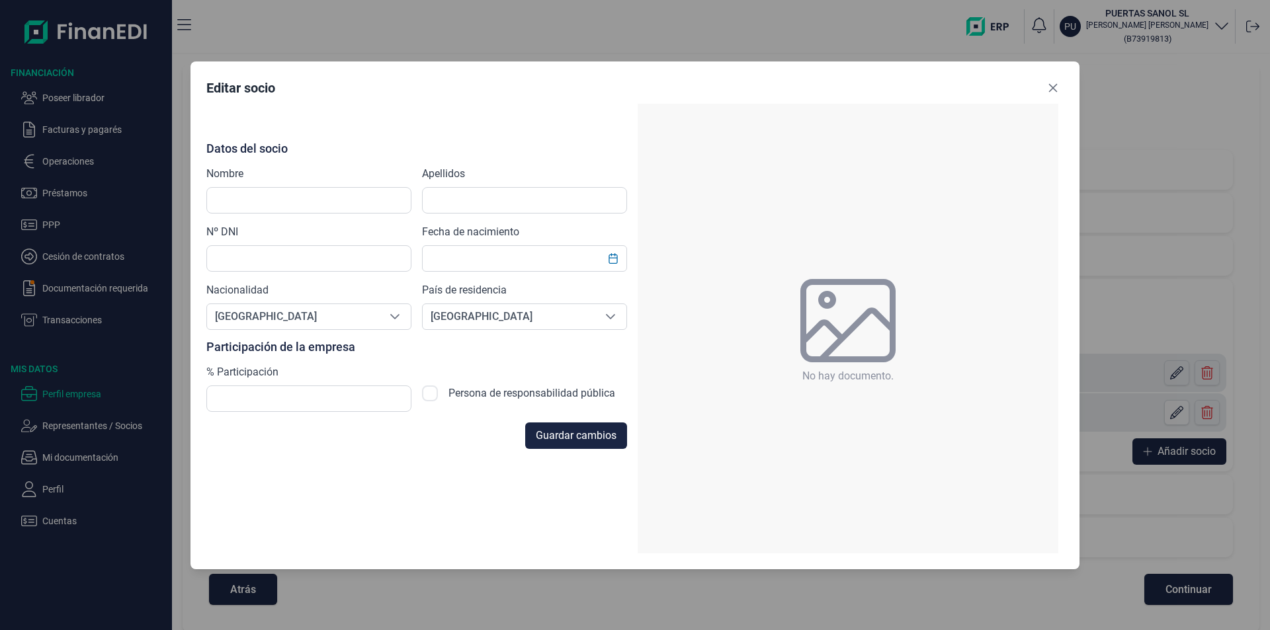
type input "[PERSON_NAME]"
type input "27462408V"
type input "[DATE]"
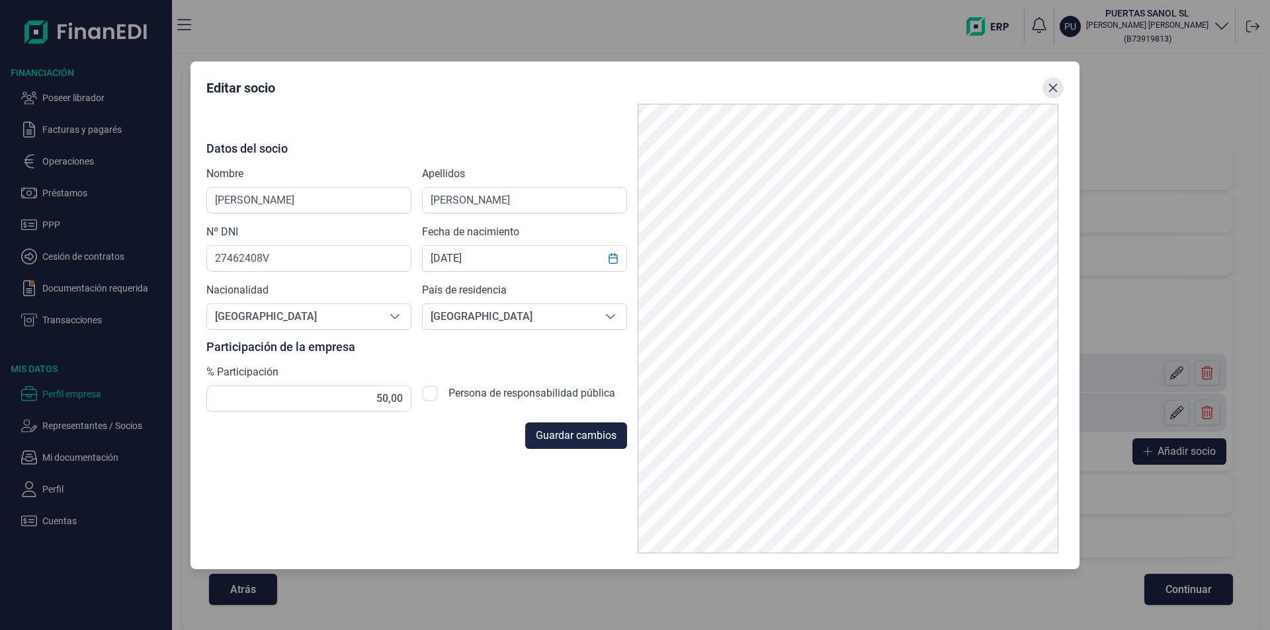
click at [1055, 86] on icon "Close" at bounding box center [1053, 87] width 9 height 9
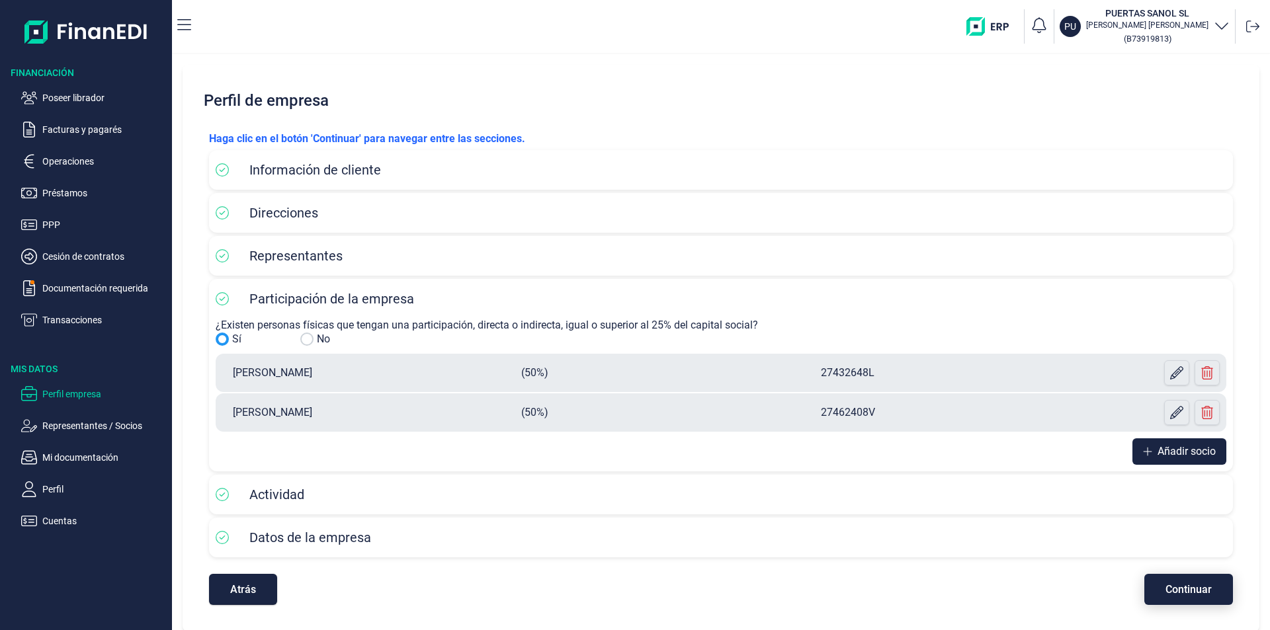
click at [1183, 588] on span "Continuar" at bounding box center [1188, 590] width 46 height 10
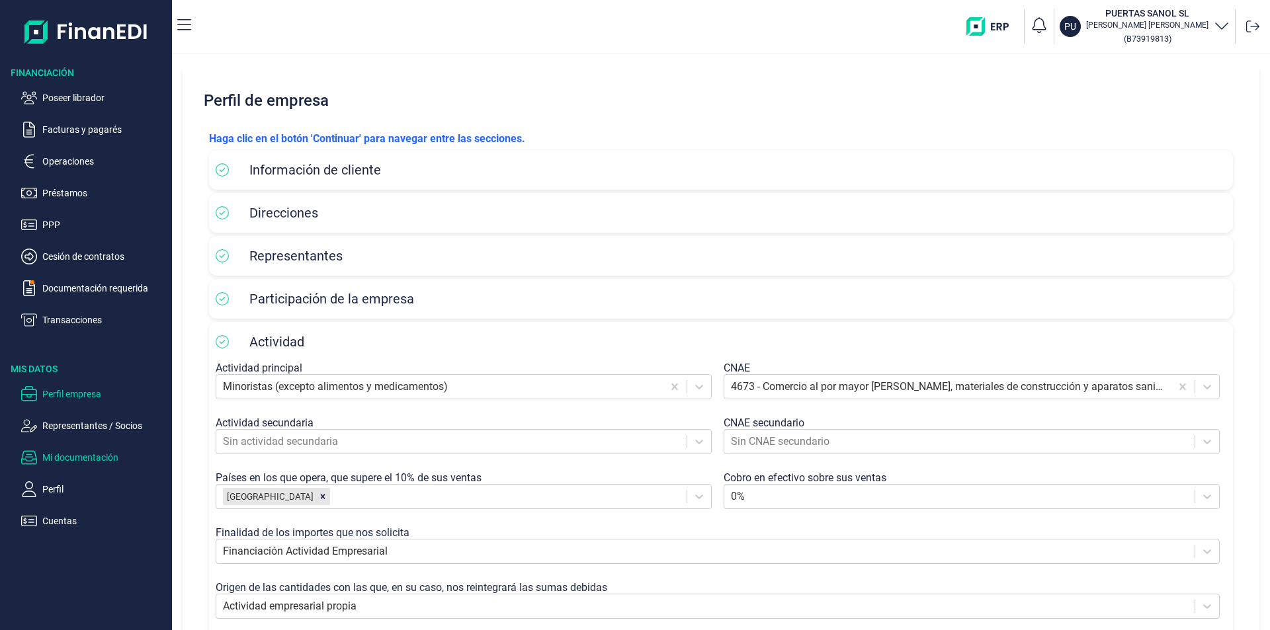
click at [94, 458] on p "Mi documentación" at bounding box center [104, 458] width 124 height 16
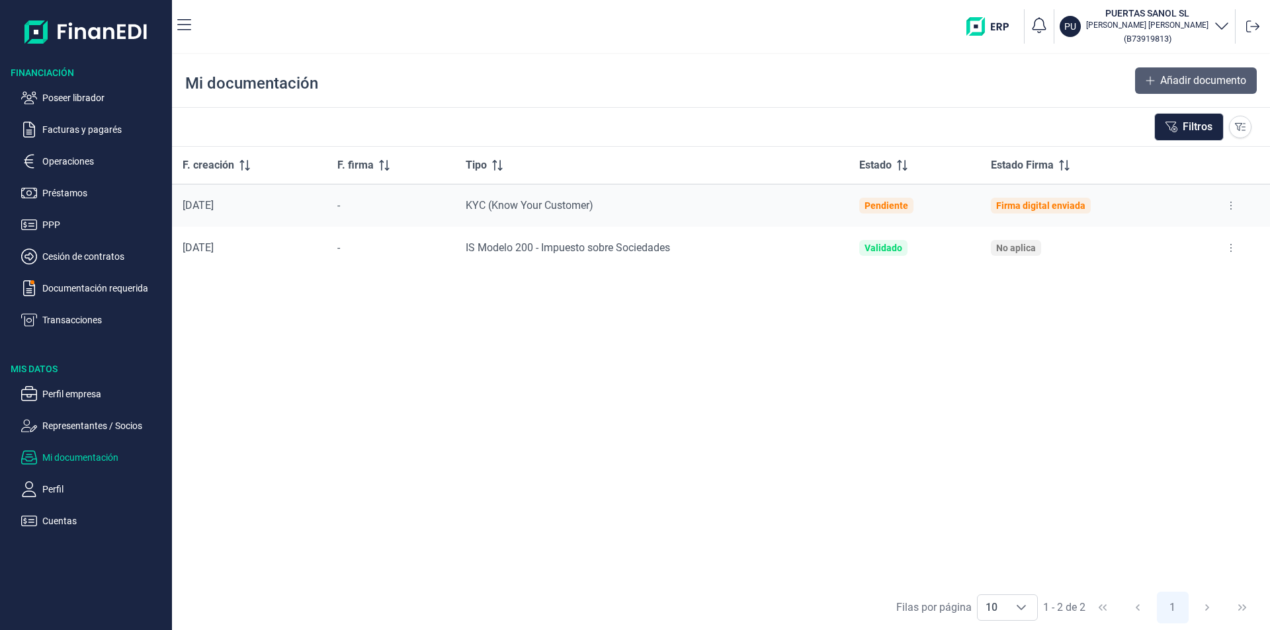
click at [1195, 83] on span "Añadir documento" at bounding box center [1203, 81] width 86 height 16
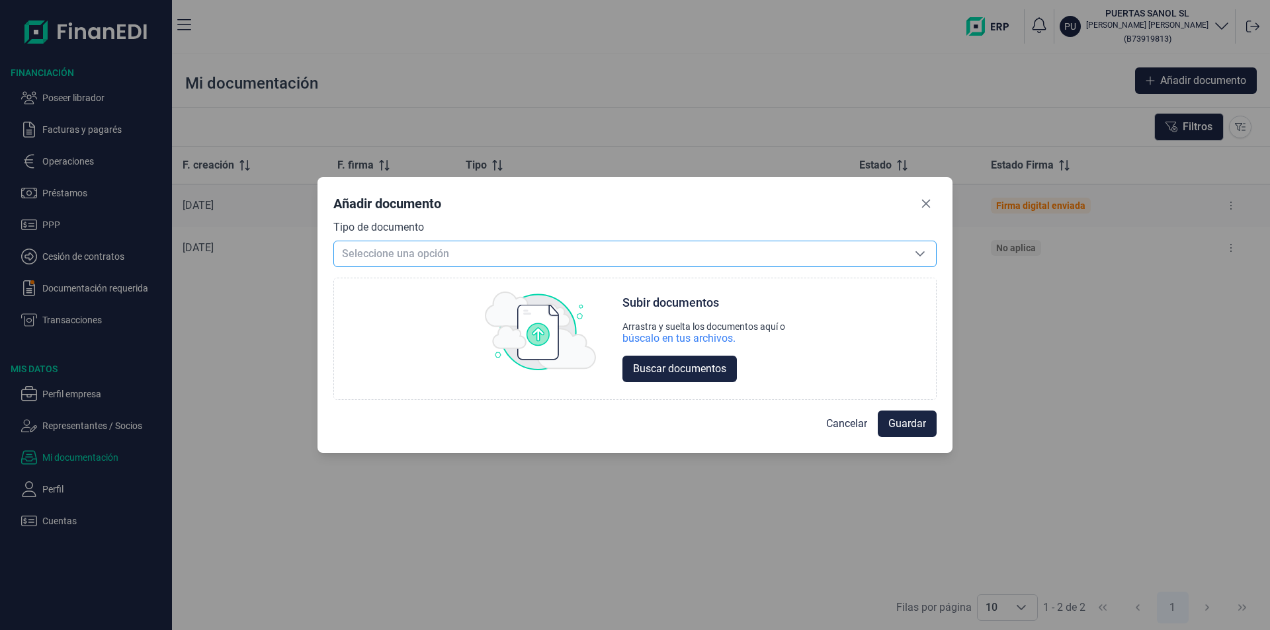
drag, startPoint x: 474, startPoint y: 255, endPoint x: 460, endPoint y: 257, distance: 14.1
click at [474, 254] on span "Seleccione una opción" at bounding box center [619, 253] width 570 height 25
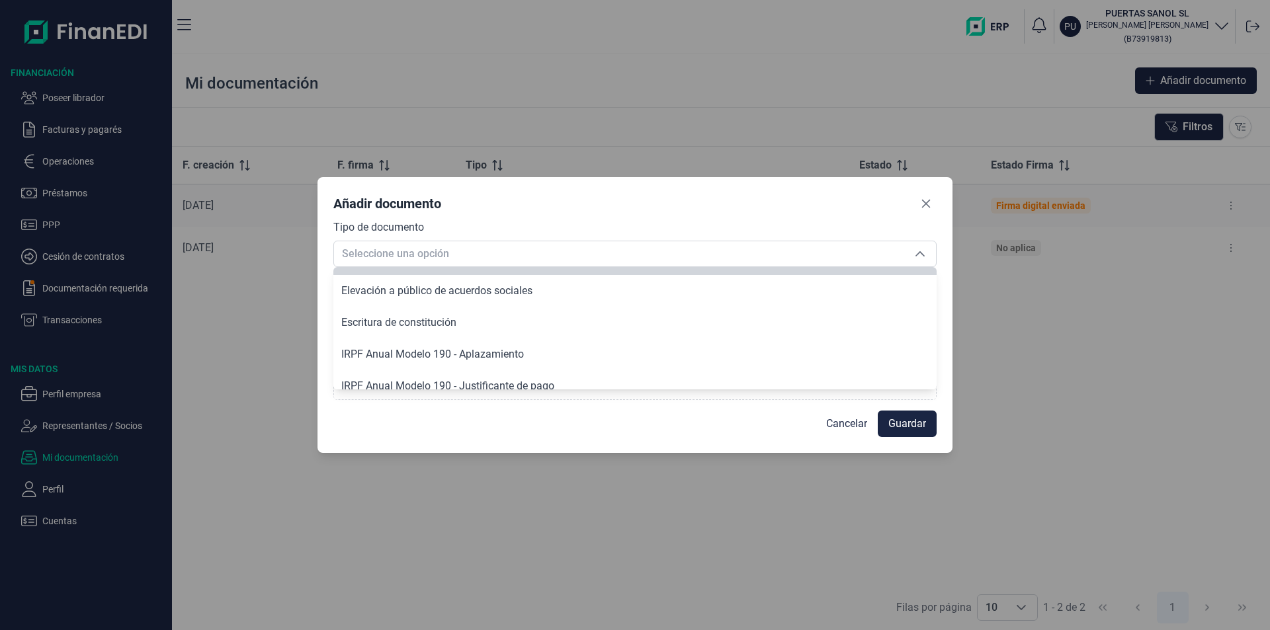
scroll to position [571, 0]
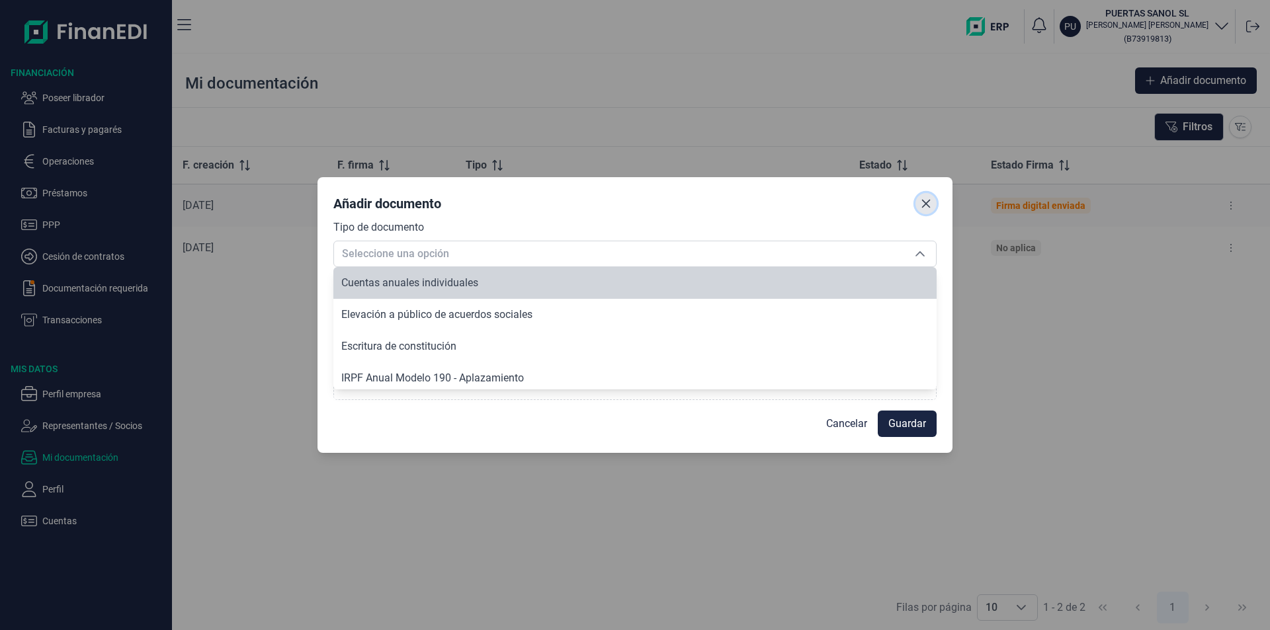
click at [929, 203] on icon "Close" at bounding box center [926, 203] width 11 height 11
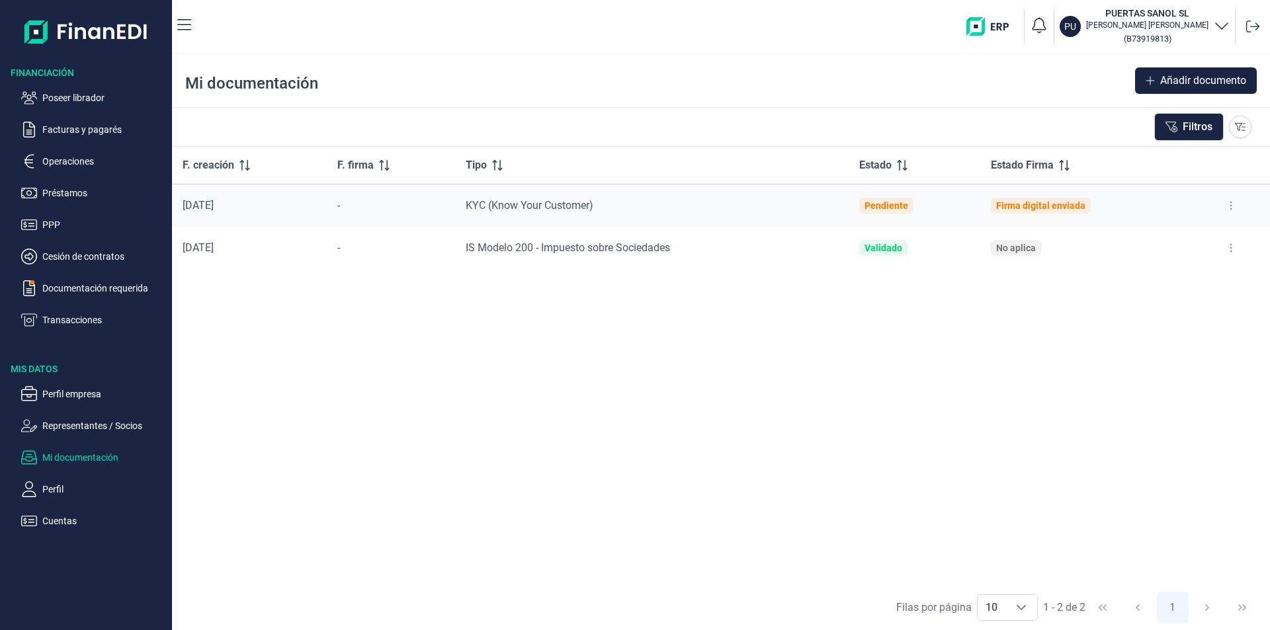
click at [1101, 402] on div "F. creación F. firma Tipo Estado Estado Firma [DATE] - KYC (Know Your Customer)…" at bounding box center [721, 366] width 1098 height 438
click at [90, 98] on p "Poseer librador" at bounding box center [104, 98] width 124 height 16
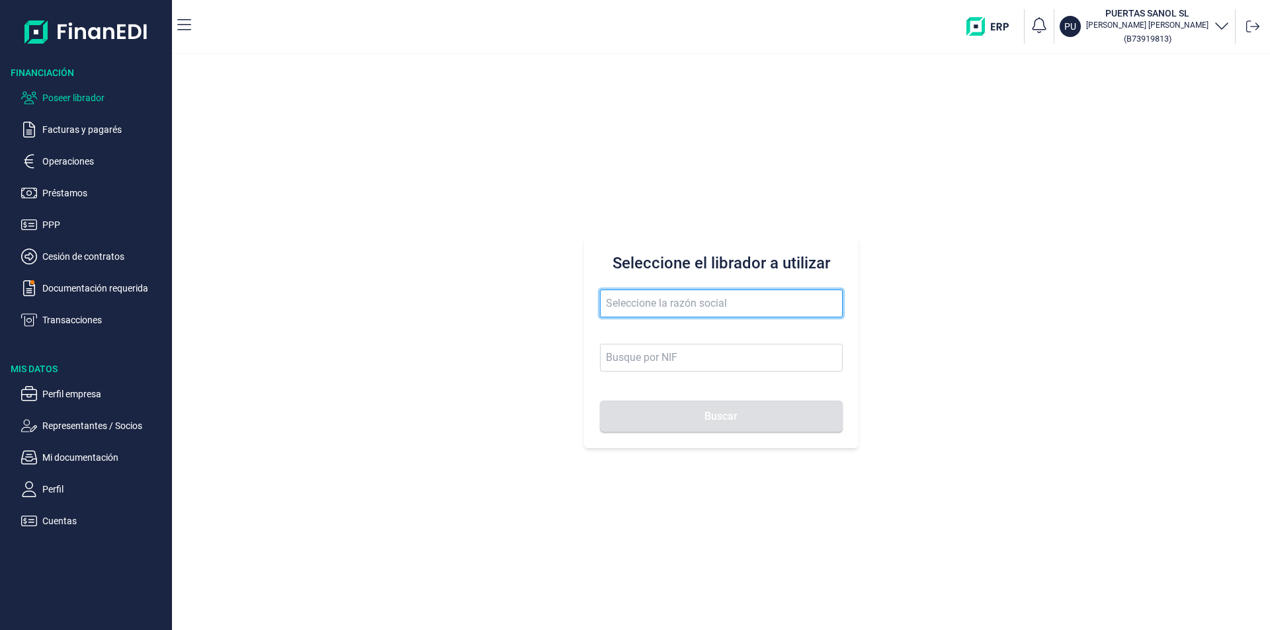
click at [644, 296] on input "text" at bounding box center [721, 304] width 243 height 28
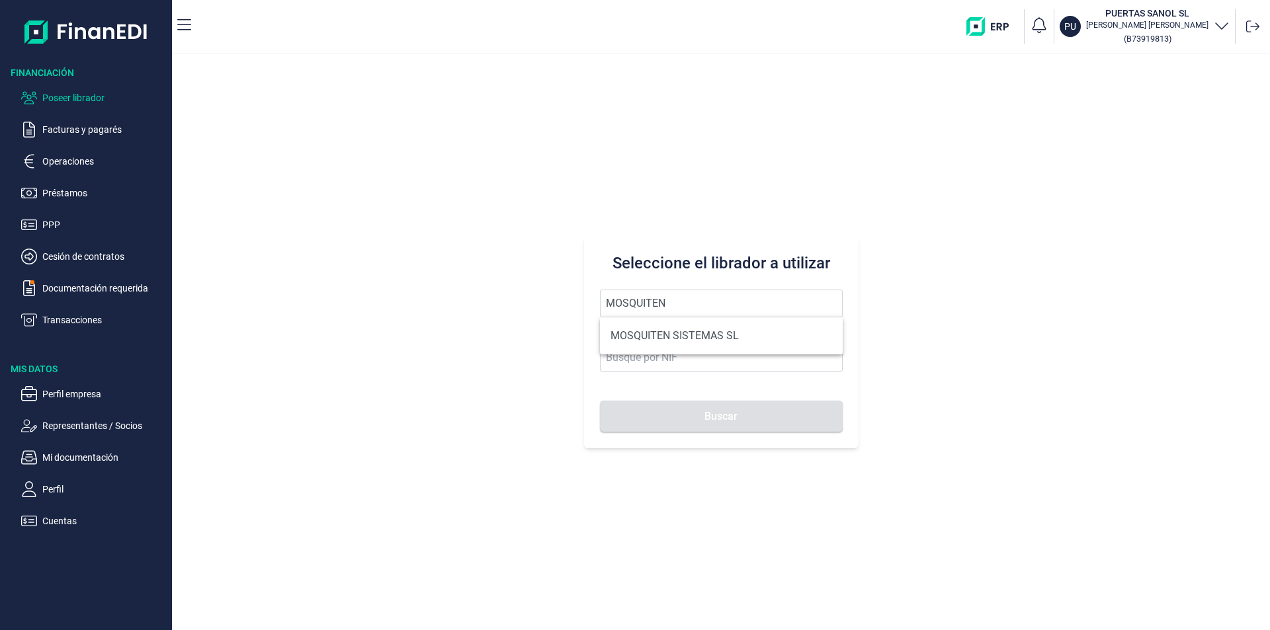
drag, startPoint x: 669, startPoint y: 334, endPoint x: 677, endPoint y: 351, distance: 18.6
click at [670, 334] on li "MOSQUITEN SISTEMAS SL" at bounding box center [721, 336] width 243 height 26
type input "MOSQUITEN SISTEMAS SL"
type input "B90198250"
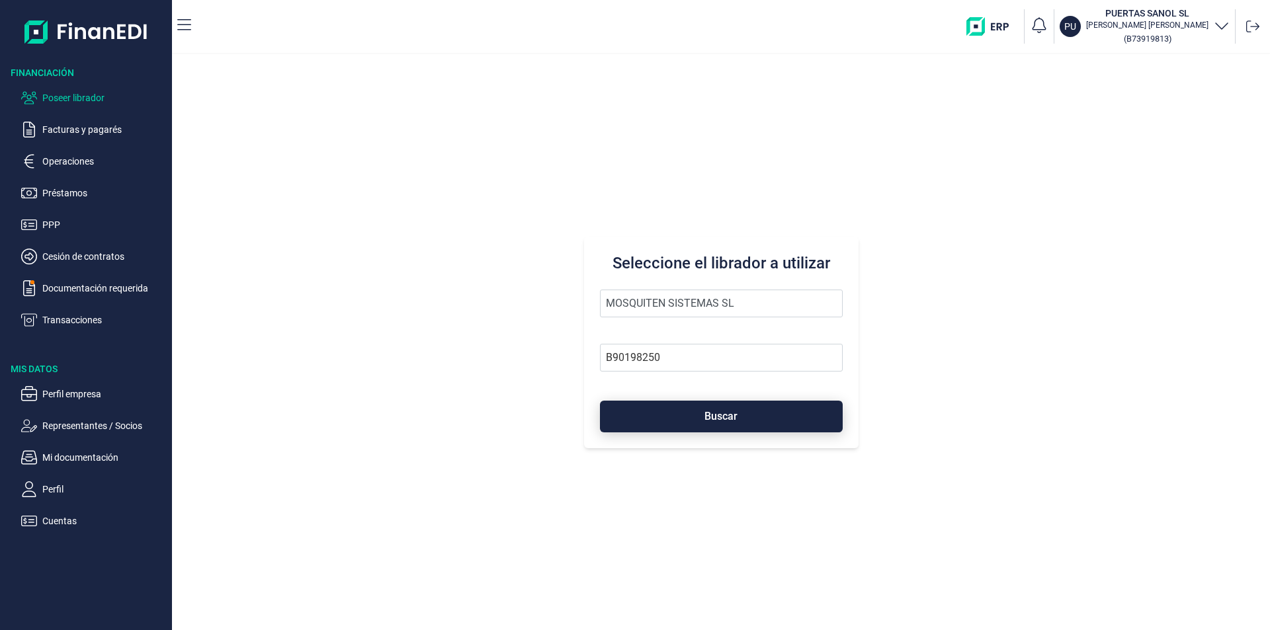
click at [689, 413] on button "Buscar" at bounding box center [721, 417] width 243 height 32
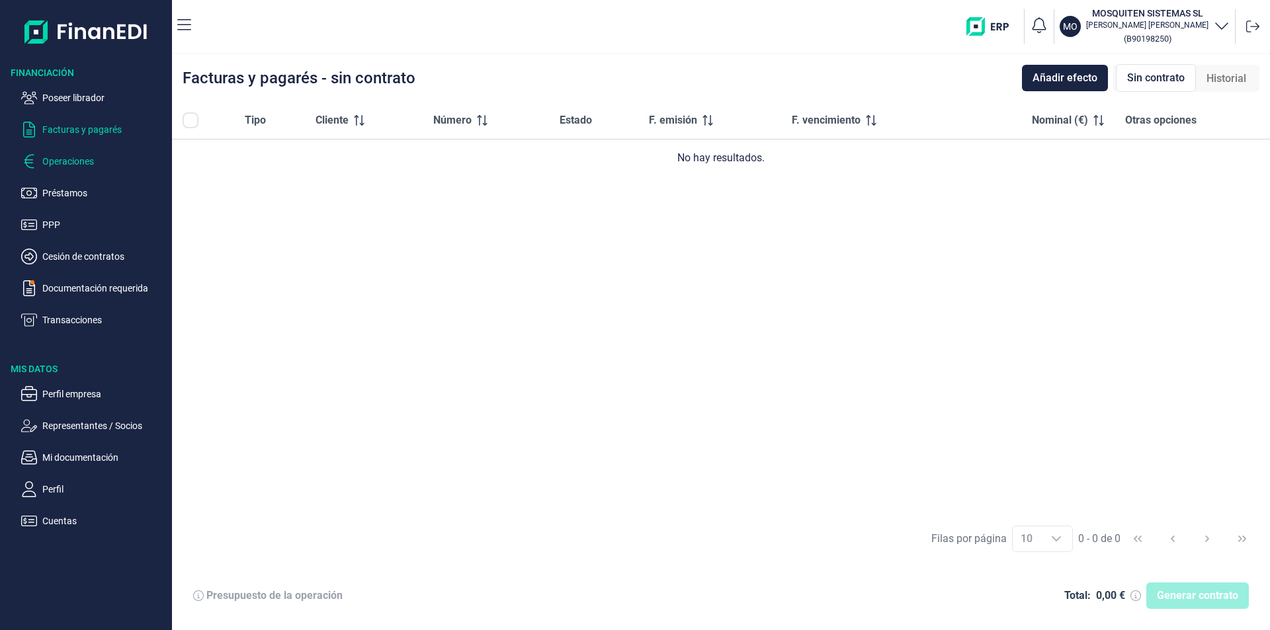
click at [71, 157] on p "Operaciones" at bounding box center [104, 161] width 124 height 16
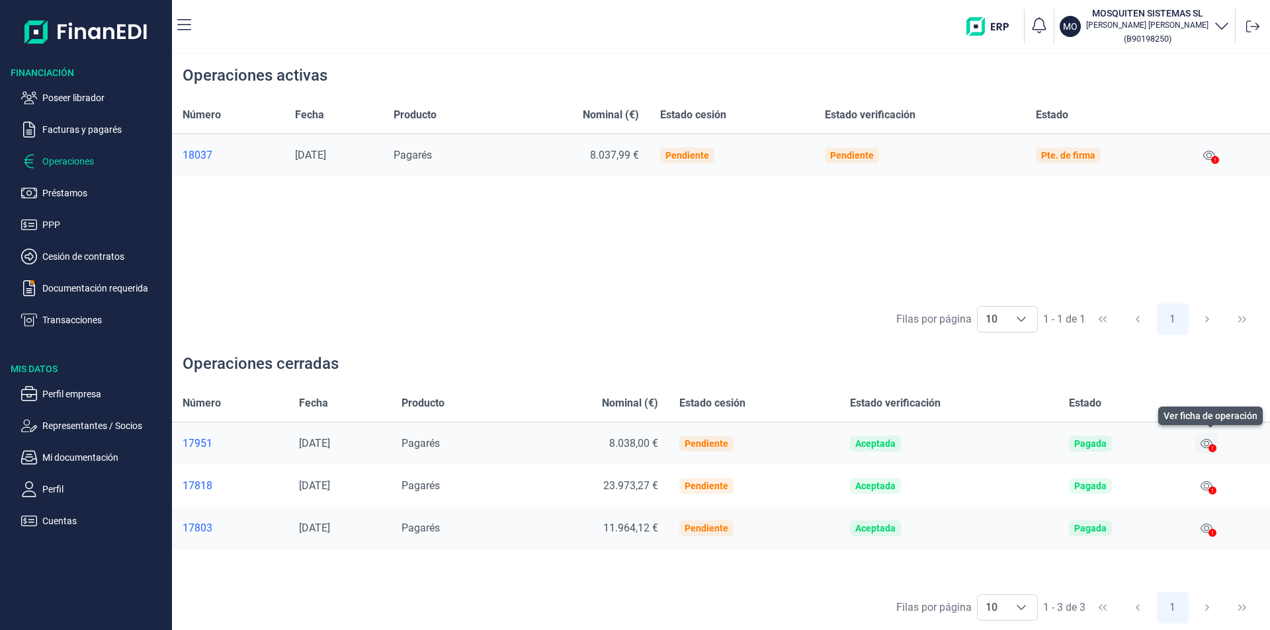
click at [1209, 444] on icon at bounding box center [1206, 444] width 12 height 11
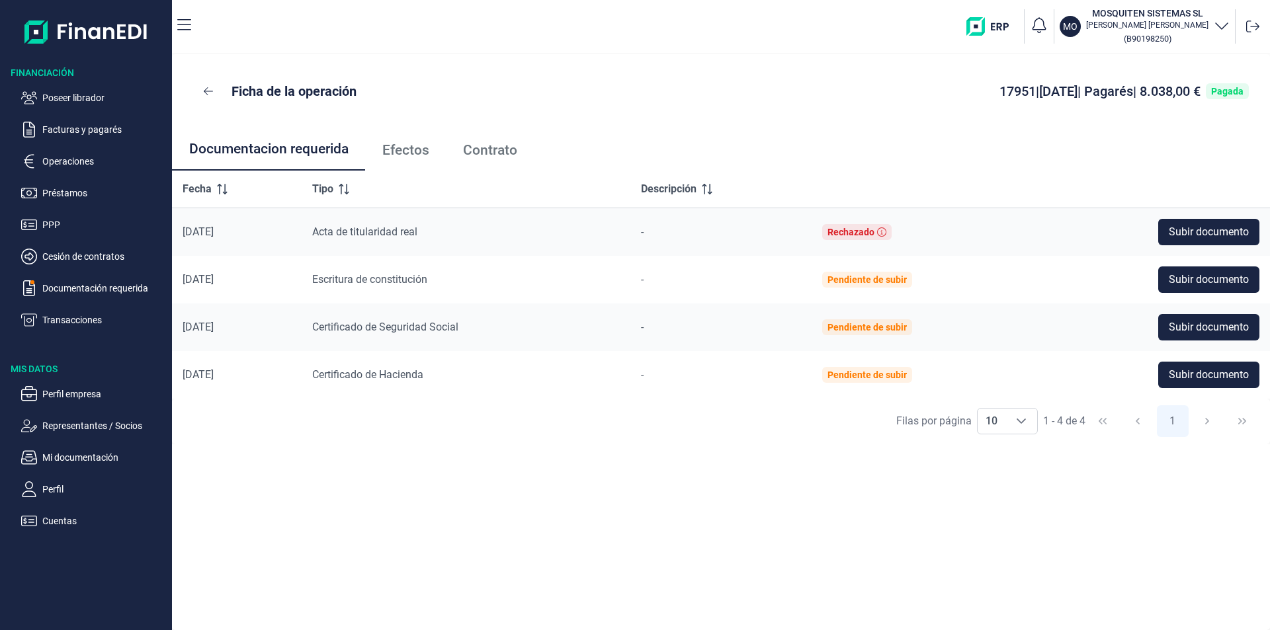
click at [403, 157] on span "Efectos" at bounding box center [405, 151] width 47 height 14
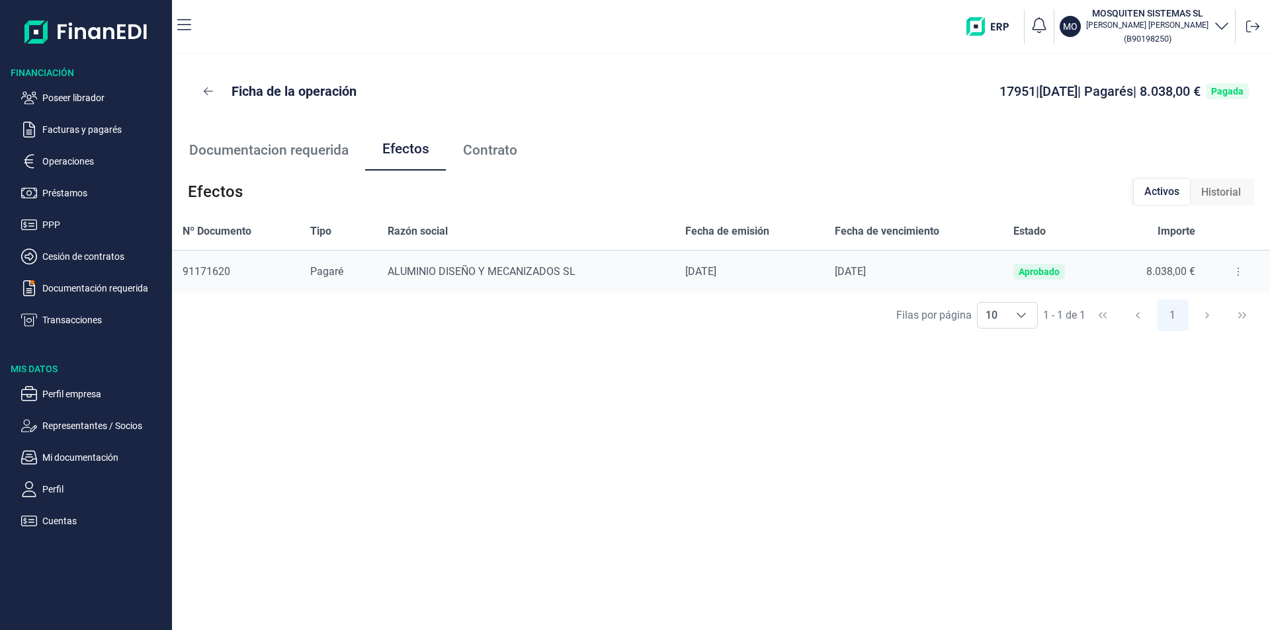
click at [1236, 272] on button at bounding box center [1238, 271] width 24 height 21
click at [1204, 304] on span "Detalles efecto" at bounding box center [1194, 304] width 60 height 13
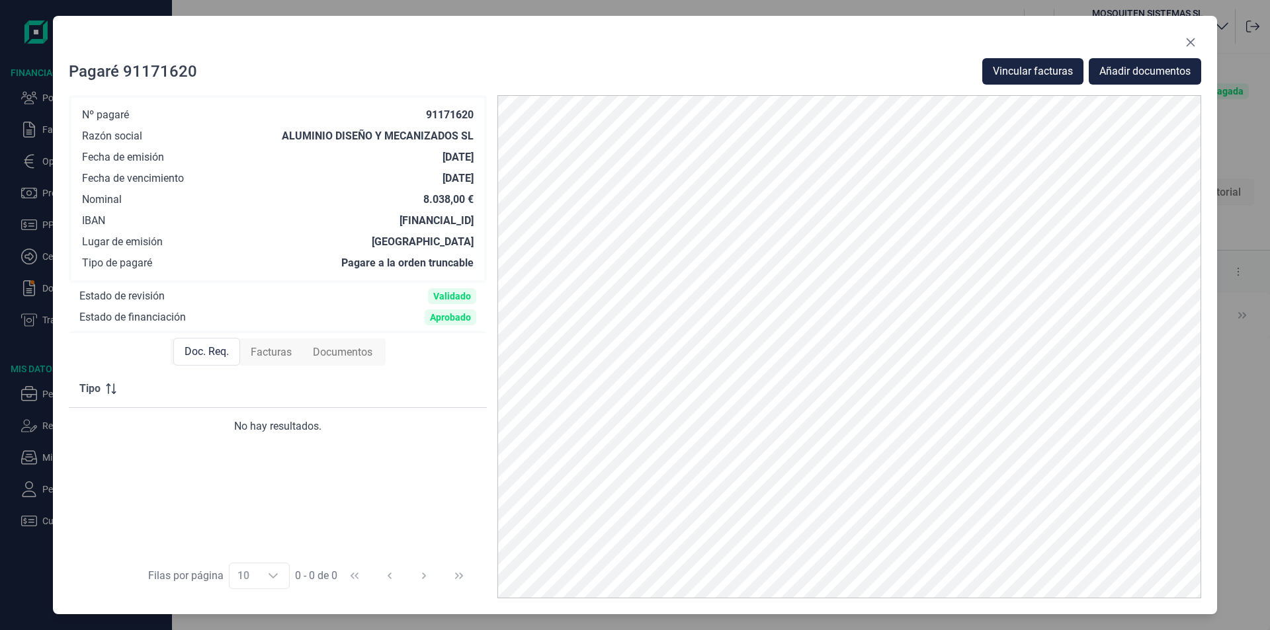
click at [273, 353] on span "Facturas" at bounding box center [271, 353] width 41 height 16
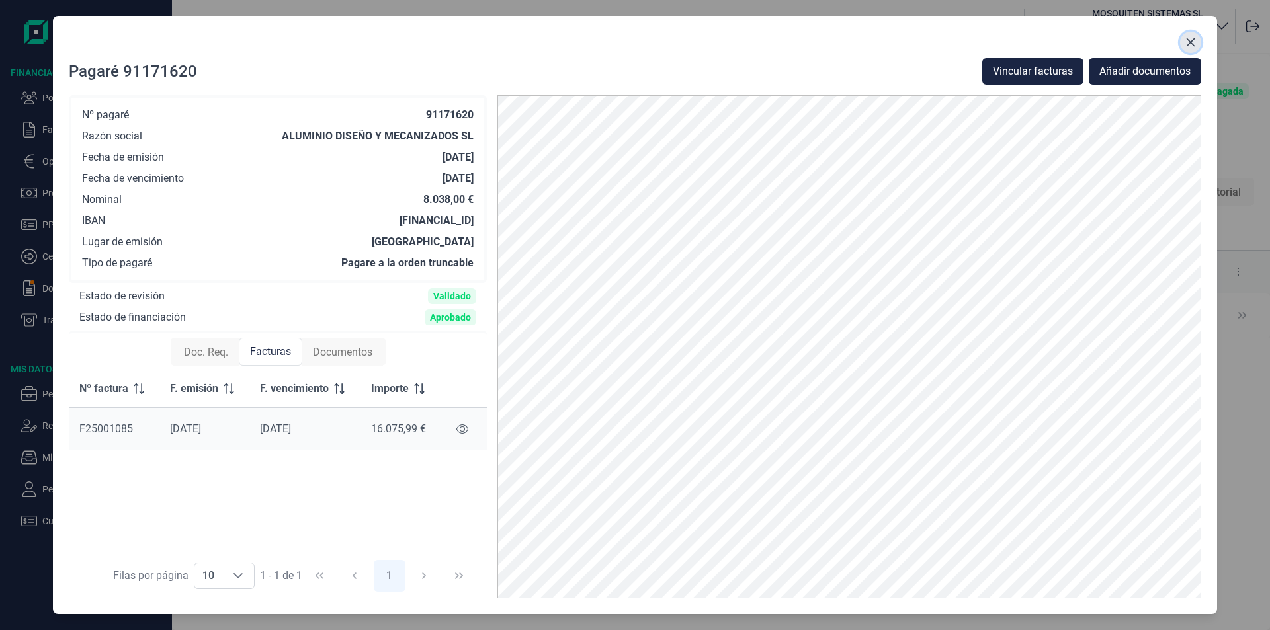
click at [1189, 40] on icon "Close" at bounding box center [1190, 42] width 11 height 11
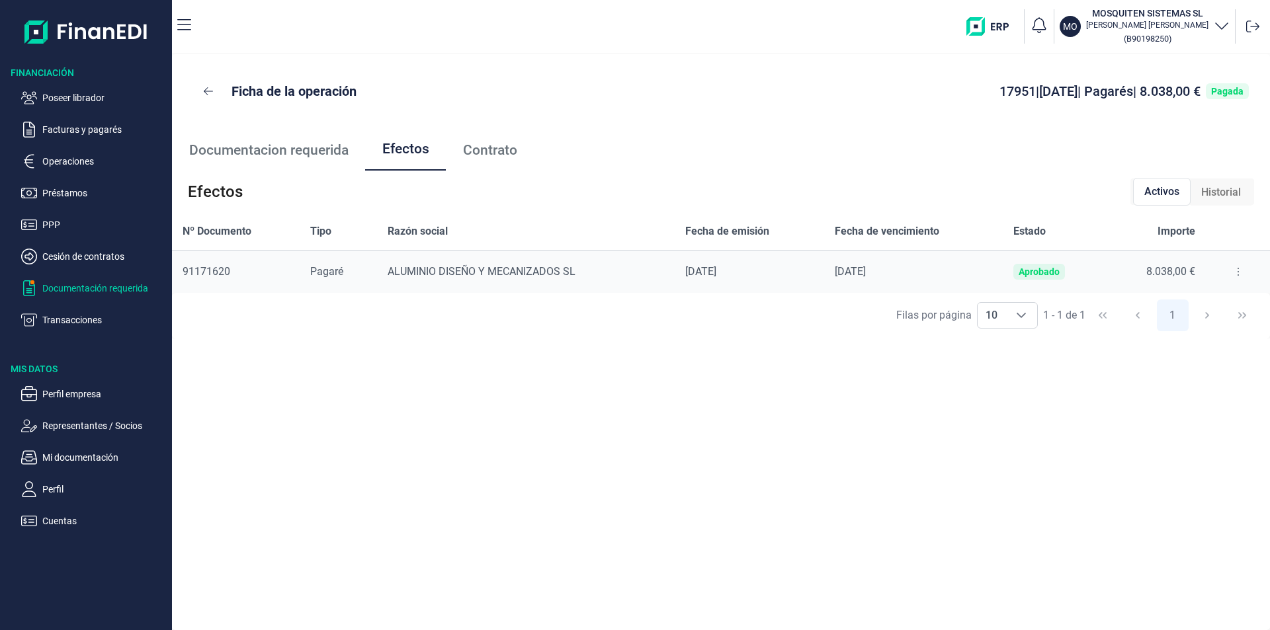
click at [93, 290] on p "Documentación requerida" at bounding box center [104, 288] width 124 height 16
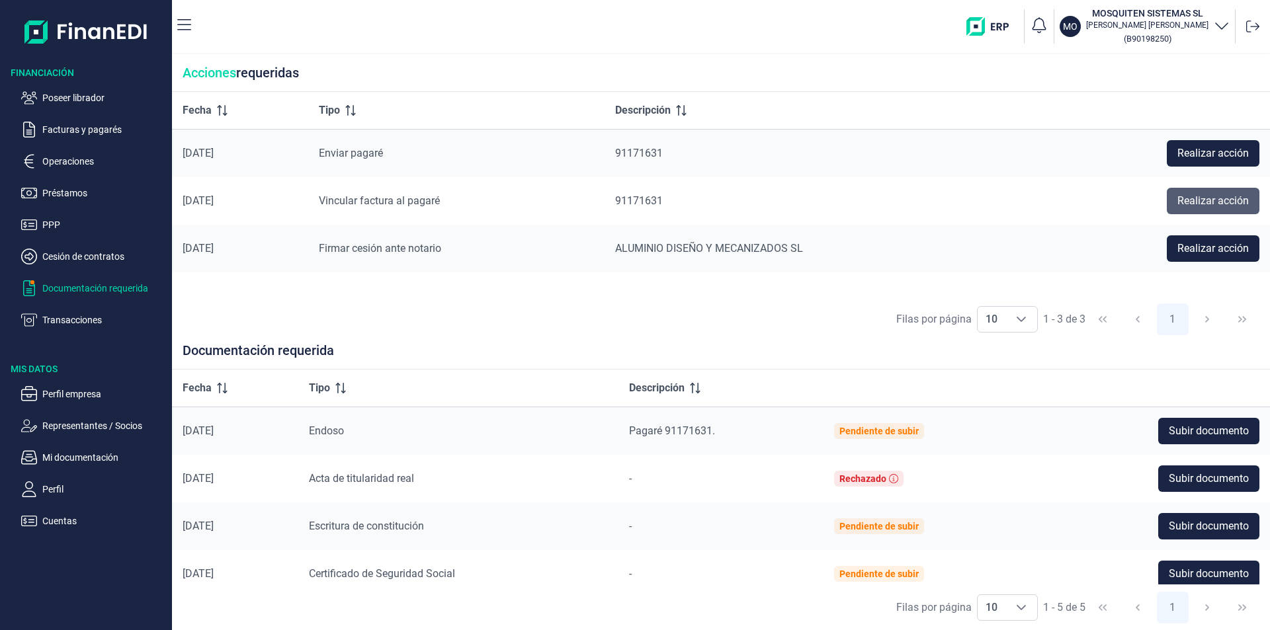
click at [1231, 206] on span "Realizar acción" at bounding box center [1212, 201] width 71 height 16
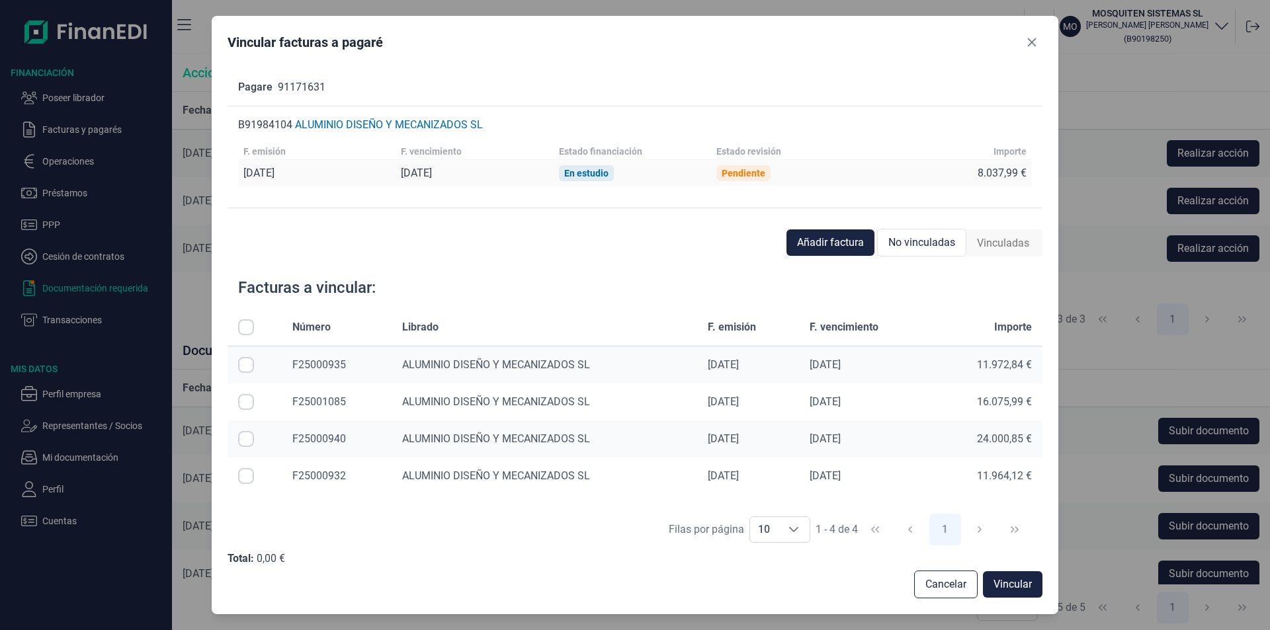
click at [246, 401] on input "Row Selected null" at bounding box center [246, 402] width 16 height 16
checkbox input "true"
click at [1017, 581] on span "Vincular" at bounding box center [1012, 585] width 38 height 16
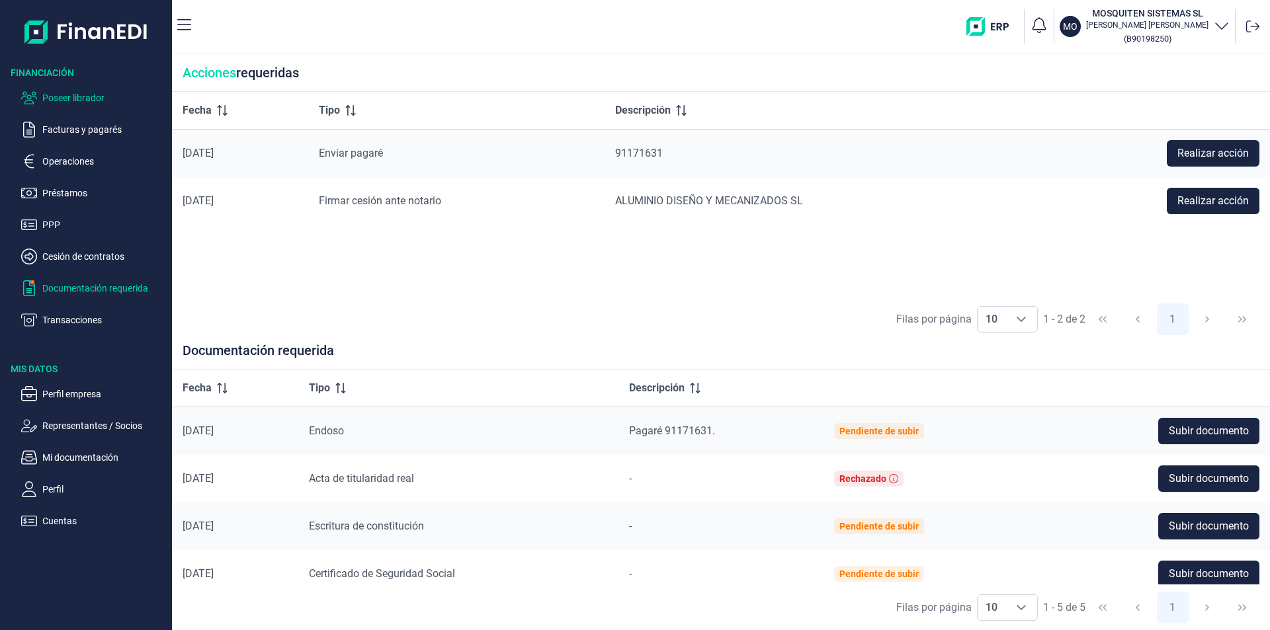
click at [97, 96] on p "Poseer librador" at bounding box center [104, 98] width 124 height 16
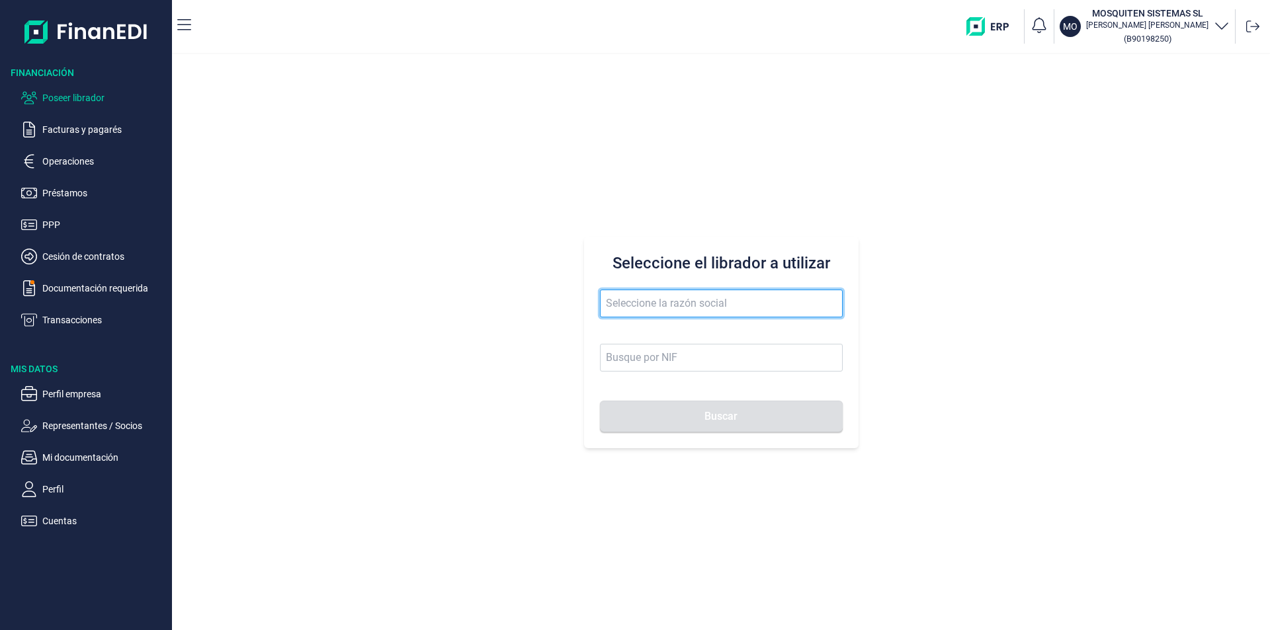
click at [624, 308] on input "text" at bounding box center [721, 304] width 243 height 28
click at [620, 302] on input "DV FOOD" at bounding box center [721, 304] width 243 height 28
type input "DC FOOD"
click at [678, 306] on input "DC FOOD" at bounding box center [721, 304] width 243 height 28
drag, startPoint x: 674, startPoint y: 306, endPoint x: 593, endPoint y: 299, distance: 81.0
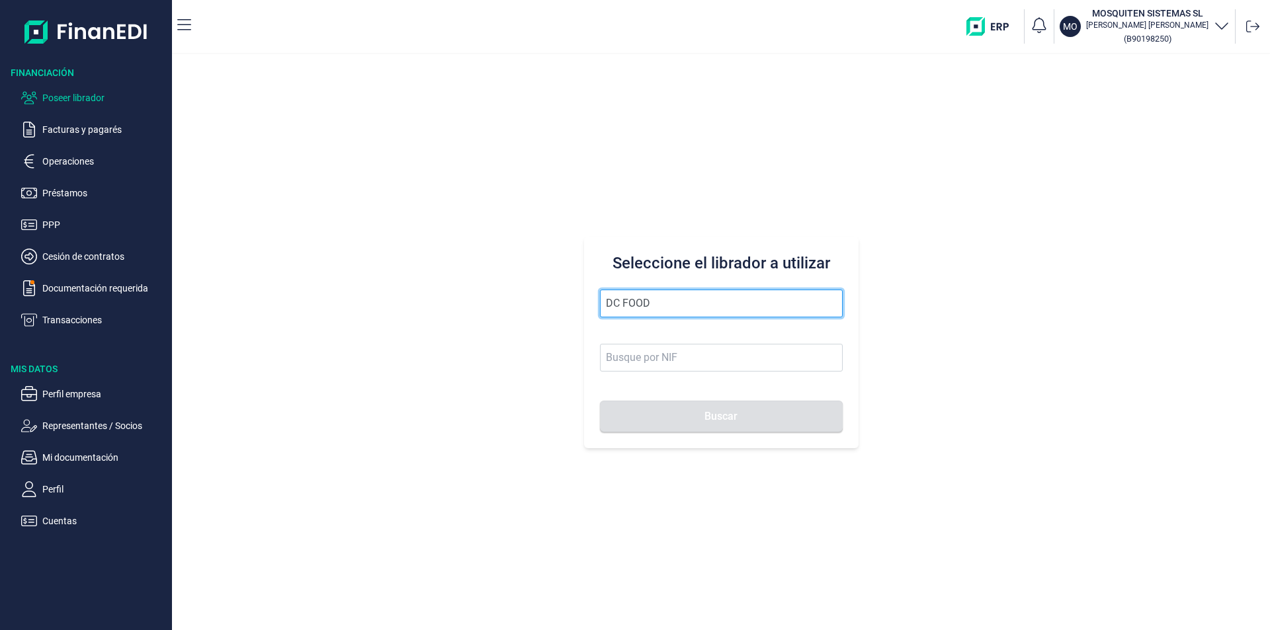
click at [593, 299] on div "Seleccione el librador a utilizar DC FOOD Buscar" at bounding box center [721, 343] width 274 height 212
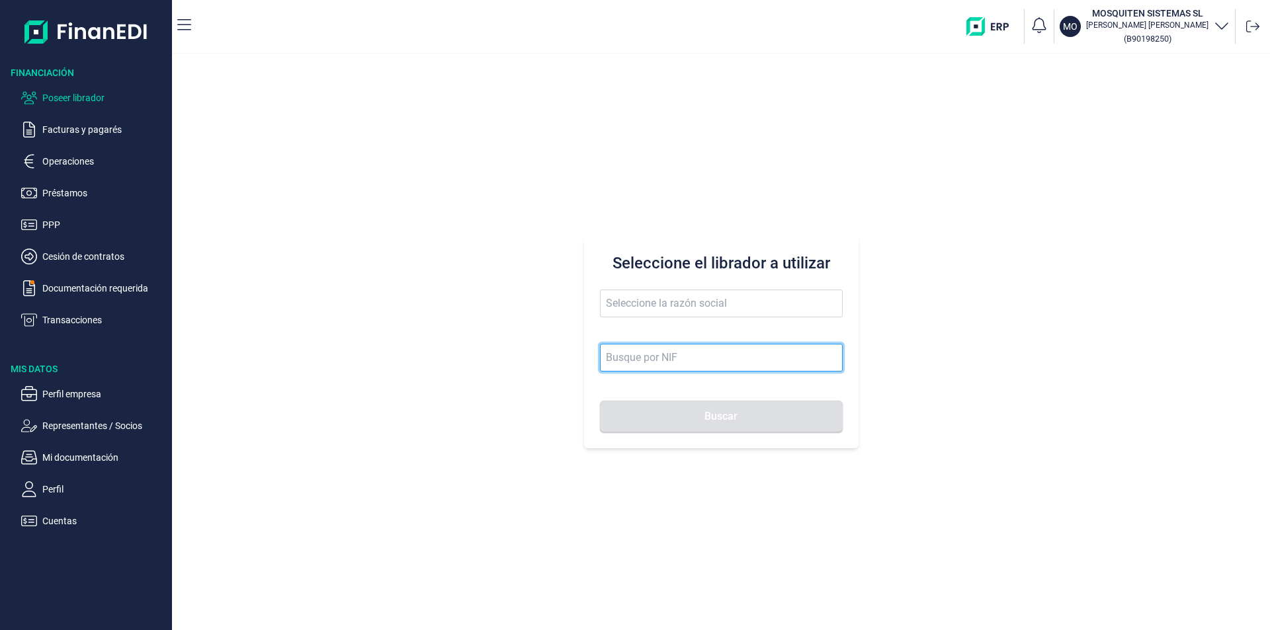
click at [631, 364] on input at bounding box center [721, 358] width 243 height 28
type input "B72448665"
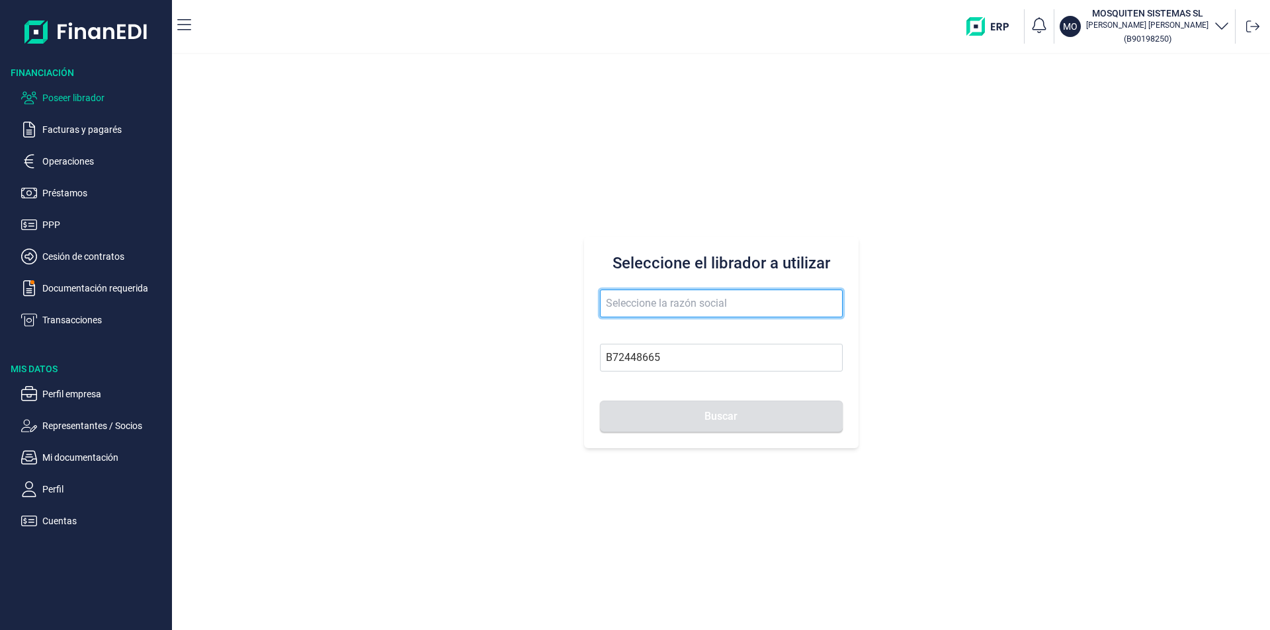
click at [640, 301] on input "text" at bounding box center [721, 304] width 243 height 28
type input "D C FOOD [GEOGRAPHIC_DATA] SL"
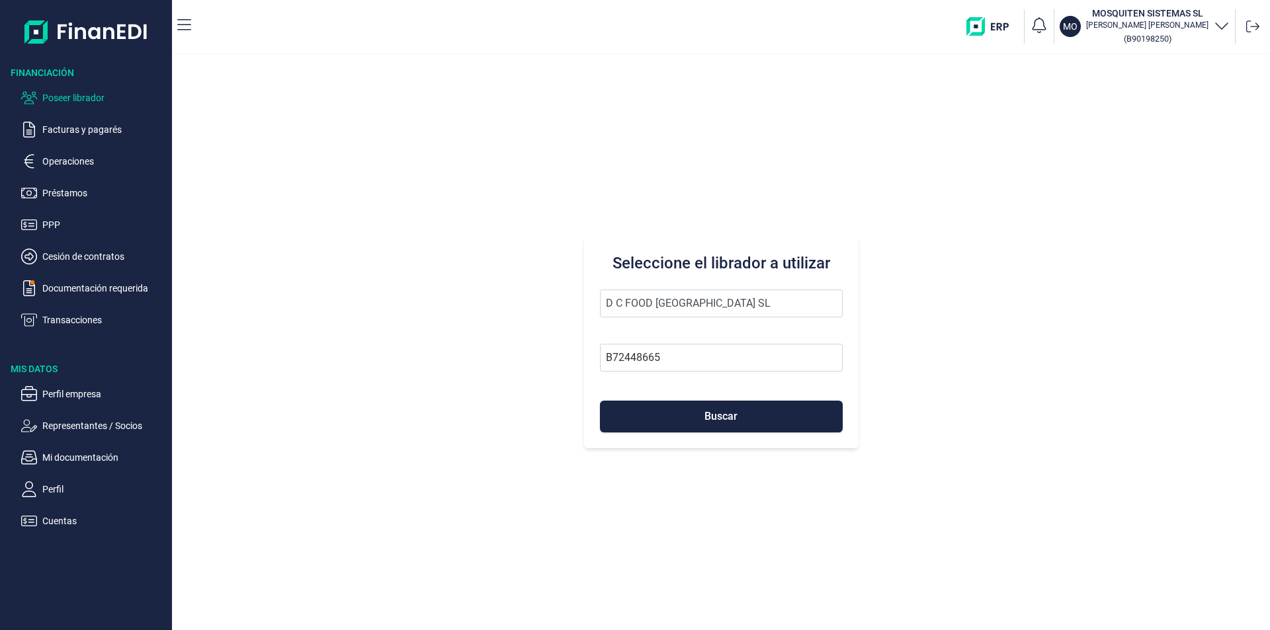
click at [83, 95] on p "Poseer librador" at bounding box center [104, 98] width 124 height 16
click at [624, 303] on input "D C FOOD [GEOGRAPHIC_DATA] SL" at bounding box center [721, 304] width 243 height 28
drag, startPoint x: 721, startPoint y: 298, endPoint x: 573, endPoint y: 295, distance: 148.2
click at [573, 295] on div "Seleccione el librador a utilizar D C FOOD [GEOGRAPHIC_DATA] SL B72448665 Buscar" at bounding box center [721, 342] width 1098 height 576
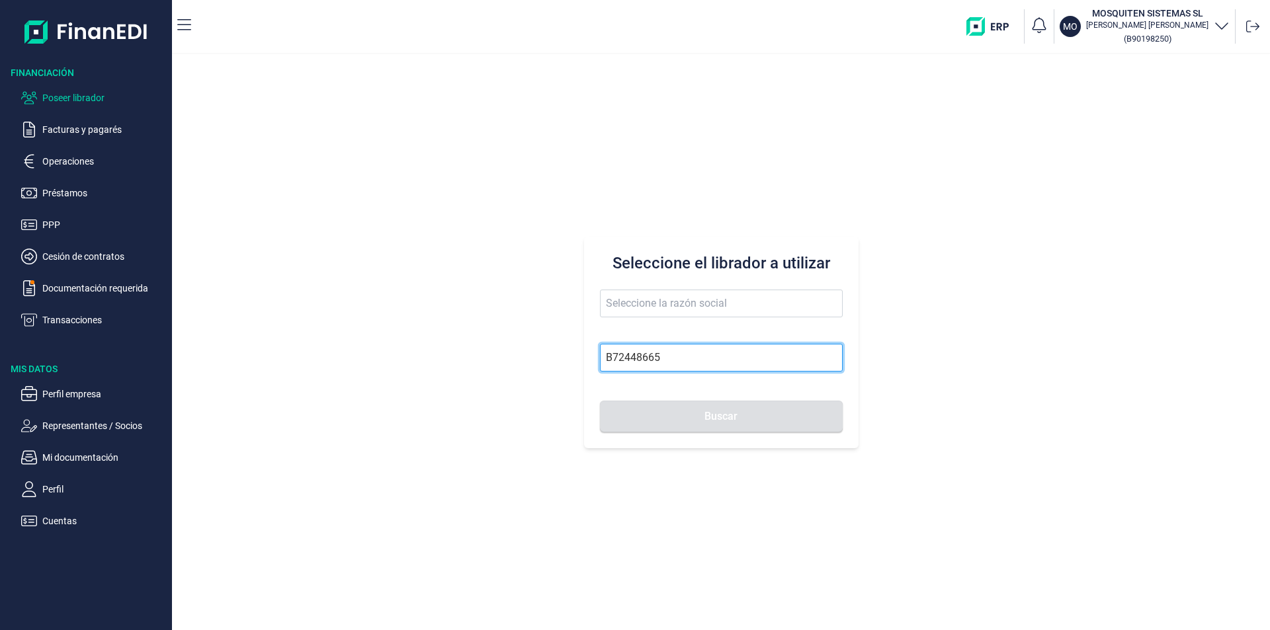
drag, startPoint x: 663, startPoint y: 351, endPoint x: 587, endPoint y: 347, distance: 76.2
click at [587, 347] on div "Seleccione el librador a utilizar B72448665 Buscar" at bounding box center [721, 343] width 274 height 212
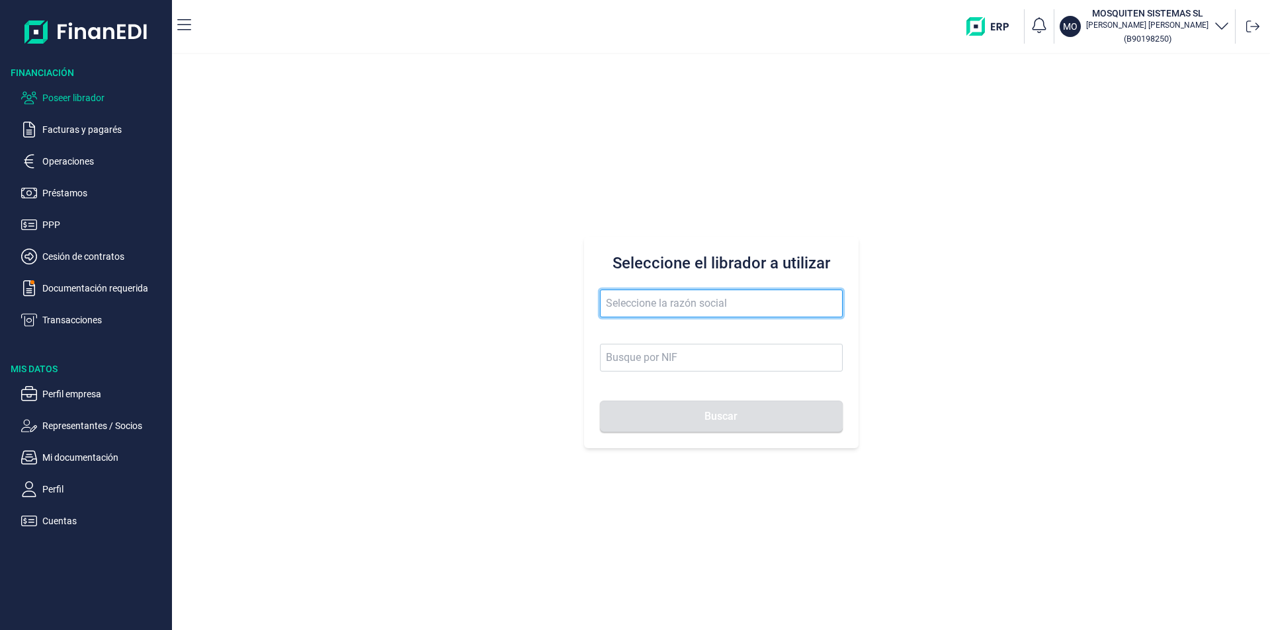
click at [626, 301] on input "text" at bounding box center [721, 304] width 243 height 28
click at [660, 300] on input "FRUTAS DE CALASPARRA" at bounding box center [721, 304] width 243 height 28
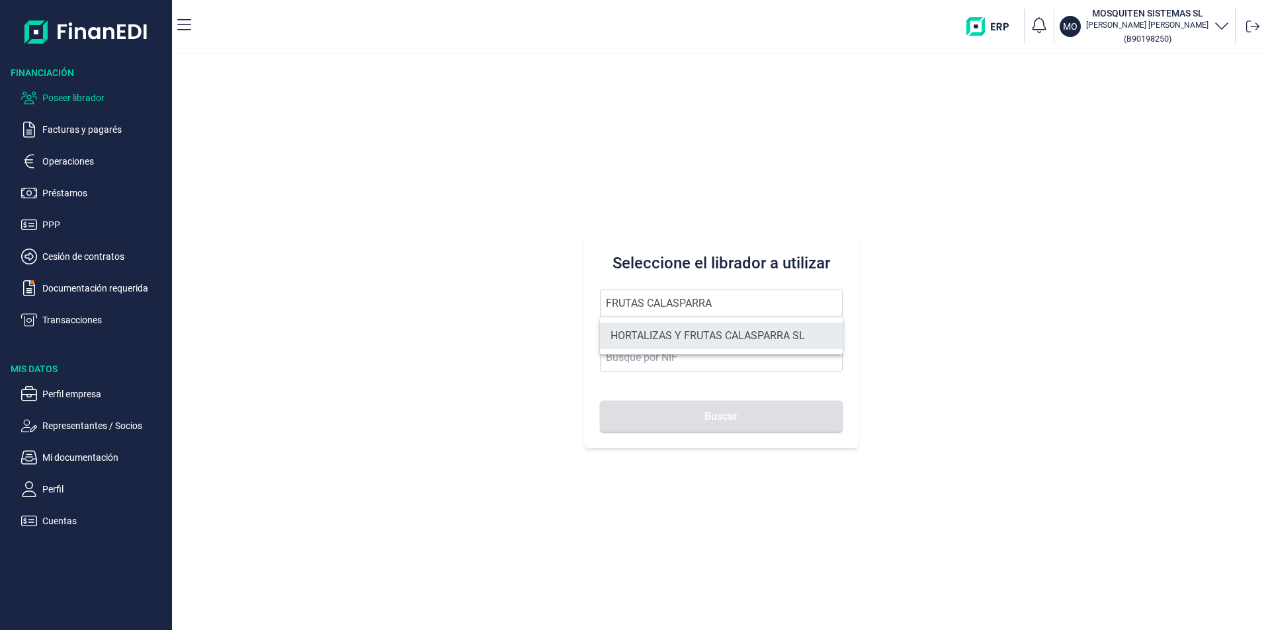
click at [694, 333] on li "HORTALIZAS Y FRUTAS CALASPARRA SL" at bounding box center [721, 336] width 243 height 26
type input "HORTALIZAS Y FRUTAS CALASPARRA SL"
type input "B10704583"
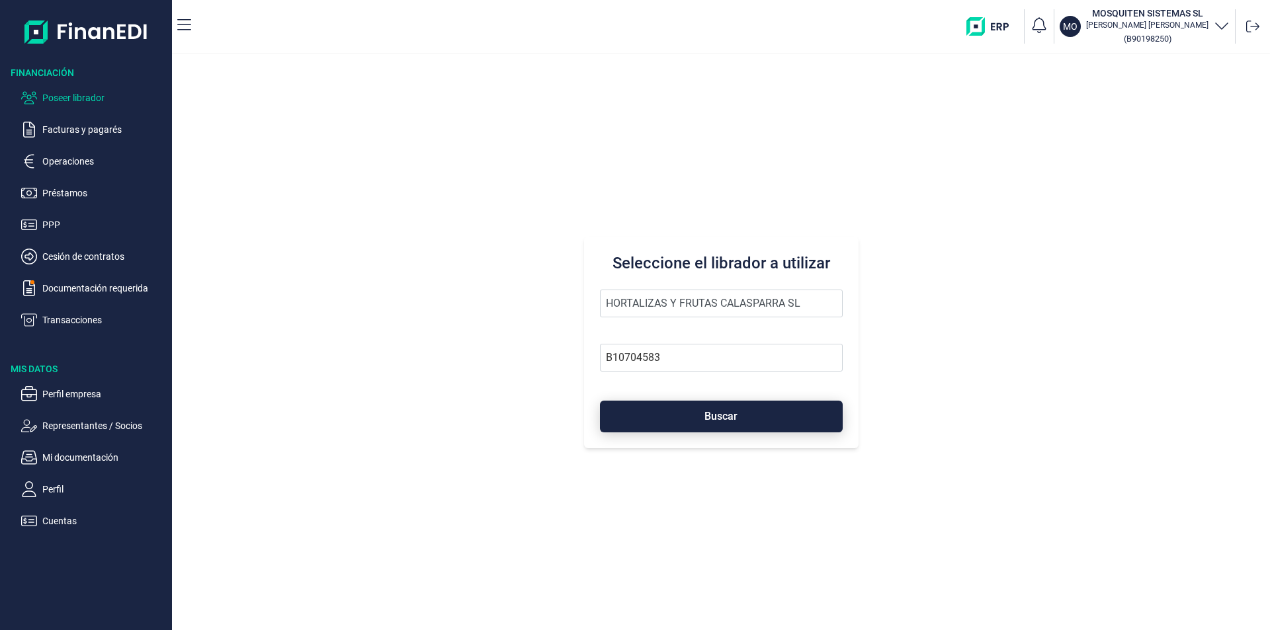
click at [689, 414] on button "Buscar" at bounding box center [721, 417] width 243 height 32
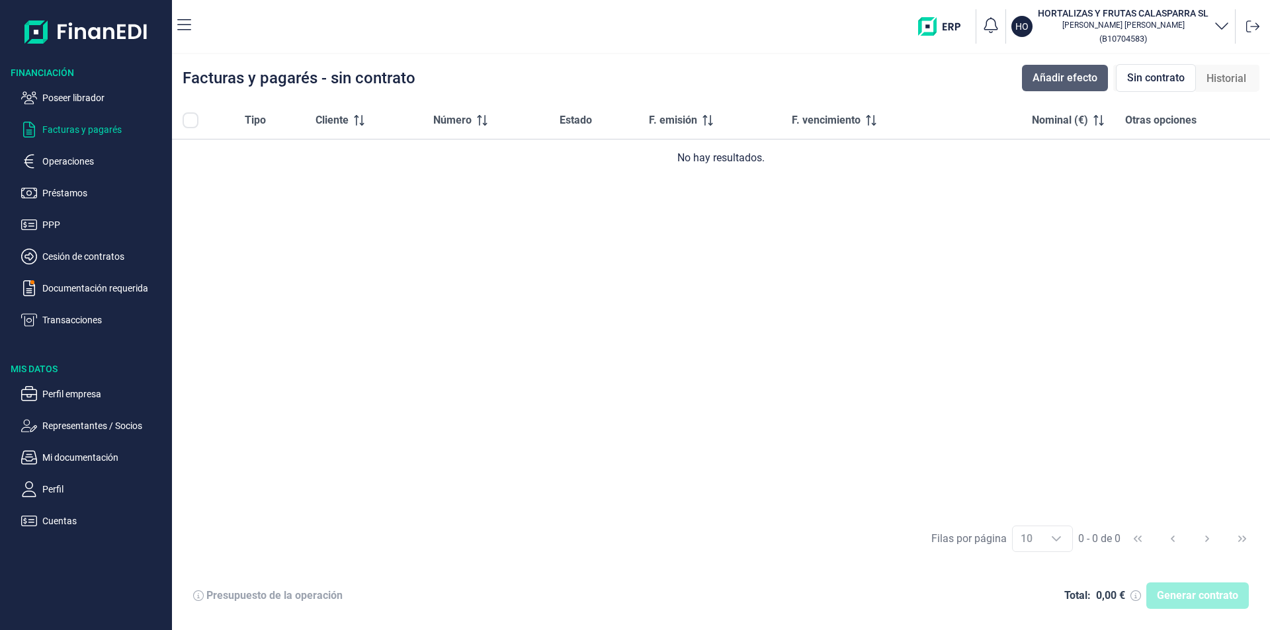
click at [1080, 75] on span "Añadir efecto" at bounding box center [1064, 78] width 65 height 16
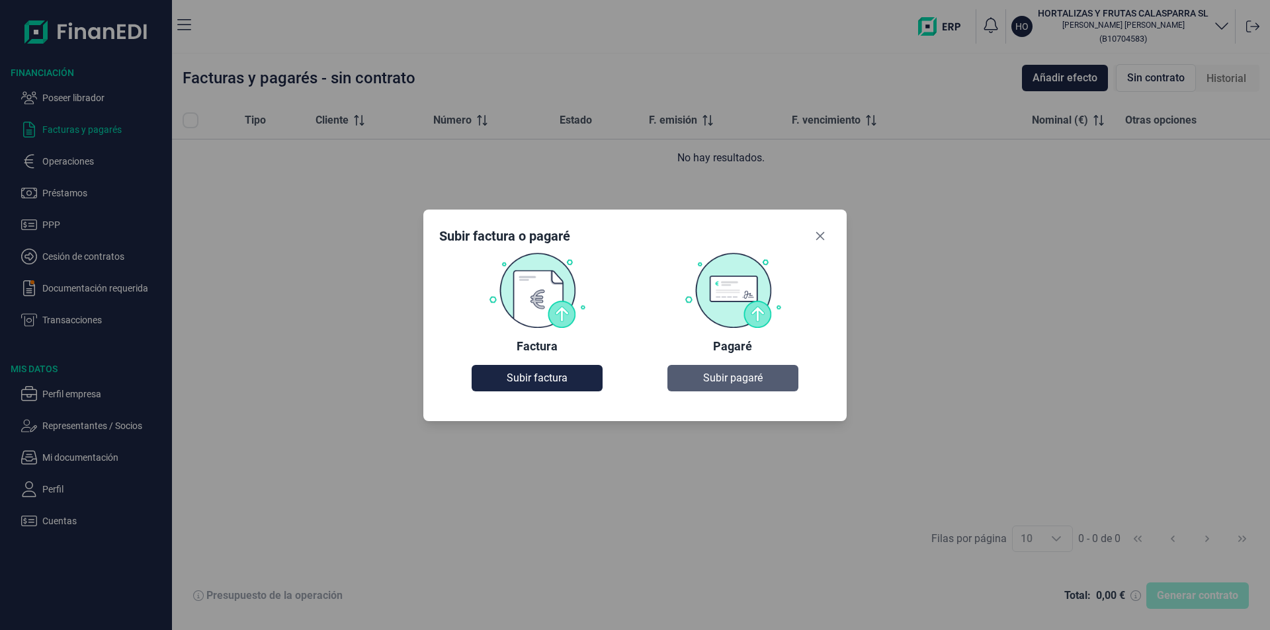
click at [712, 378] on span "Subir pagaré" at bounding box center [733, 378] width 60 height 16
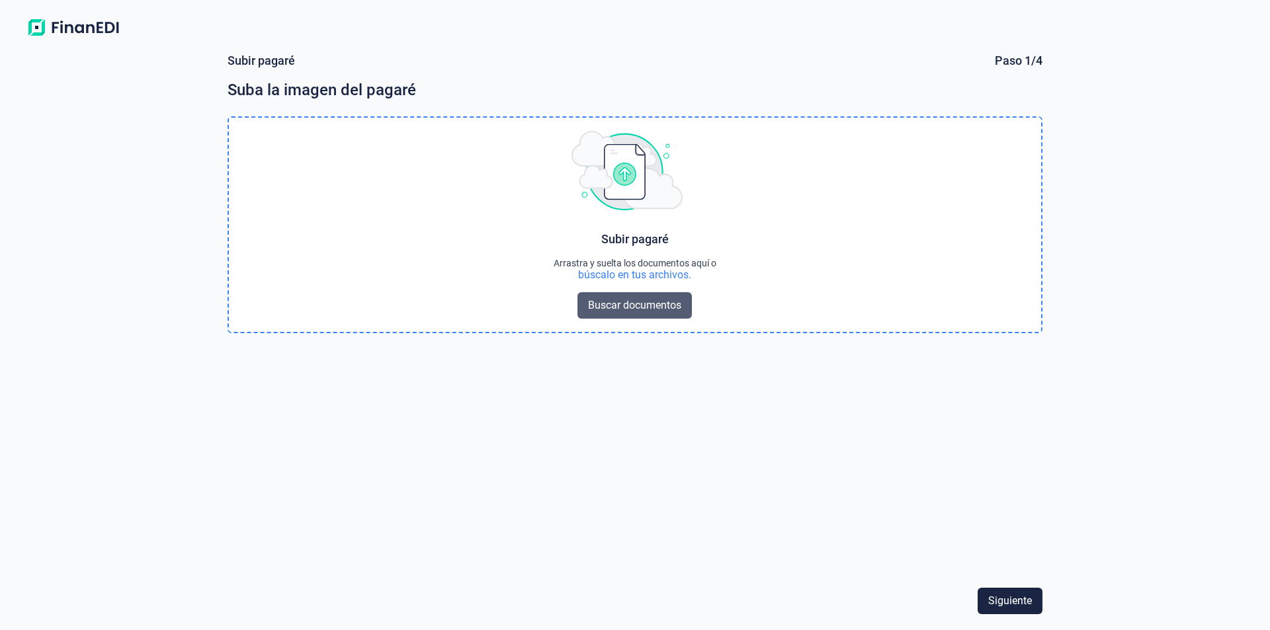
click at [629, 303] on span "Buscar documentos" at bounding box center [634, 306] width 93 height 16
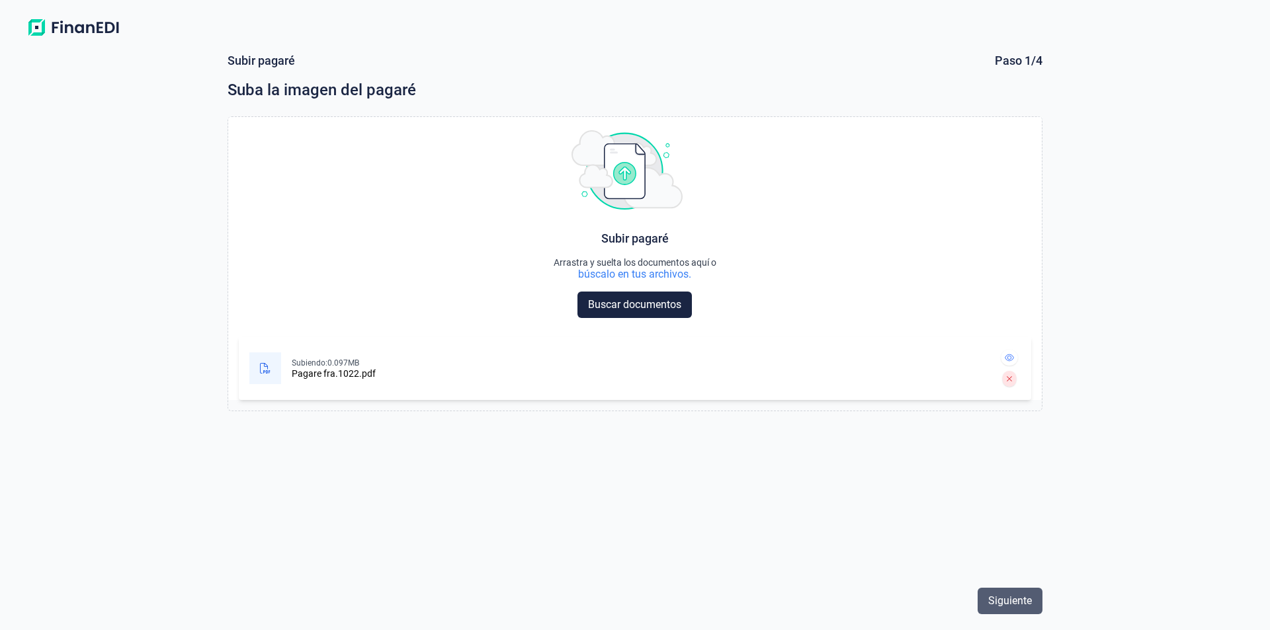
click at [1023, 602] on span "Siguiente" at bounding box center [1010, 601] width 44 height 16
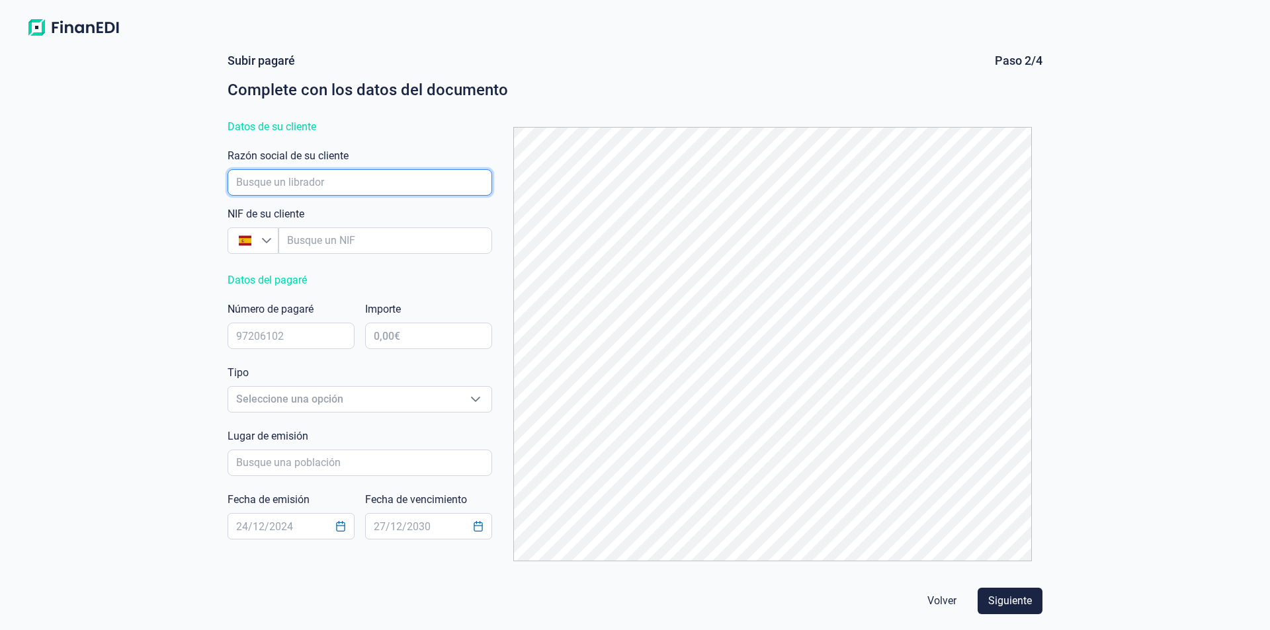
click at [268, 182] on input "empresaAutocomplete" at bounding box center [360, 182] width 265 height 26
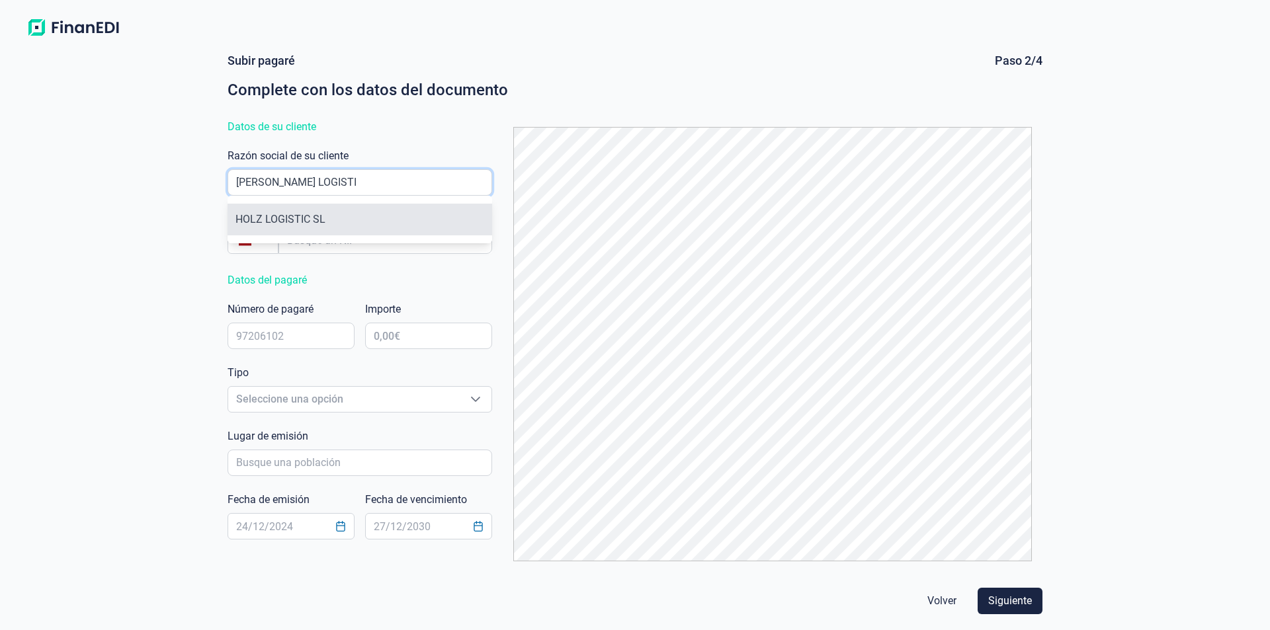
type input "[PERSON_NAME] LOGISTI"
click at [310, 215] on li "HOLZ LOGISTIC SL" at bounding box center [360, 220] width 265 height 32
type input "B16834533"
type input "HOLZ LOGISTIC SL"
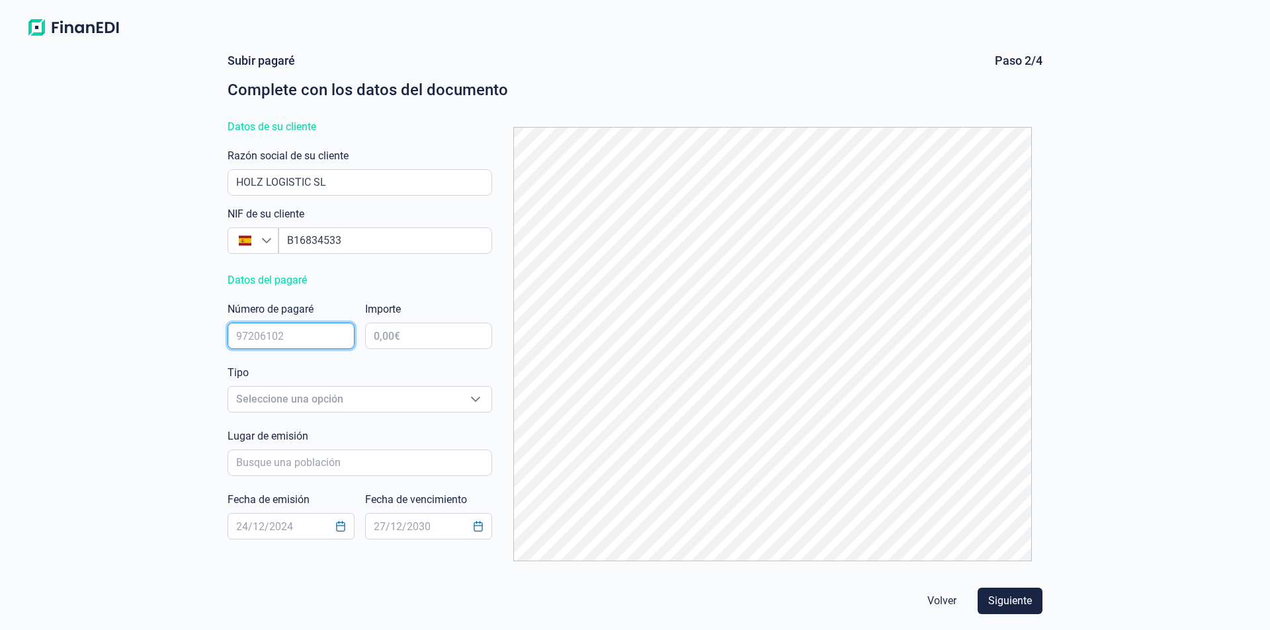
click at [270, 337] on input "text" at bounding box center [291, 336] width 127 height 26
type input "95685176"
click at [398, 336] on input "text" at bounding box center [428, 336] width 127 height 26
type input "36.400,00 €"
click at [279, 396] on span "Seleccione una opción" at bounding box center [343, 399] width 231 height 25
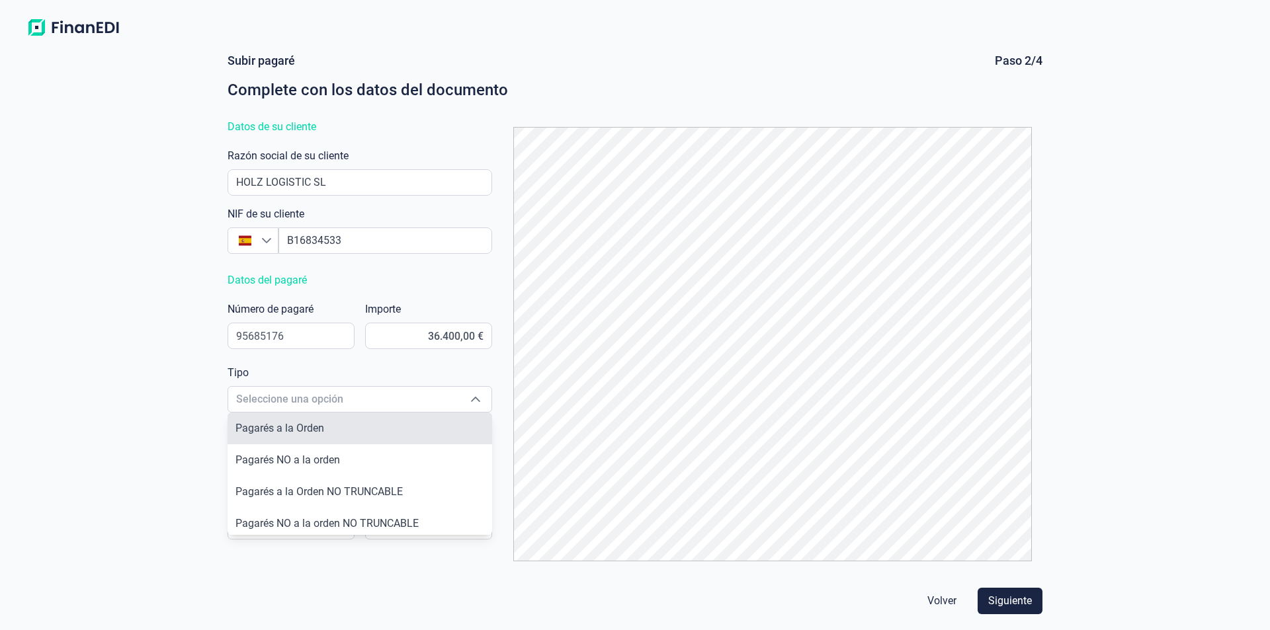
click at [283, 428] on span "Pagarés a la Orden" at bounding box center [279, 428] width 89 height 13
type input "Pagarés a la Orden"
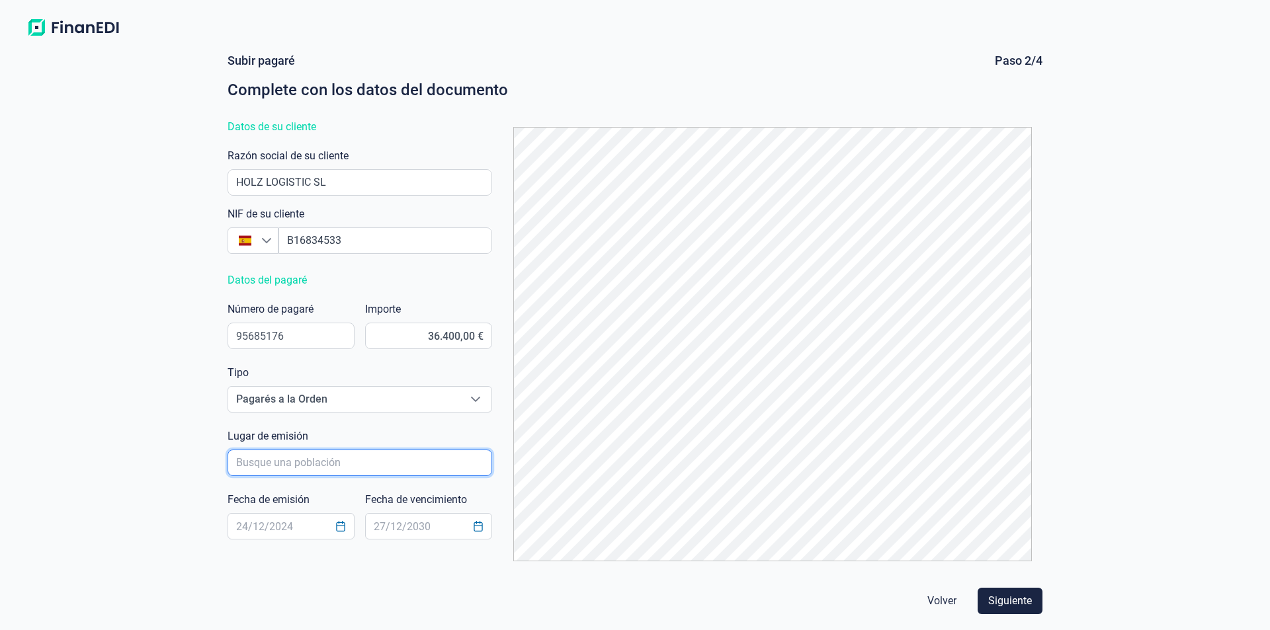
click at [273, 458] on input "poblacionAutocomplete" at bounding box center [360, 463] width 265 height 26
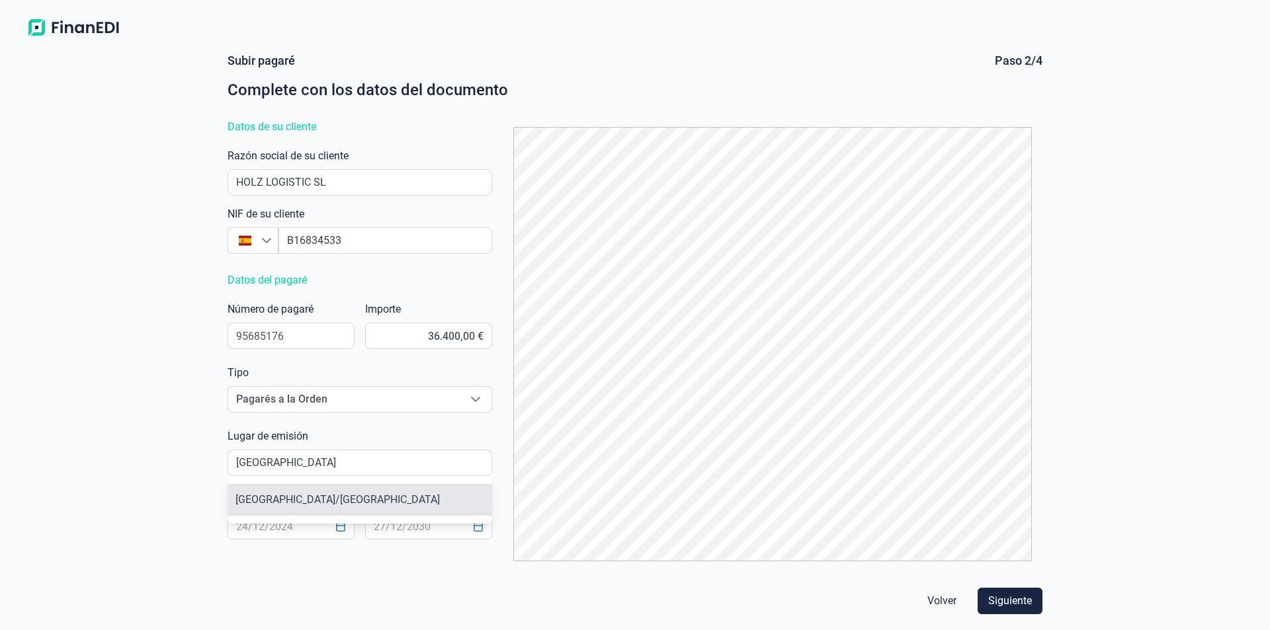
click at [282, 503] on li "[GEOGRAPHIC_DATA]/[GEOGRAPHIC_DATA]" at bounding box center [360, 500] width 265 height 32
type input "[GEOGRAPHIC_DATA]/[GEOGRAPHIC_DATA]"
click at [249, 529] on input "text" at bounding box center [291, 526] width 127 height 26
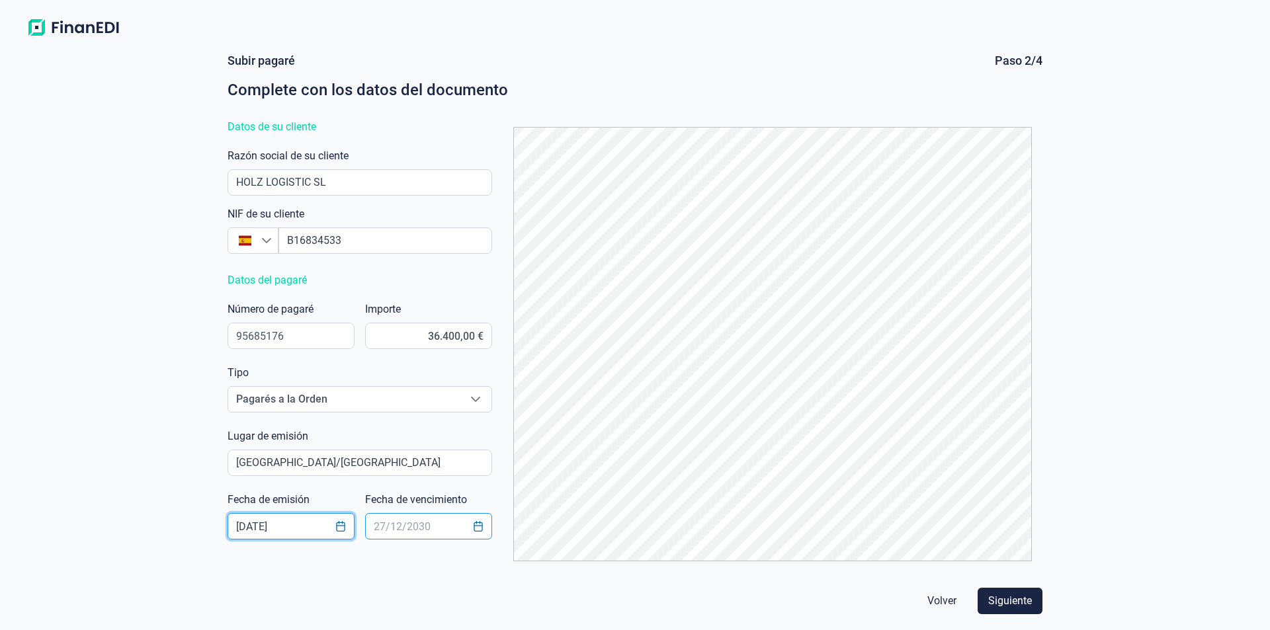
type input "[DATE]"
click at [390, 527] on input "text" at bounding box center [428, 526] width 127 height 26
type input "[DATE]"
click at [1010, 599] on span "Siguiente" at bounding box center [1010, 601] width 44 height 16
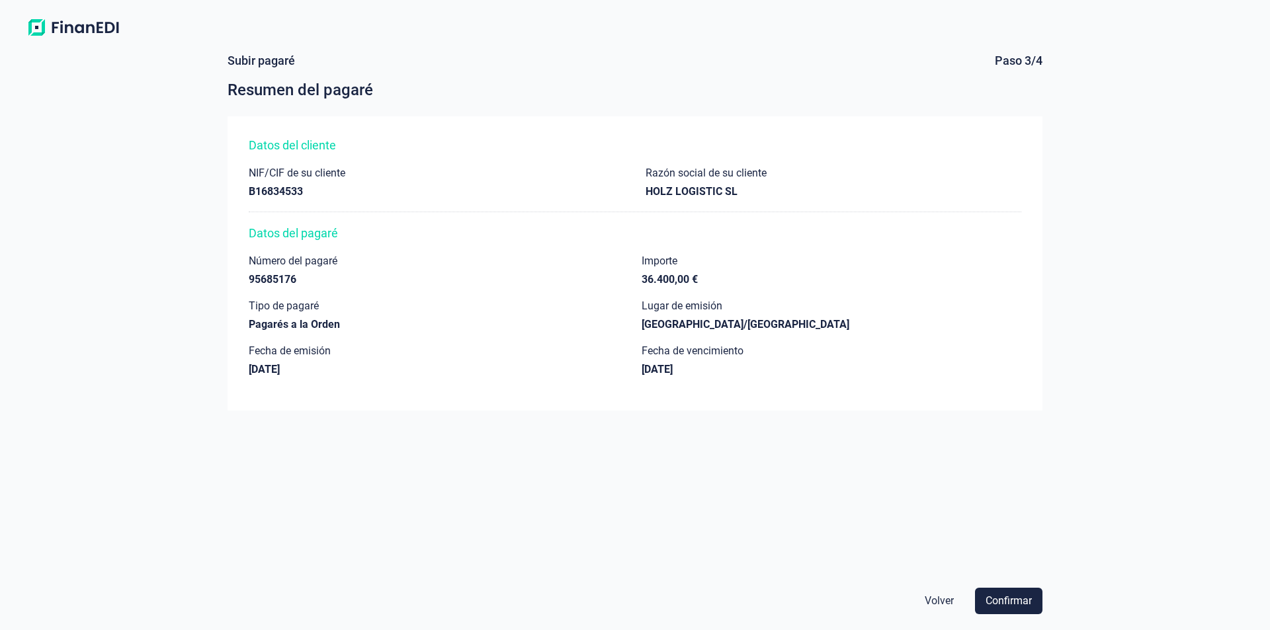
click at [1010, 599] on span "Confirmar" at bounding box center [1009, 601] width 46 height 16
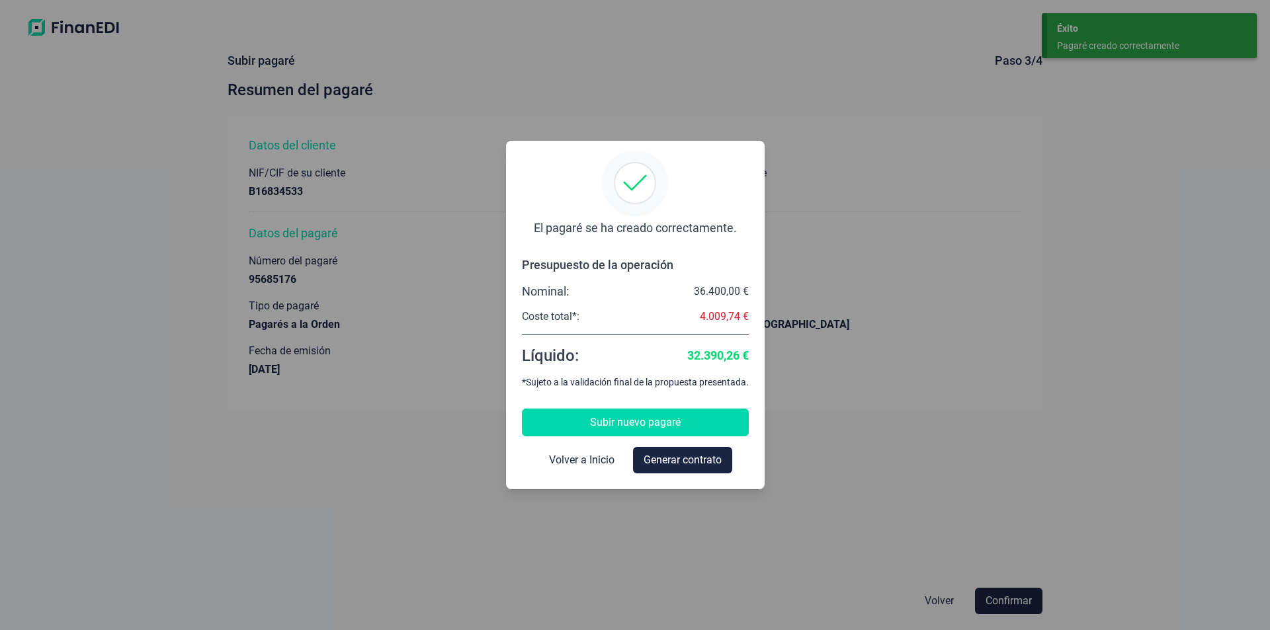
click at [616, 420] on span "Subir nuevo pagaré" at bounding box center [635, 423] width 91 height 16
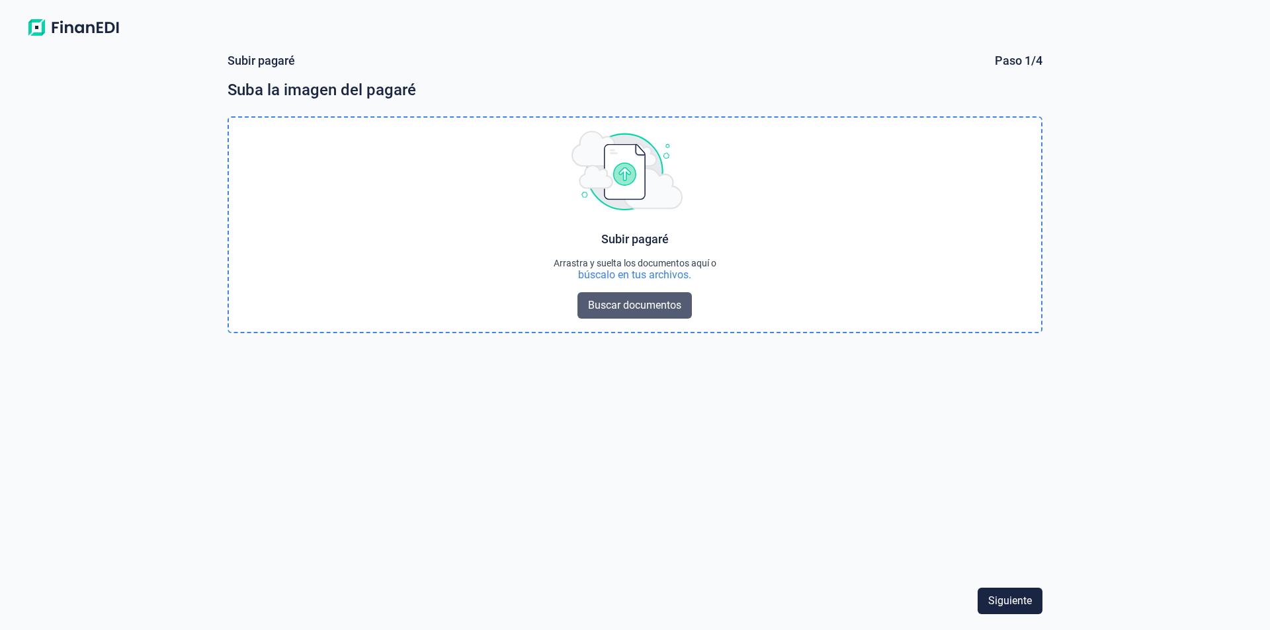
click at [622, 308] on span "Buscar documentos" at bounding box center [634, 306] width 93 height 16
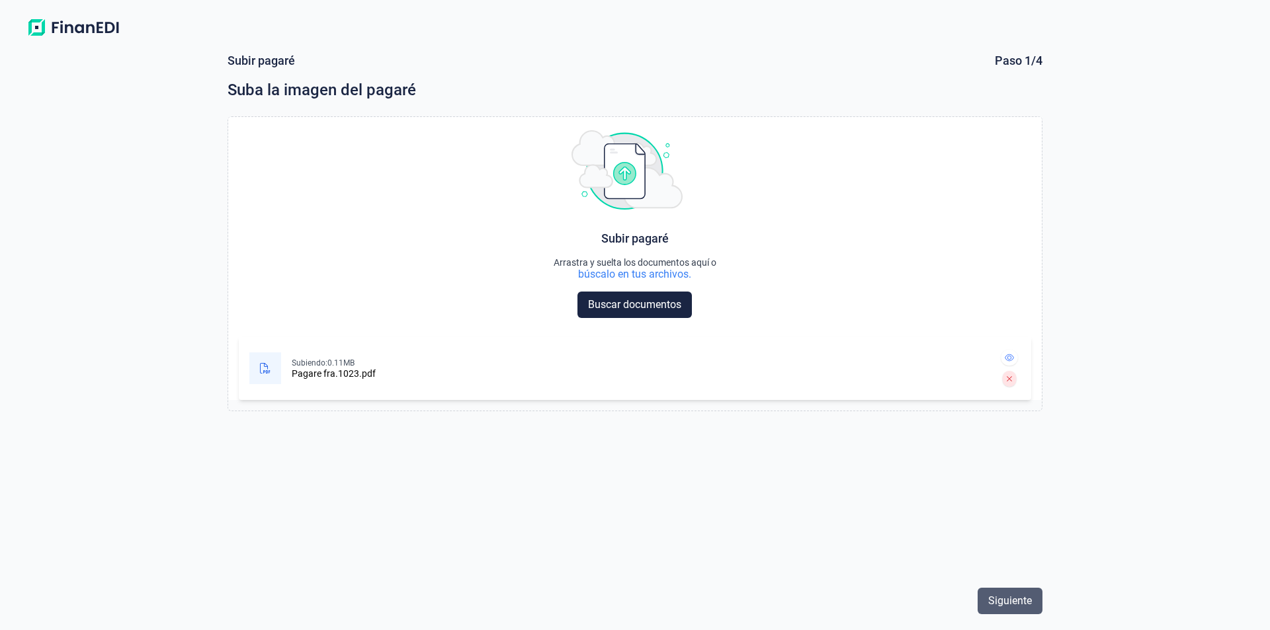
click at [1016, 605] on span "Siguiente" at bounding box center [1010, 601] width 44 height 16
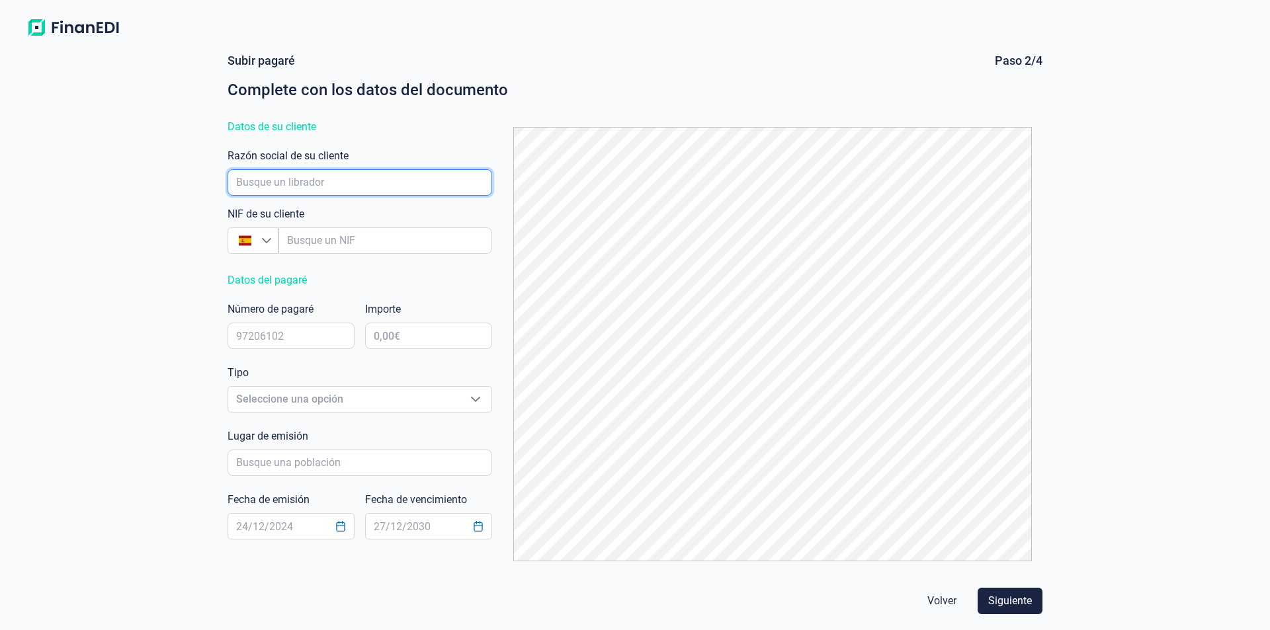
click at [257, 181] on input "empresaAutocomplete" at bounding box center [360, 182] width 265 height 26
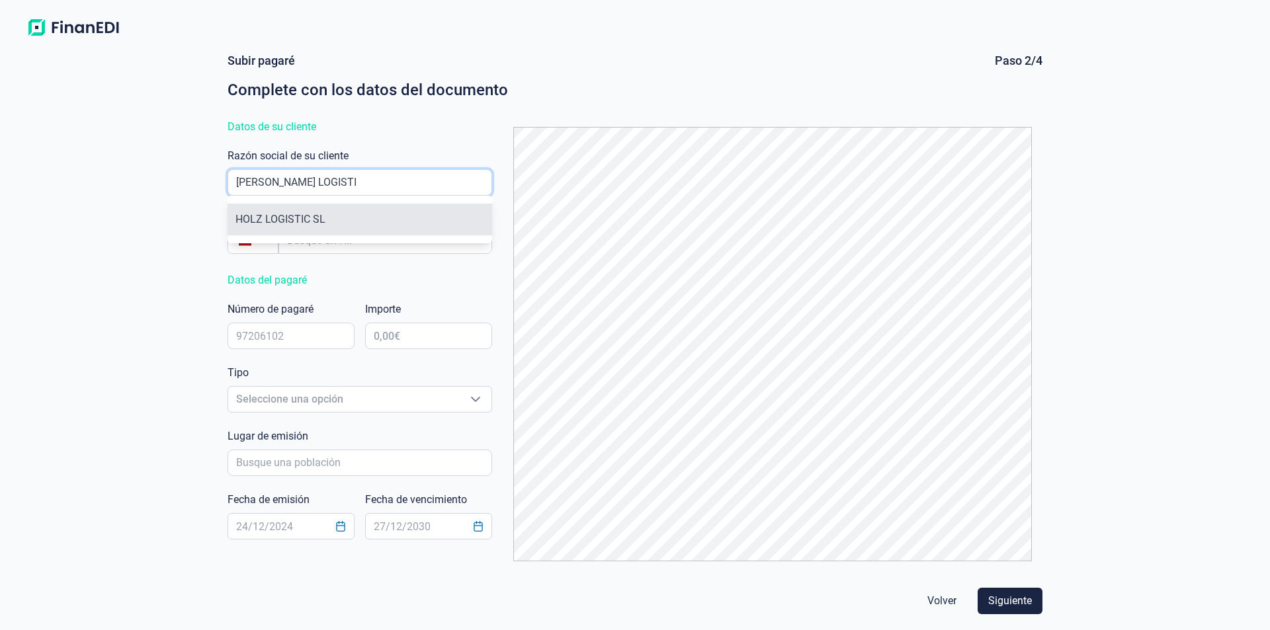
type input "[PERSON_NAME] LOGISTI"
click at [294, 215] on li "HOLZ LOGISTIC SL" at bounding box center [360, 220] width 265 height 32
type input "B16834533"
type input "HOLZ LOGISTIC SL"
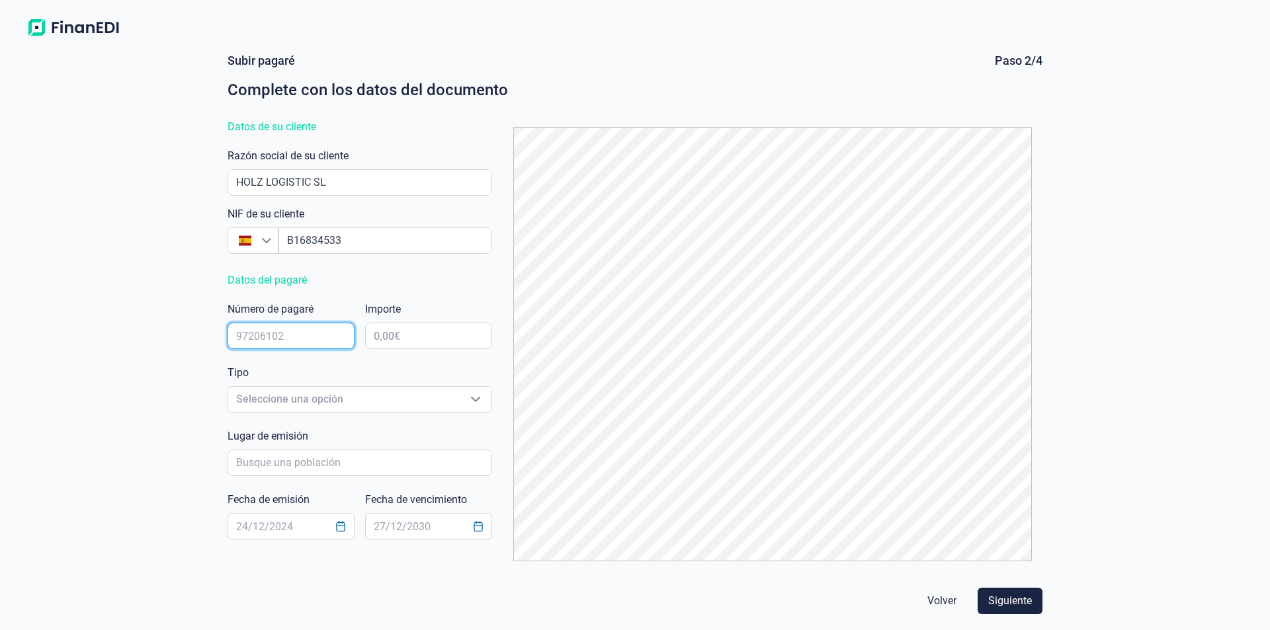
click at [253, 335] on input "text" at bounding box center [291, 336] width 127 height 26
type input "95685180"
click at [389, 334] on input "text" at bounding box center [428, 336] width 127 height 26
type input "41.600,00 €"
click at [315, 398] on span "Seleccione una opción" at bounding box center [343, 399] width 231 height 25
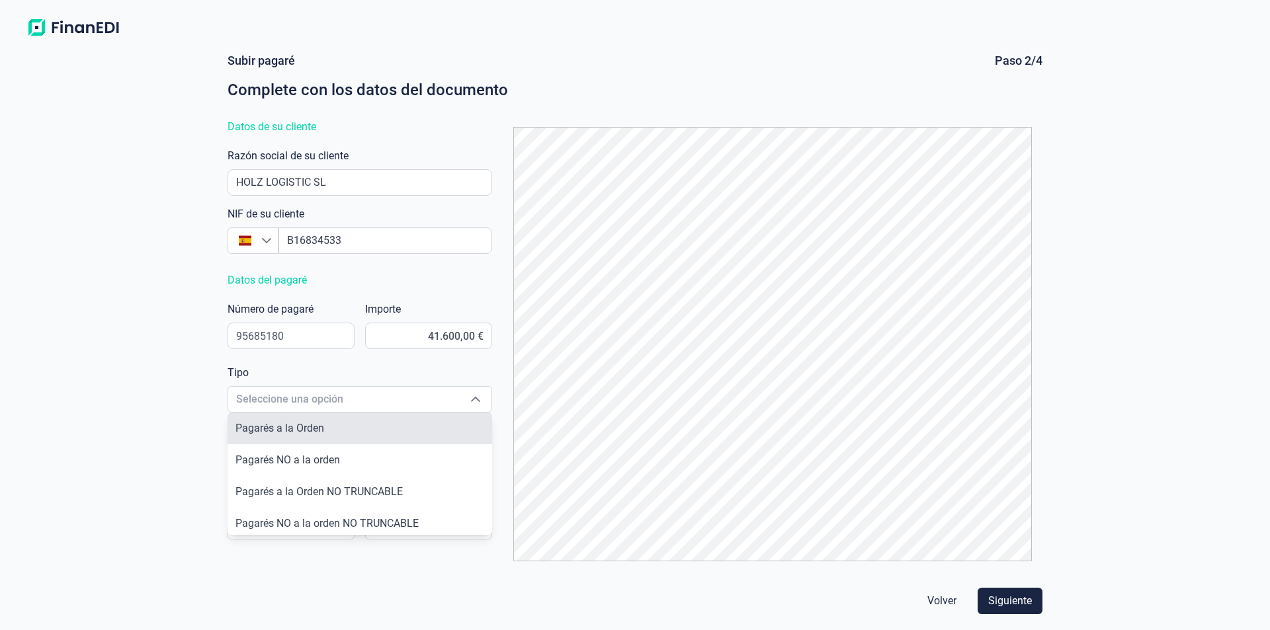
click at [303, 431] on span "Pagarés a la Orden" at bounding box center [279, 428] width 89 height 13
type input "Pagarés a la Orden"
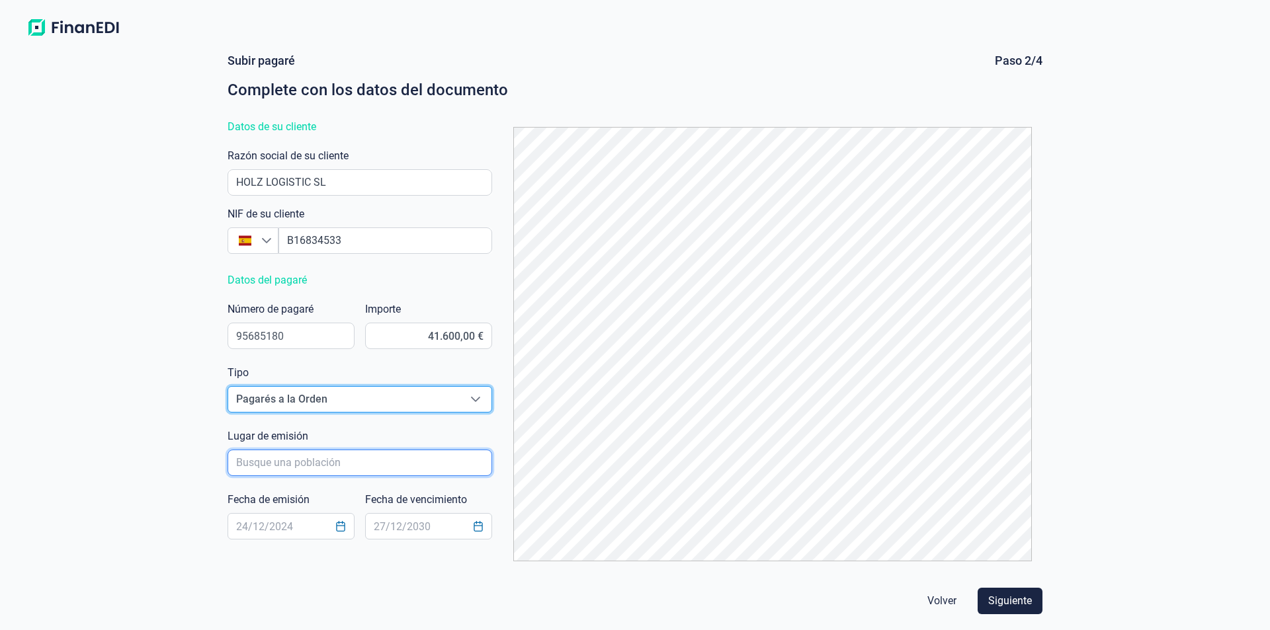
click at [265, 460] on input "poblacionAutocomplete" at bounding box center [360, 463] width 265 height 26
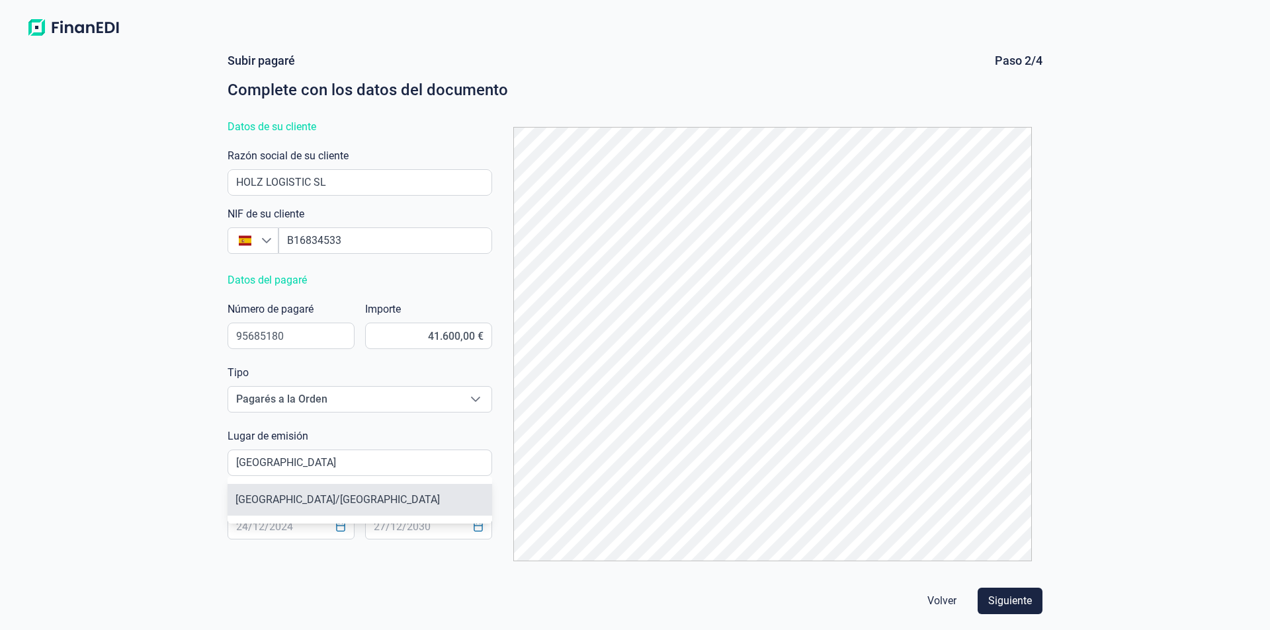
click at [277, 498] on li "[GEOGRAPHIC_DATA]/[GEOGRAPHIC_DATA]" at bounding box center [360, 500] width 265 height 32
type input "[GEOGRAPHIC_DATA]/[GEOGRAPHIC_DATA]"
click at [252, 524] on input "text" at bounding box center [291, 526] width 127 height 26
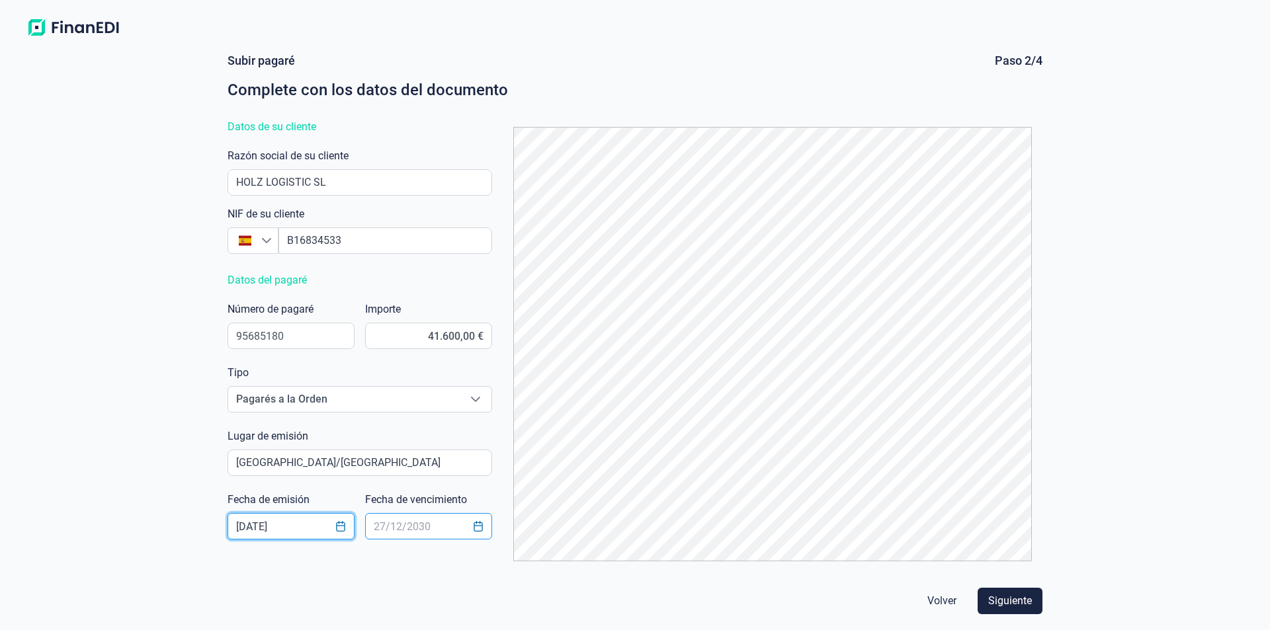
type input "[DATE]"
click at [391, 528] on input "text" at bounding box center [428, 526] width 127 height 26
type input "[DATE]"
click at [1010, 603] on span "Siguiente" at bounding box center [1010, 601] width 44 height 16
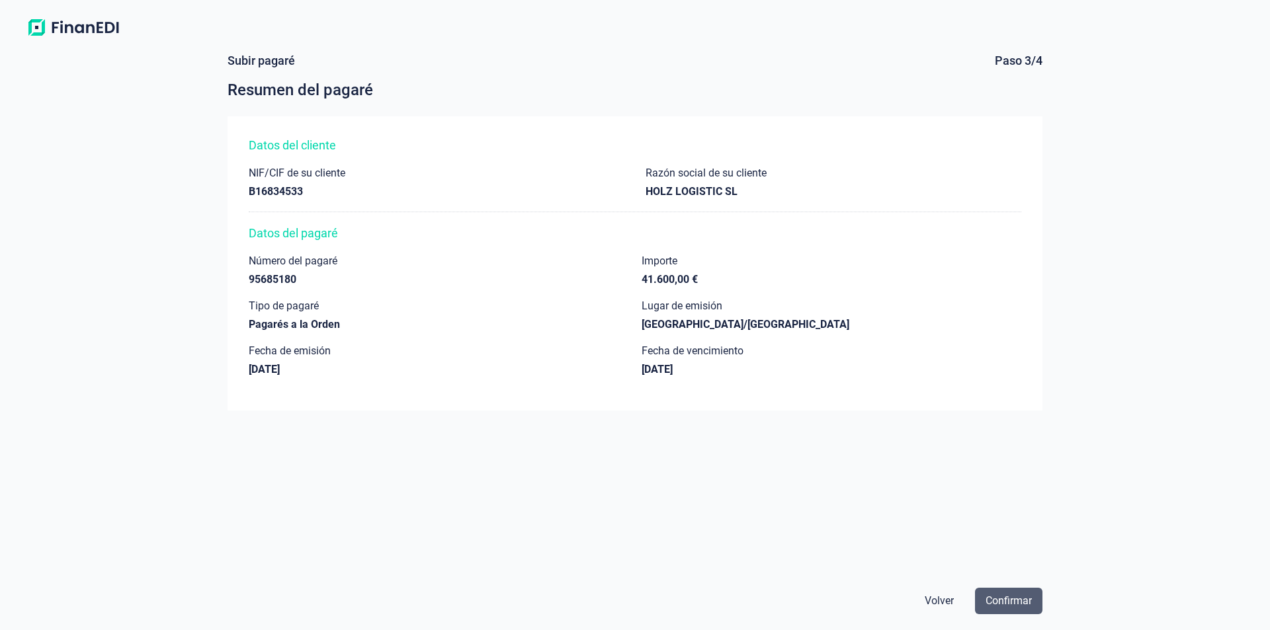
click at [1017, 597] on span "Confirmar" at bounding box center [1009, 601] width 46 height 16
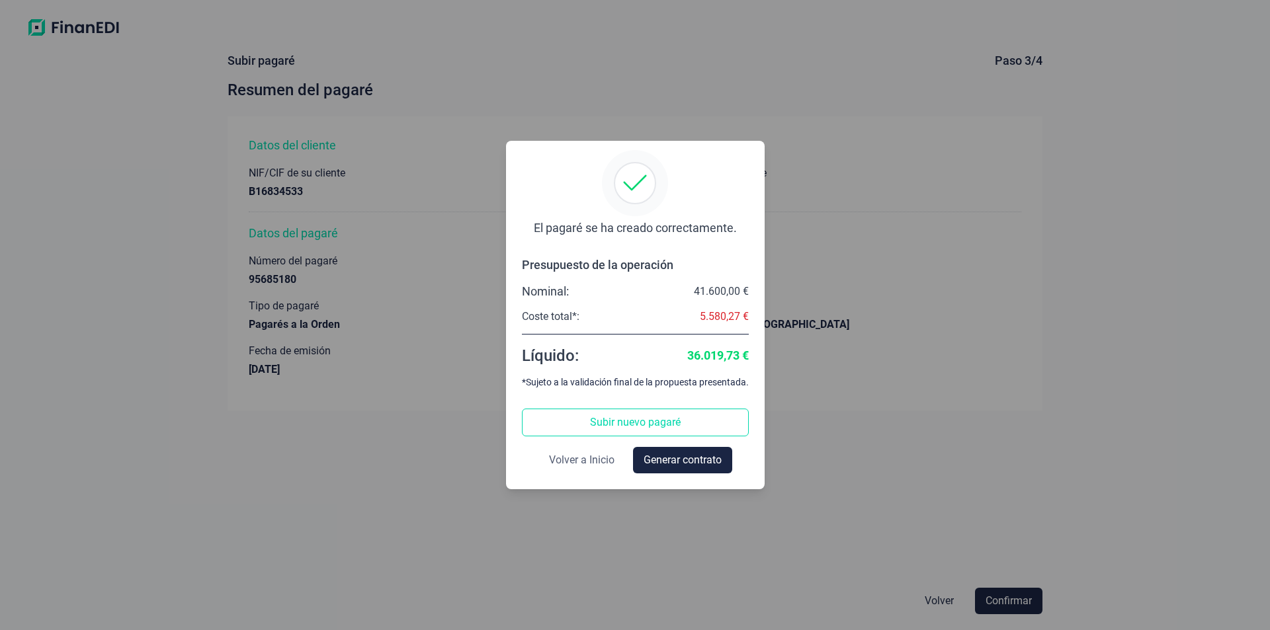
click at [601, 459] on span "Volver a Inicio" at bounding box center [581, 460] width 65 height 16
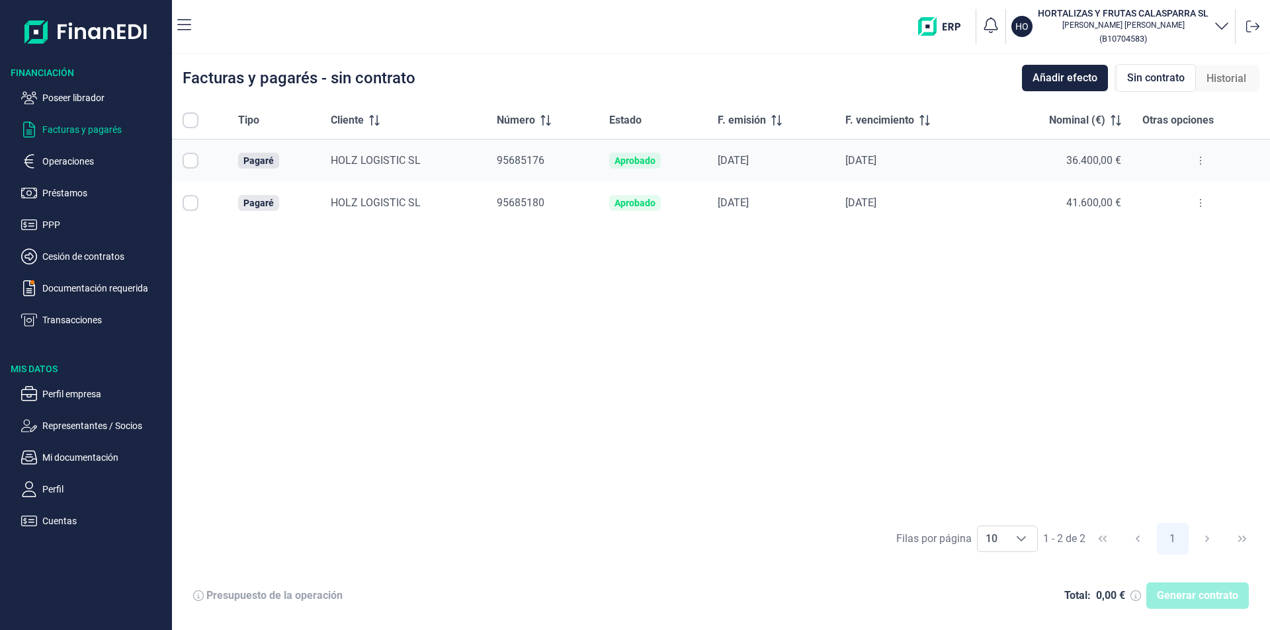
checkbox input "true"
click at [1200, 203] on icon at bounding box center [1200, 203] width 1 height 8
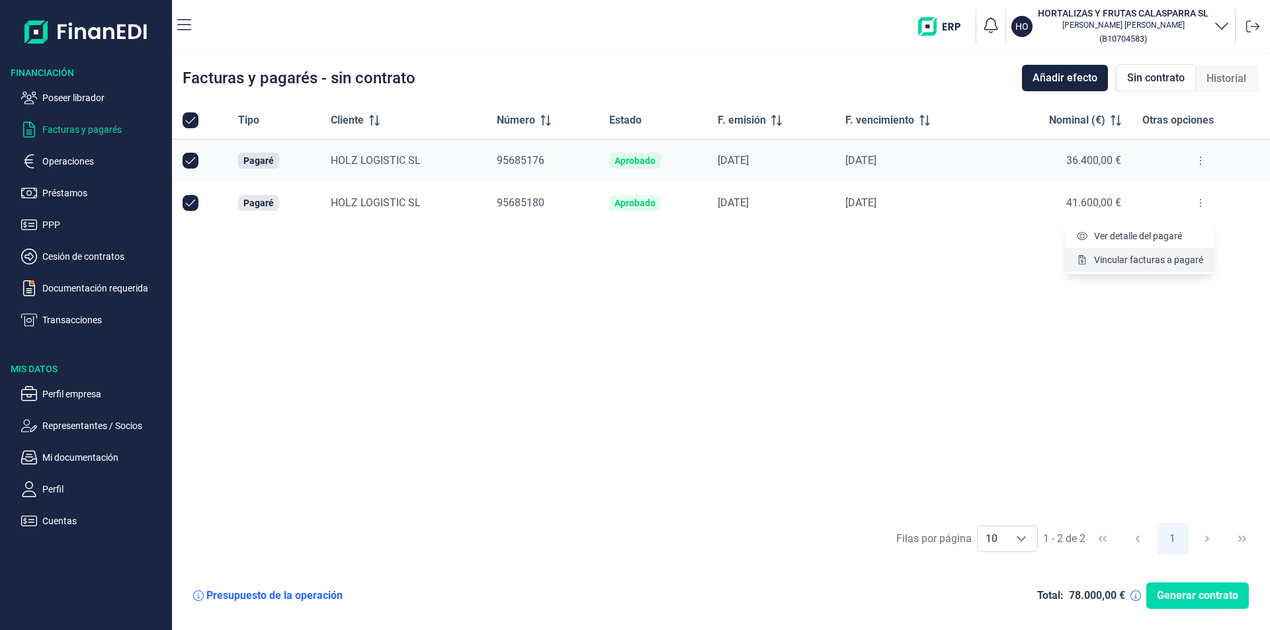
click at [1141, 263] on span "Vincular facturas a pagaré" at bounding box center [1148, 259] width 109 height 13
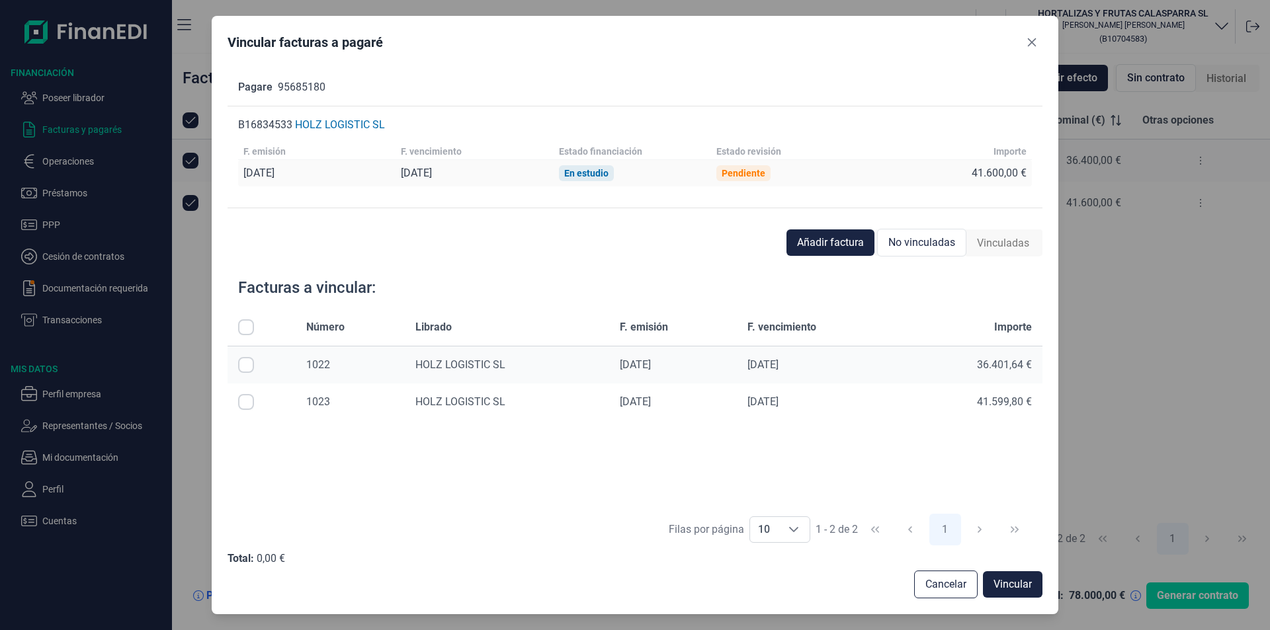
click at [247, 404] on input "Row Selected null" at bounding box center [246, 402] width 16 height 16
checkbox input "true"
click at [1002, 588] on span "Vincular" at bounding box center [1012, 585] width 38 height 16
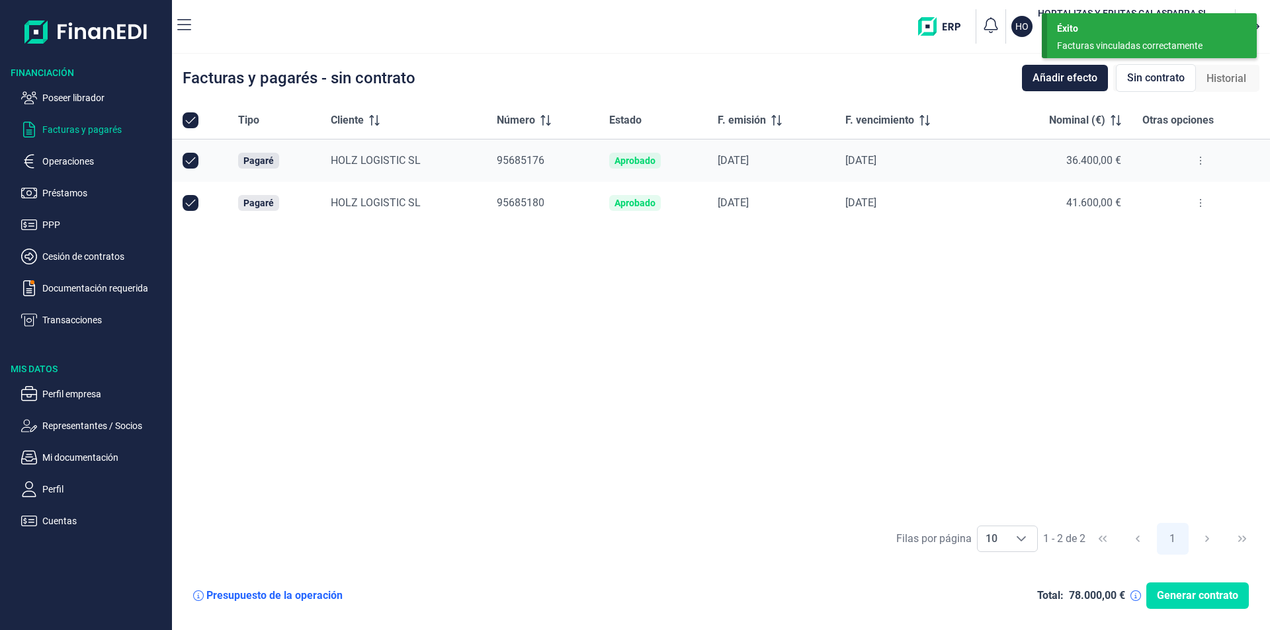
click at [1200, 160] on icon at bounding box center [1200, 160] width 3 height 11
click at [1147, 217] on span "Vincular facturas a pagaré" at bounding box center [1148, 217] width 109 height 13
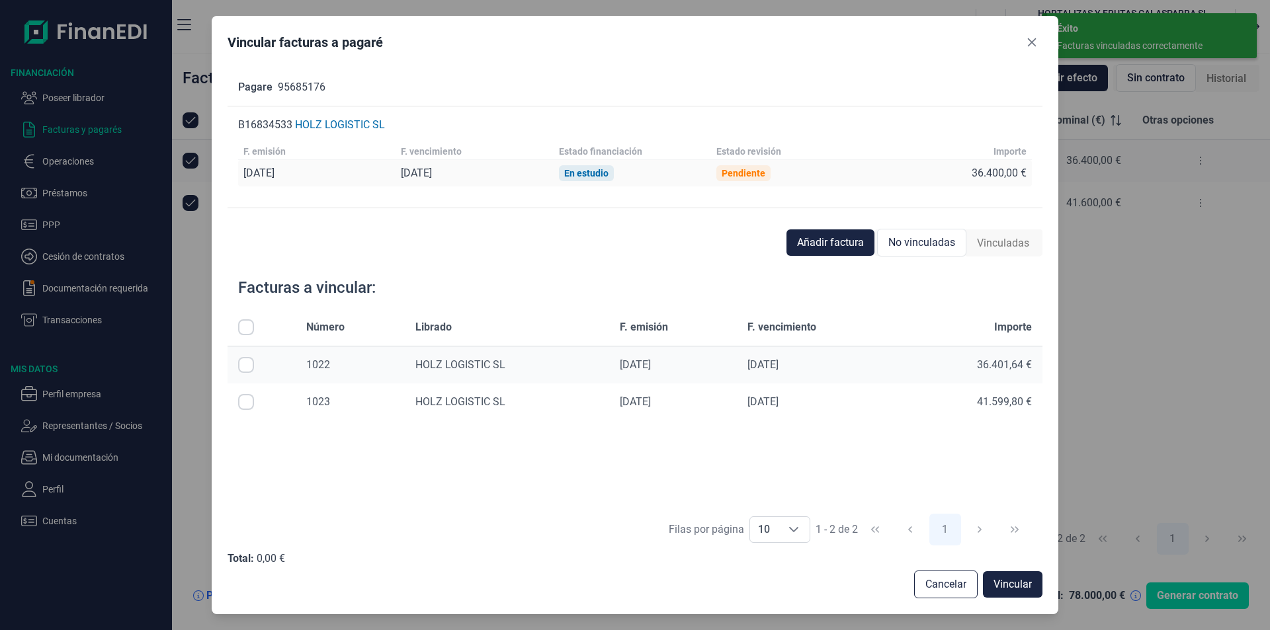
drag, startPoint x: 246, startPoint y: 365, endPoint x: 255, endPoint y: 367, distance: 8.8
click at [246, 364] on input "Row Selected null" at bounding box center [246, 365] width 16 height 16
checkbox input "true"
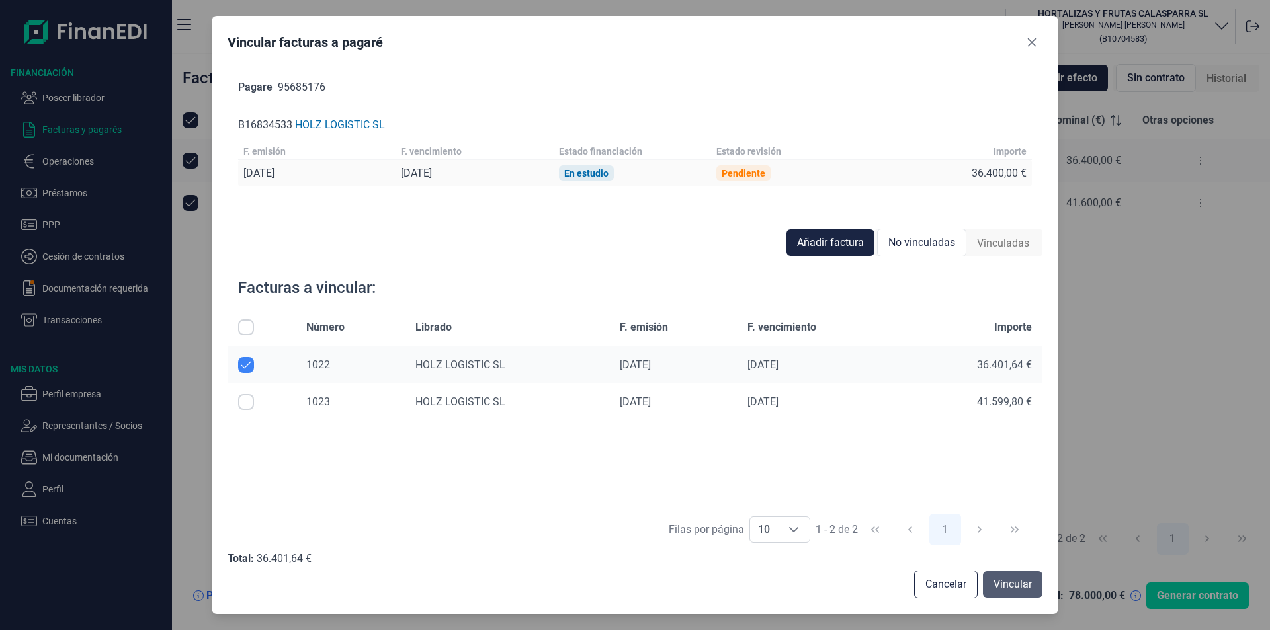
click at [1009, 589] on span "Vincular" at bounding box center [1012, 585] width 38 height 16
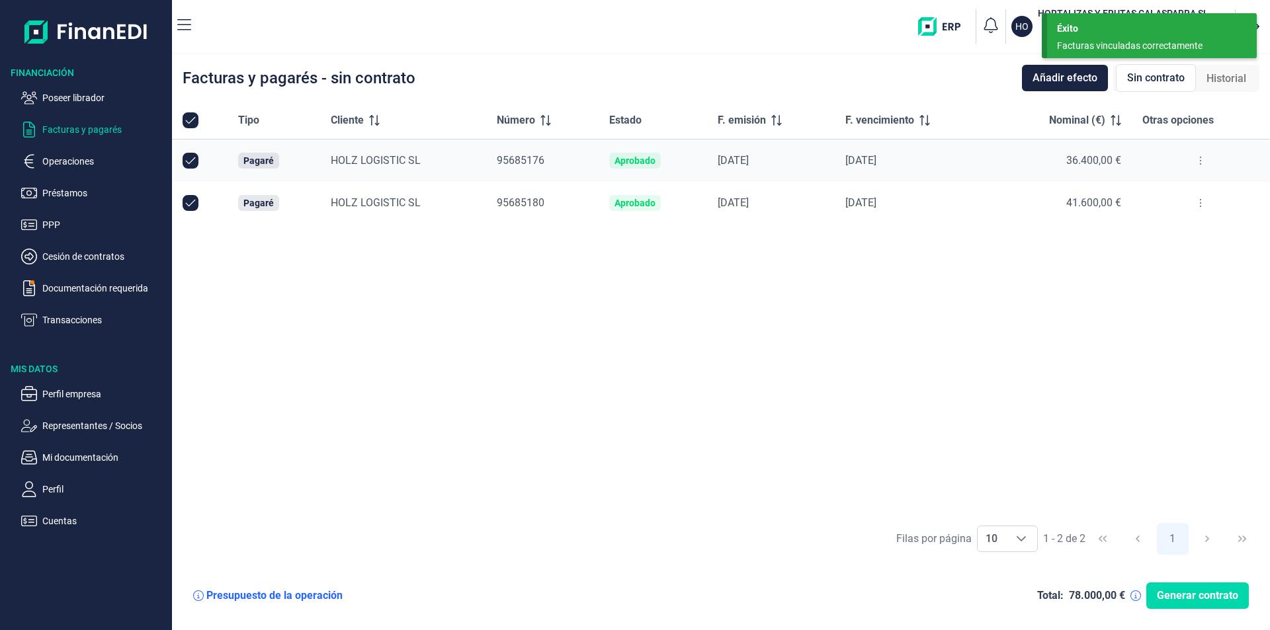
click at [756, 310] on div "Tipo Cliente Número Estado F. emisión F. vencimiento Nominal (€) Otras opciones…" at bounding box center [721, 309] width 1098 height 414
click at [856, 366] on div "Tipo Cliente Número Estado F. emisión F. vencimiento Nominal (€) Otras opciones…" at bounding box center [721, 309] width 1098 height 414
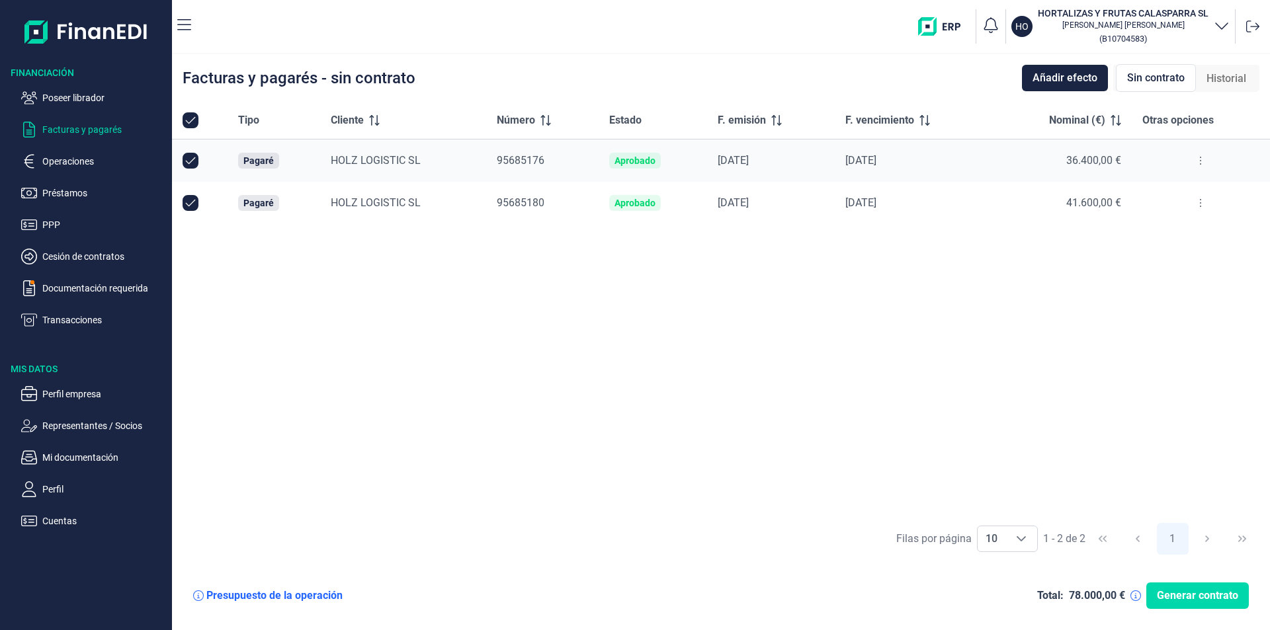
drag, startPoint x: 588, startPoint y: 309, endPoint x: 890, endPoint y: 341, distance: 303.9
click at [593, 308] on div "Tipo Cliente Número Estado F. emisión F. vencimiento Nominal (€) Otras opciones…" at bounding box center [721, 309] width 1098 height 414
click at [677, 337] on div "Tipo Cliente Número Estado F. emisión F. vencimiento Nominal (€) Otras opciones…" at bounding box center [721, 309] width 1098 height 414
